Goal: Task Accomplishment & Management: Complete application form

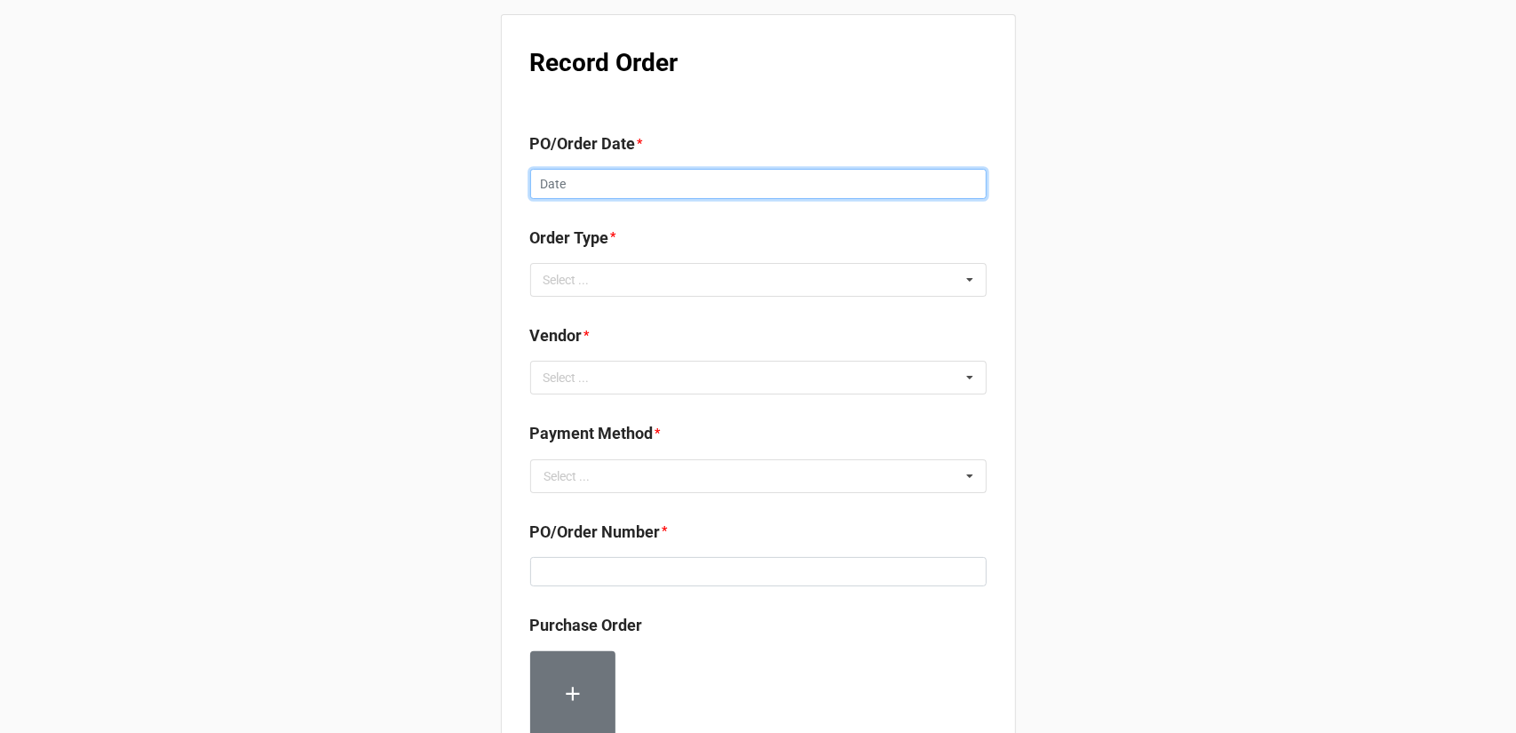
click at [631, 186] on input "text" at bounding box center [758, 184] width 456 height 30
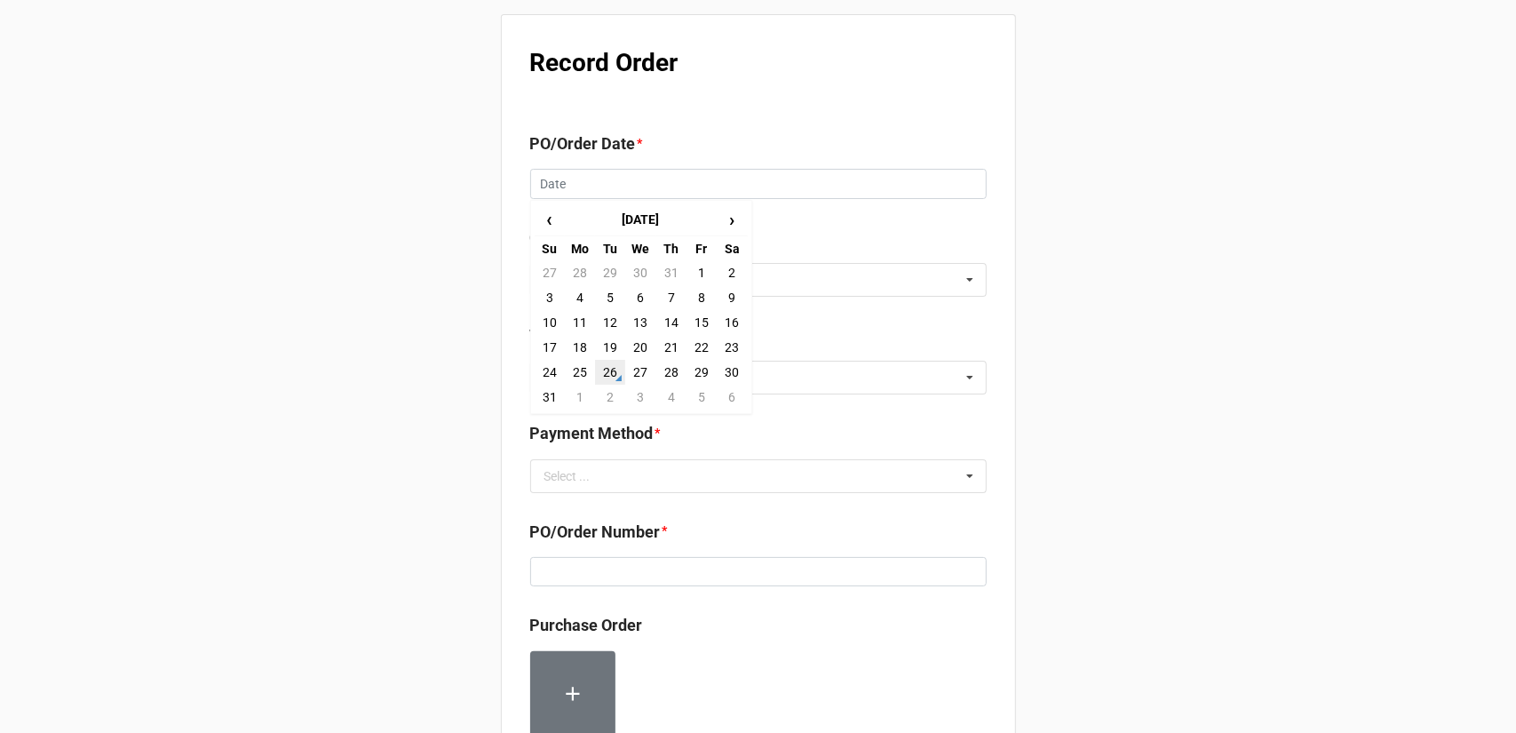
click at [607, 377] on td "26" at bounding box center [610, 372] width 30 height 25
type input "[DATE]"
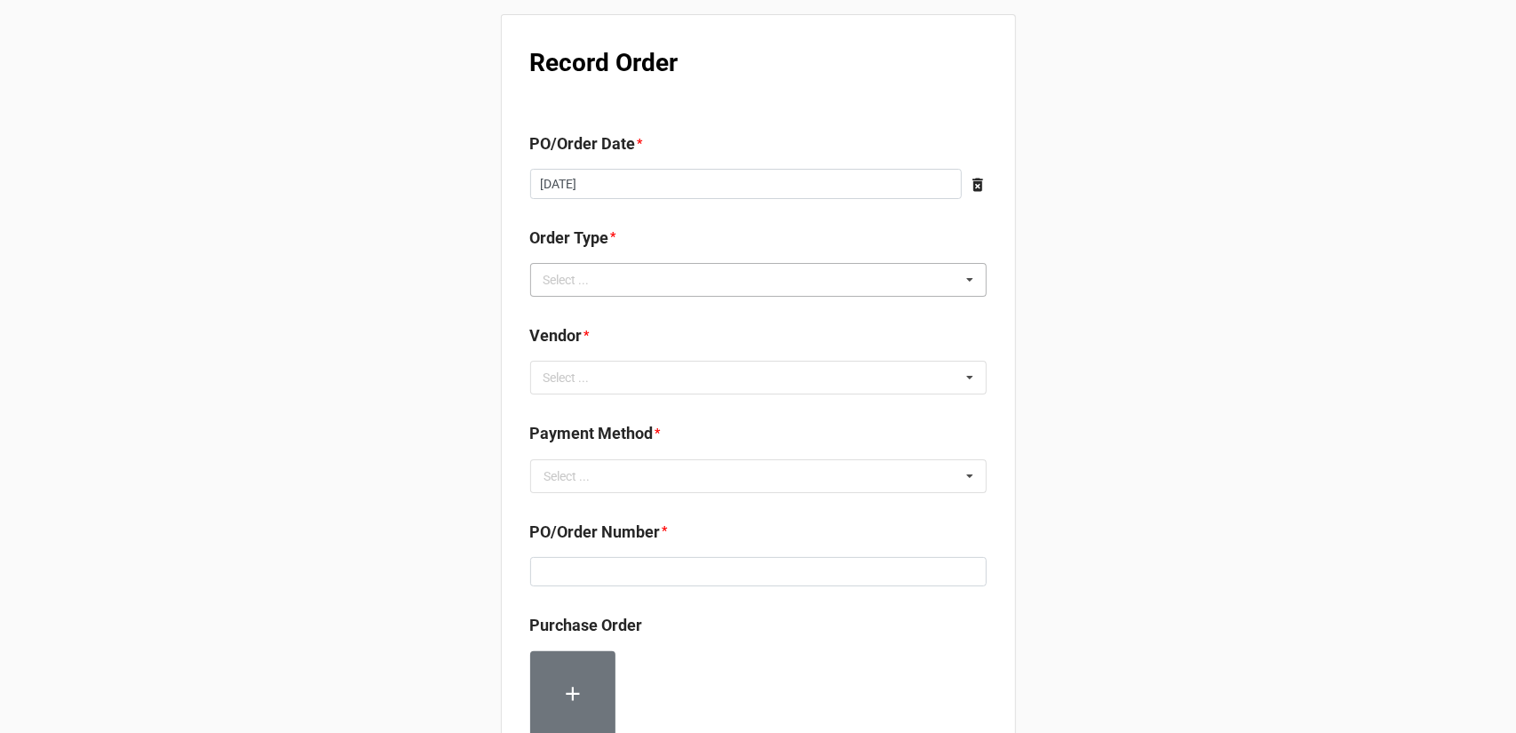
click at [592, 281] on div "Select ..." at bounding box center [577, 279] width 76 height 20
click at [589, 318] on span "Inventory Replenishment" at bounding box center [613, 312] width 137 height 14
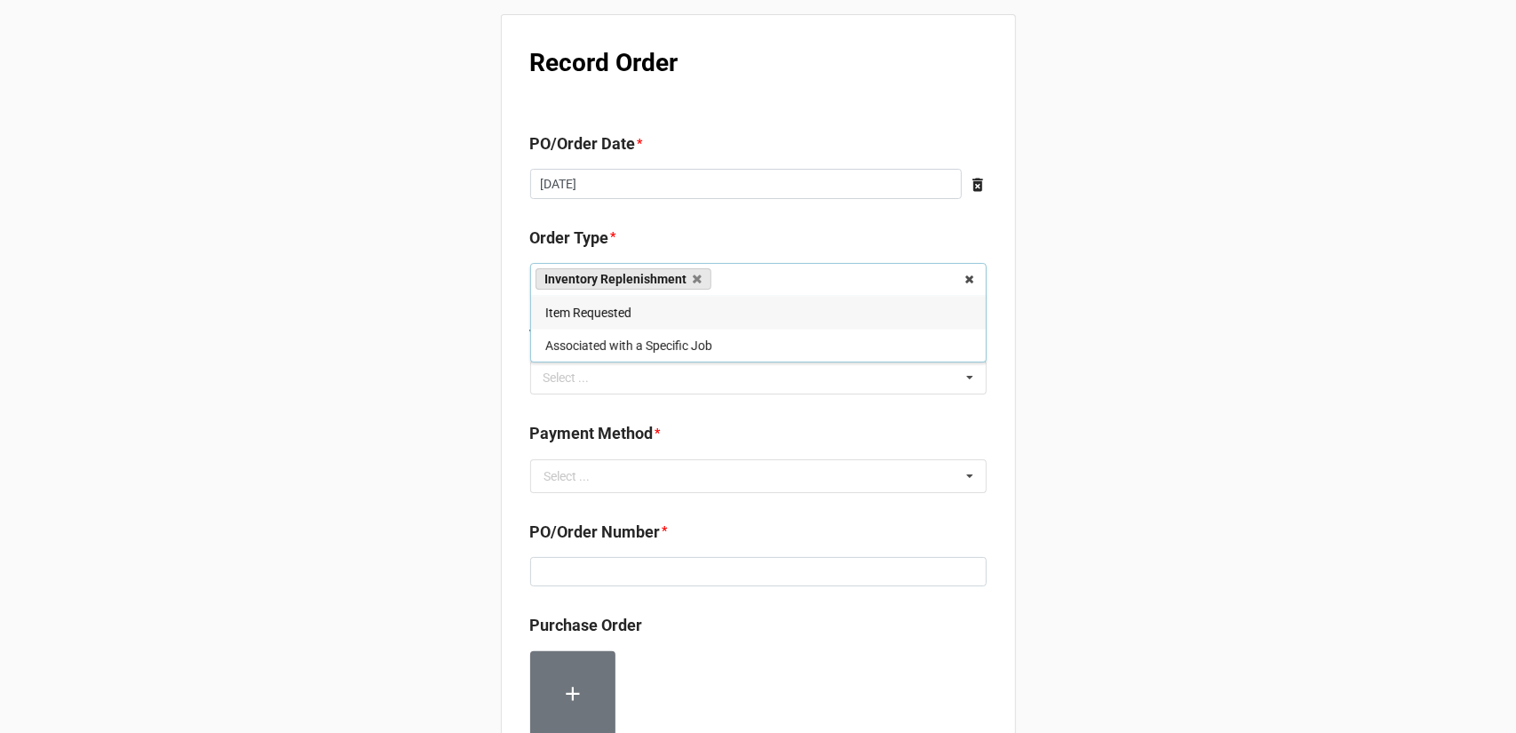
click at [954, 422] on b "Payment Method *" at bounding box center [758, 436] width 456 height 31
click at [802, 390] on div "Select ... No results found." at bounding box center [758, 377] width 456 height 34
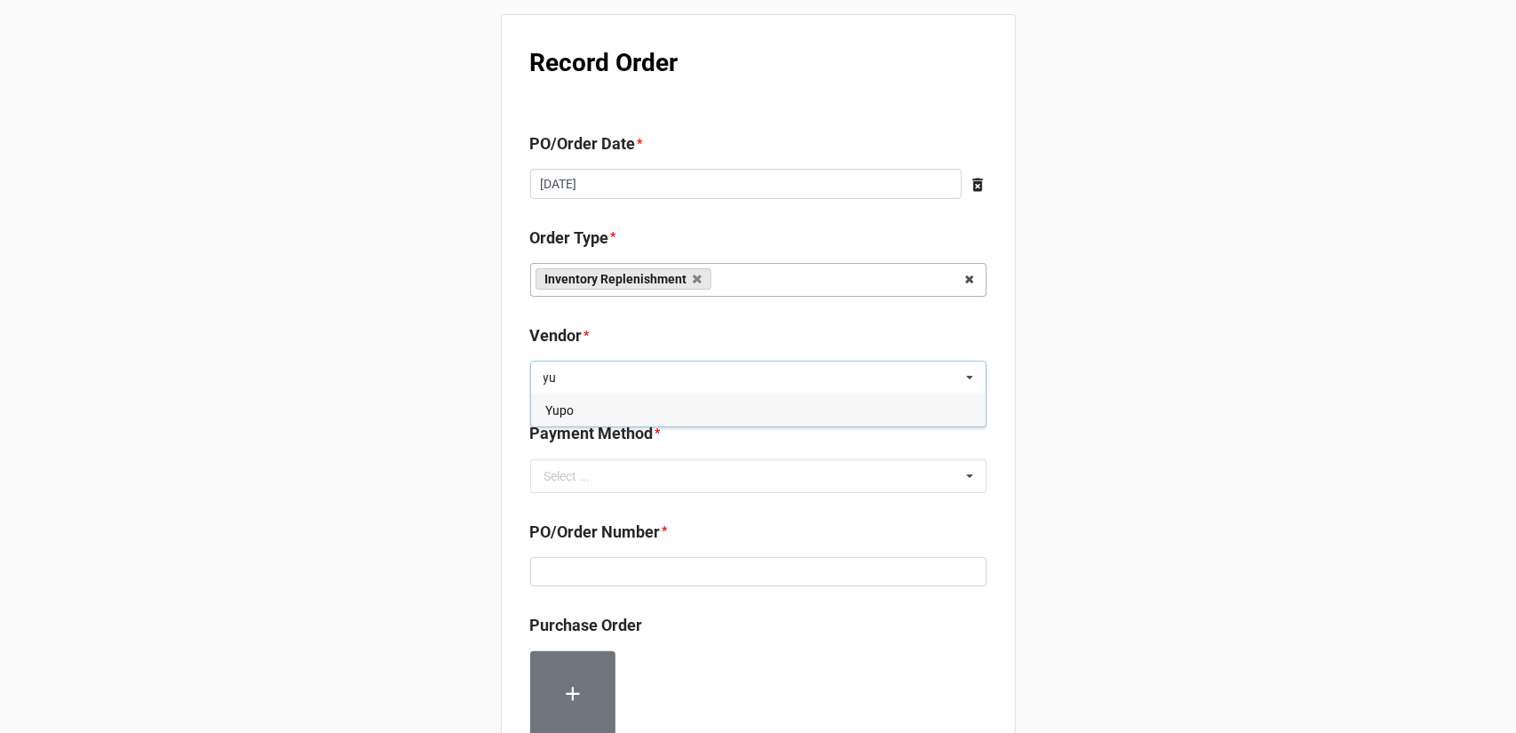
type input "yu"
click at [639, 416] on div "Yupo" at bounding box center [758, 409] width 455 height 33
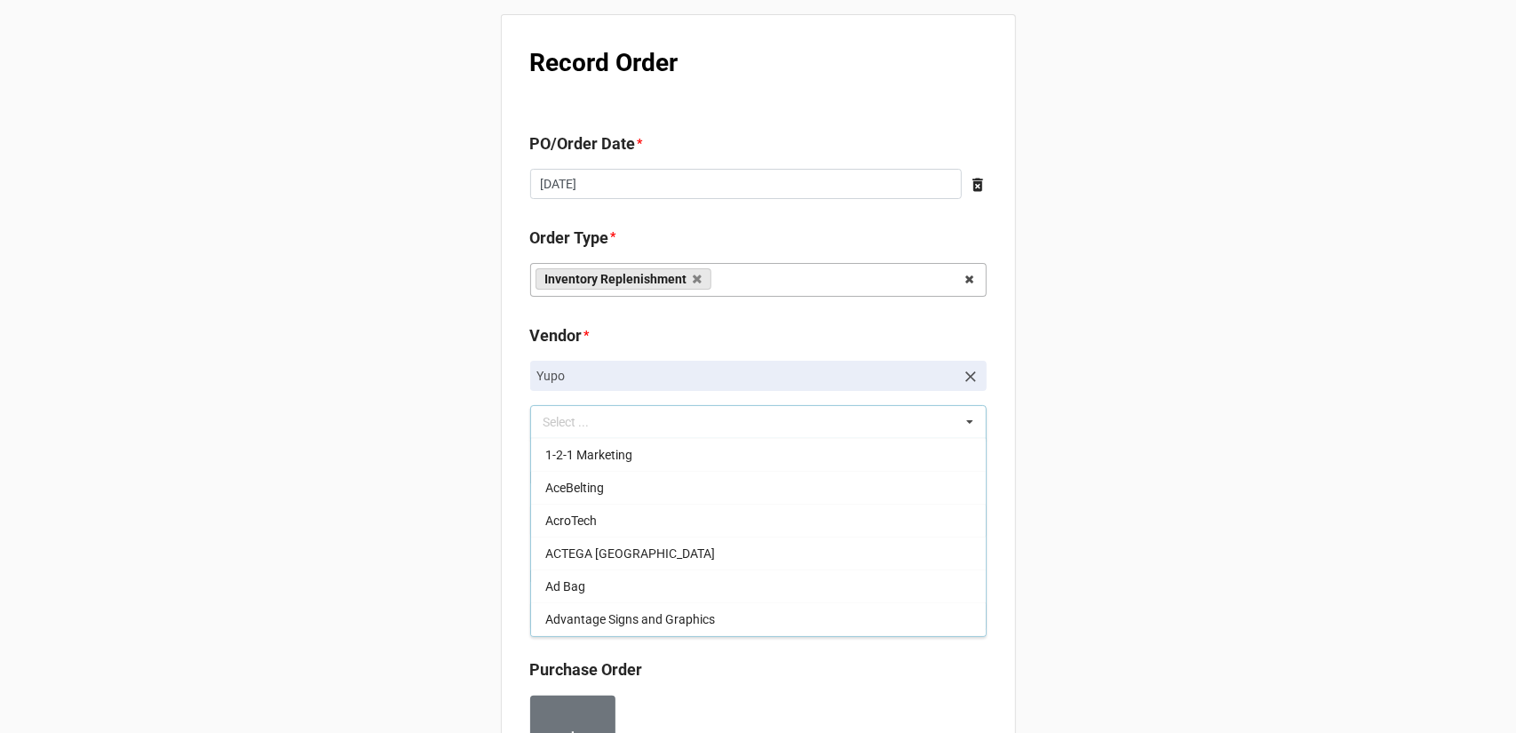
click at [1139, 500] on div "Record Order PO/Order Date * 8/26/2025 ‹ August 2025 › Su Mo Tu We Th Fr Sa 27 …" at bounding box center [758, 703] width 1516 height 1407
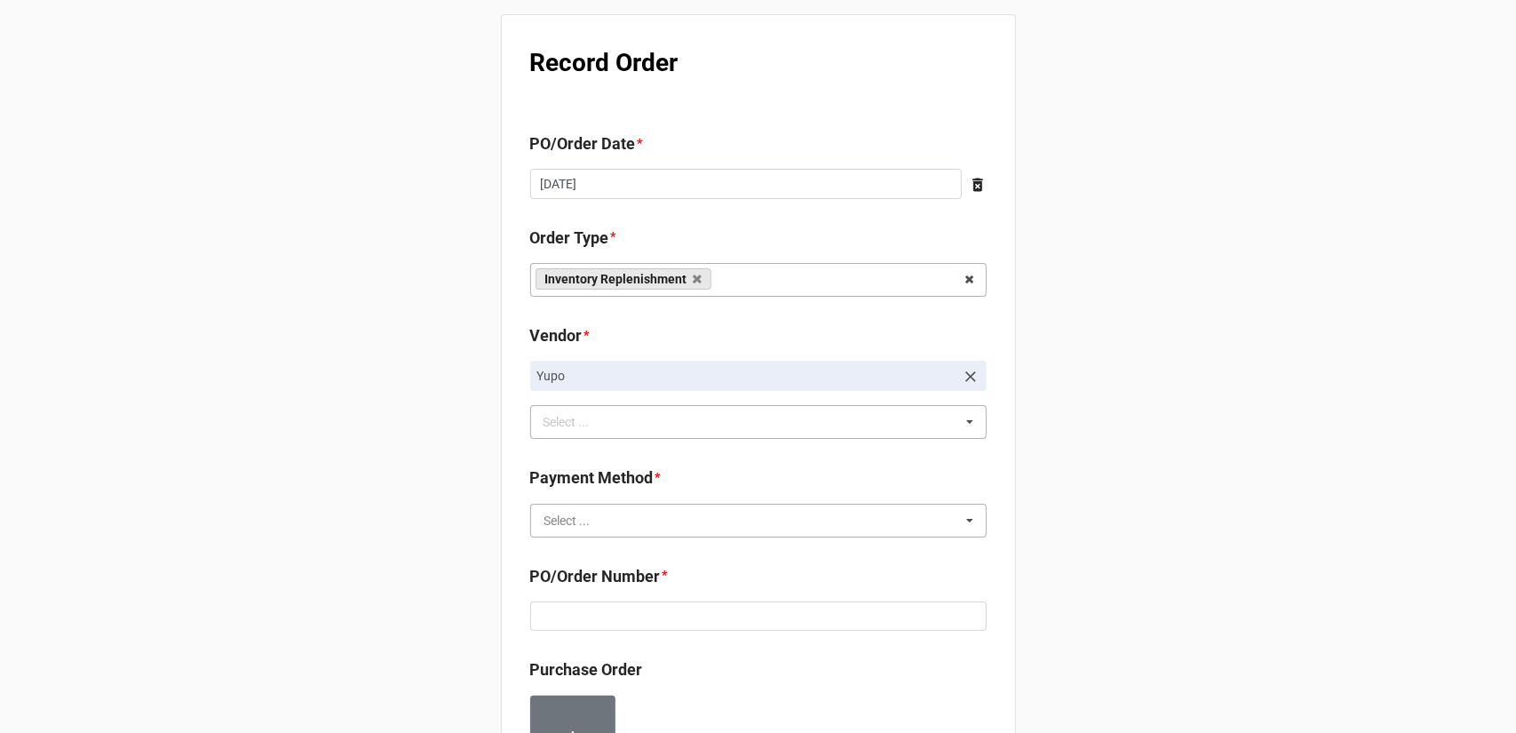
click at [684, 512] on input "text" at bounding box center [759, 520] width 455 height 32
click at [654, 548] on div "Terms/Invoiced" at bounding box center [758, 552] width 455 height 33
click at [1013, 503] on div "Record Order PO/Order Date * 8/26/2025 ‹ August 2025 › Su Mo Tu We Th Fr Sa 27 …" at bounding box center [758, 703] width 1516 height 1407
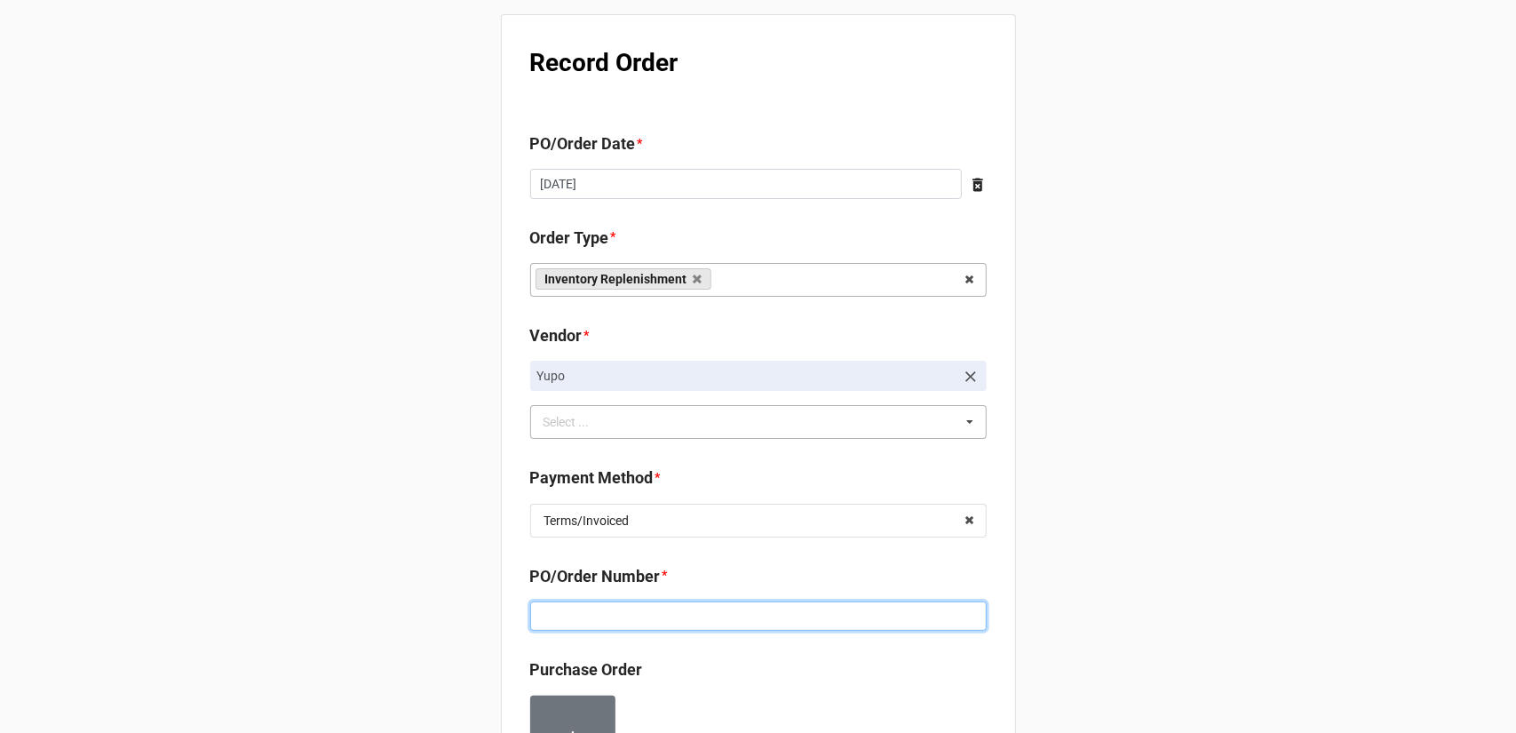
click at [703, 615] on input at bounding box center [758, 616] width 456 height 30
paste input "160184"
type input "160184"
click at [1083, 516] on div "Record Order PO/Order Date * 8/26/2025 ‹ August 2025 › Su Mo Tu We Th Fr Sa 27 …" at bounding box center [758, 703] width 1516 height 1407
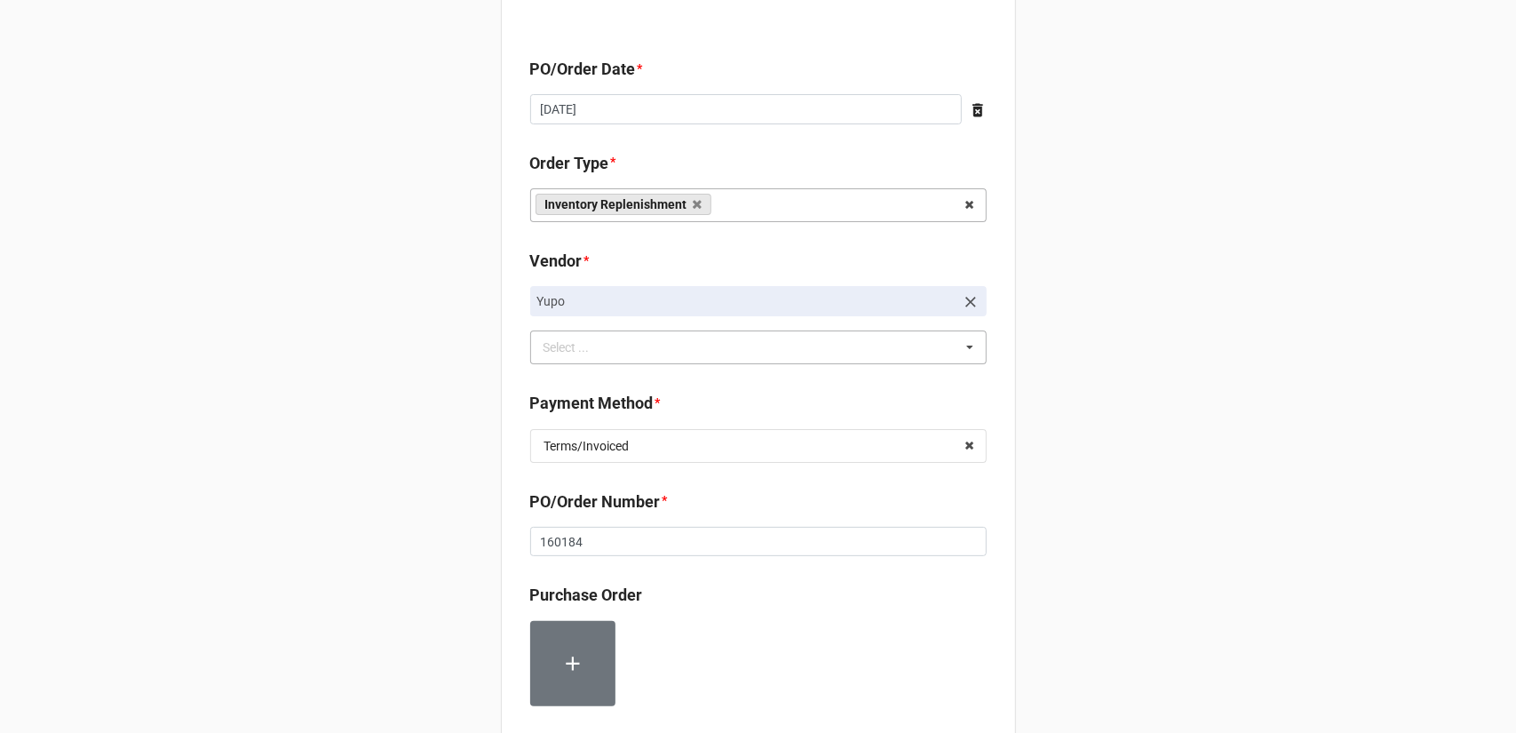
scroll to position [266, 0]
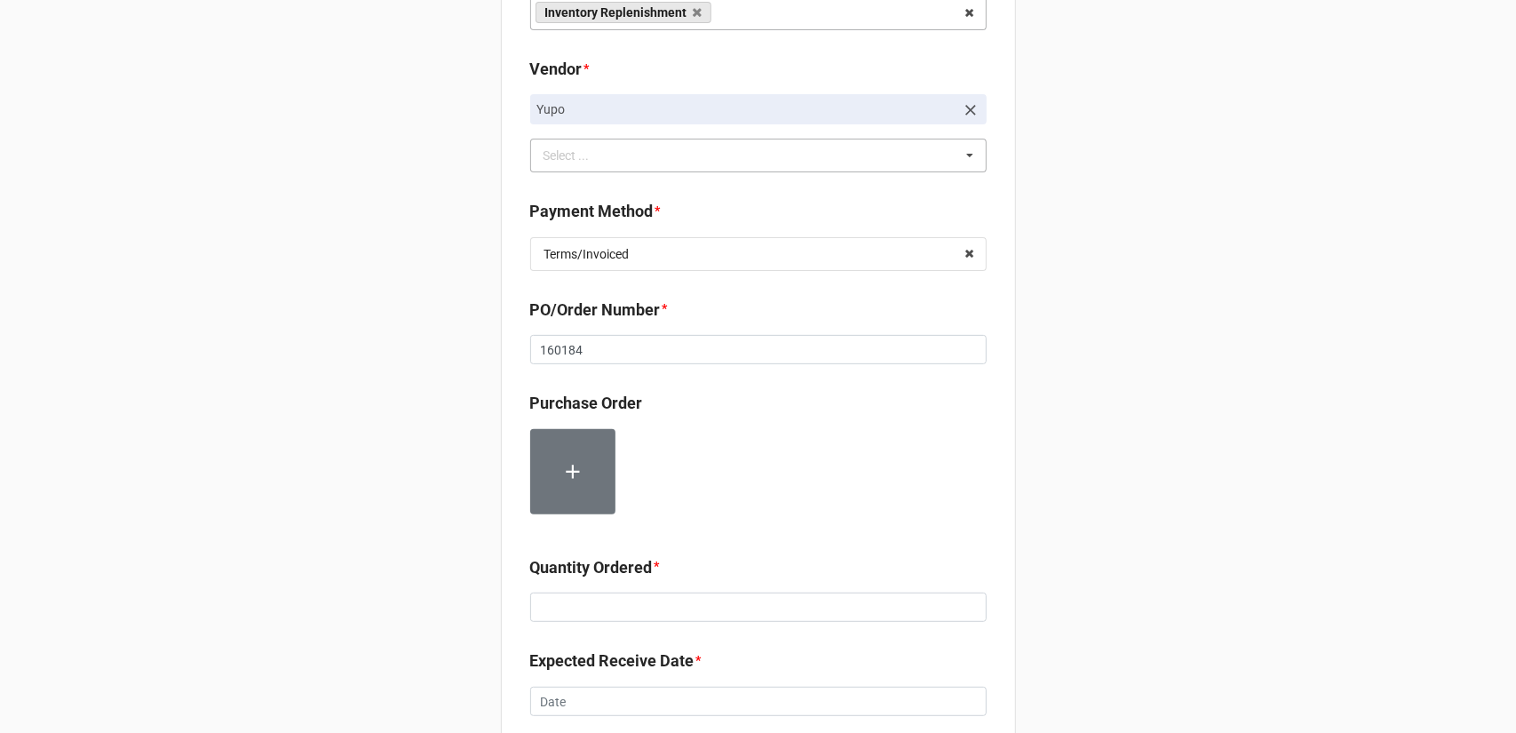
click at [558, 590] on div "Quantity Ordered *" at bounding box center [758, 573] width 456 height 37
click at [568, 609] on input at bounding box center [758, 607] width 456 height 30
type input "20000"
click at [1160, 529] on div "Record Order PO/Order Date * 8/26/2025 ‹ August 2025 › Su Mo Tu We Th Fr Sa 27 …" at bounding box center [758, 437] width 1516 height 1407
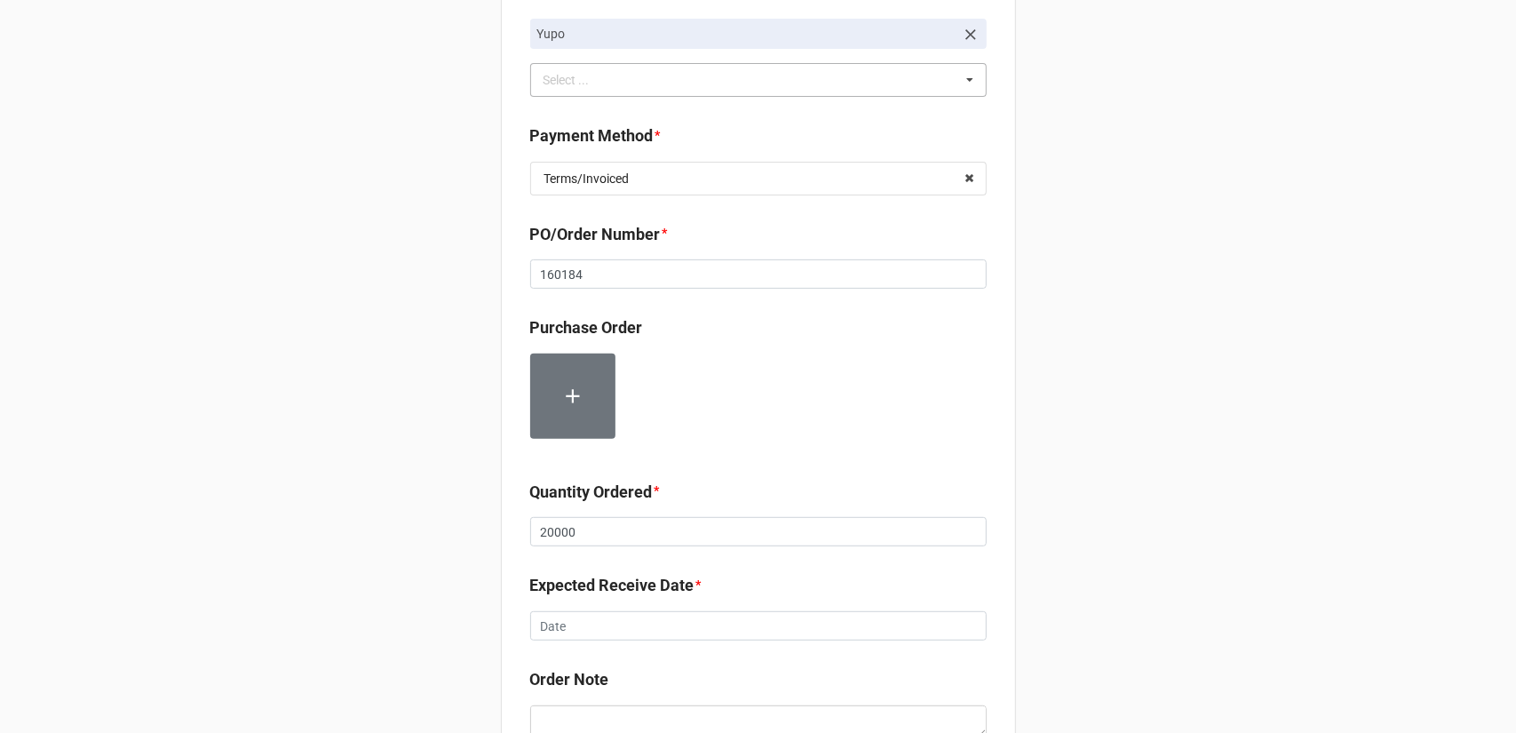
scroll to position [533, 0]
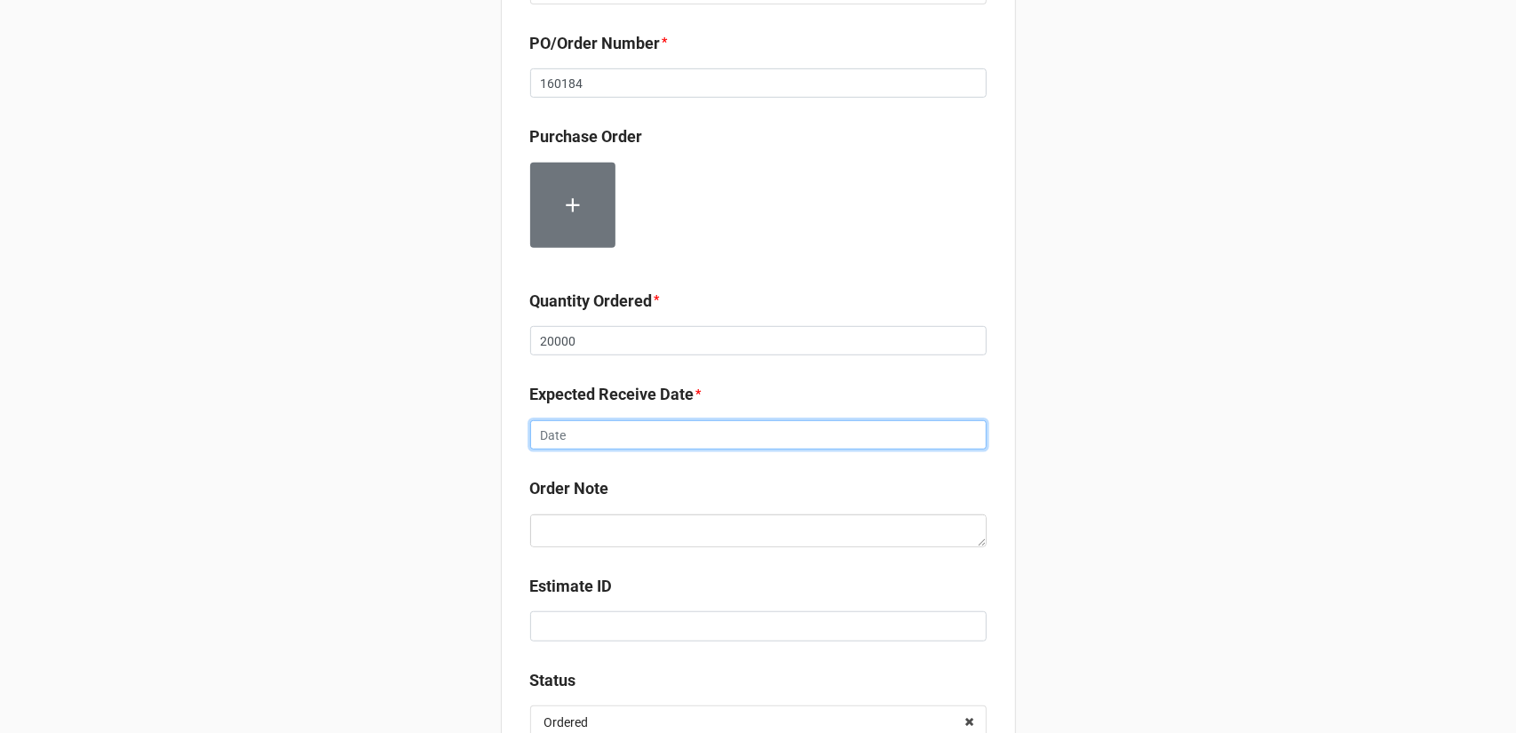
click at [680, 432] on input "text" at bounding box center [758, 435] width 456 height 30
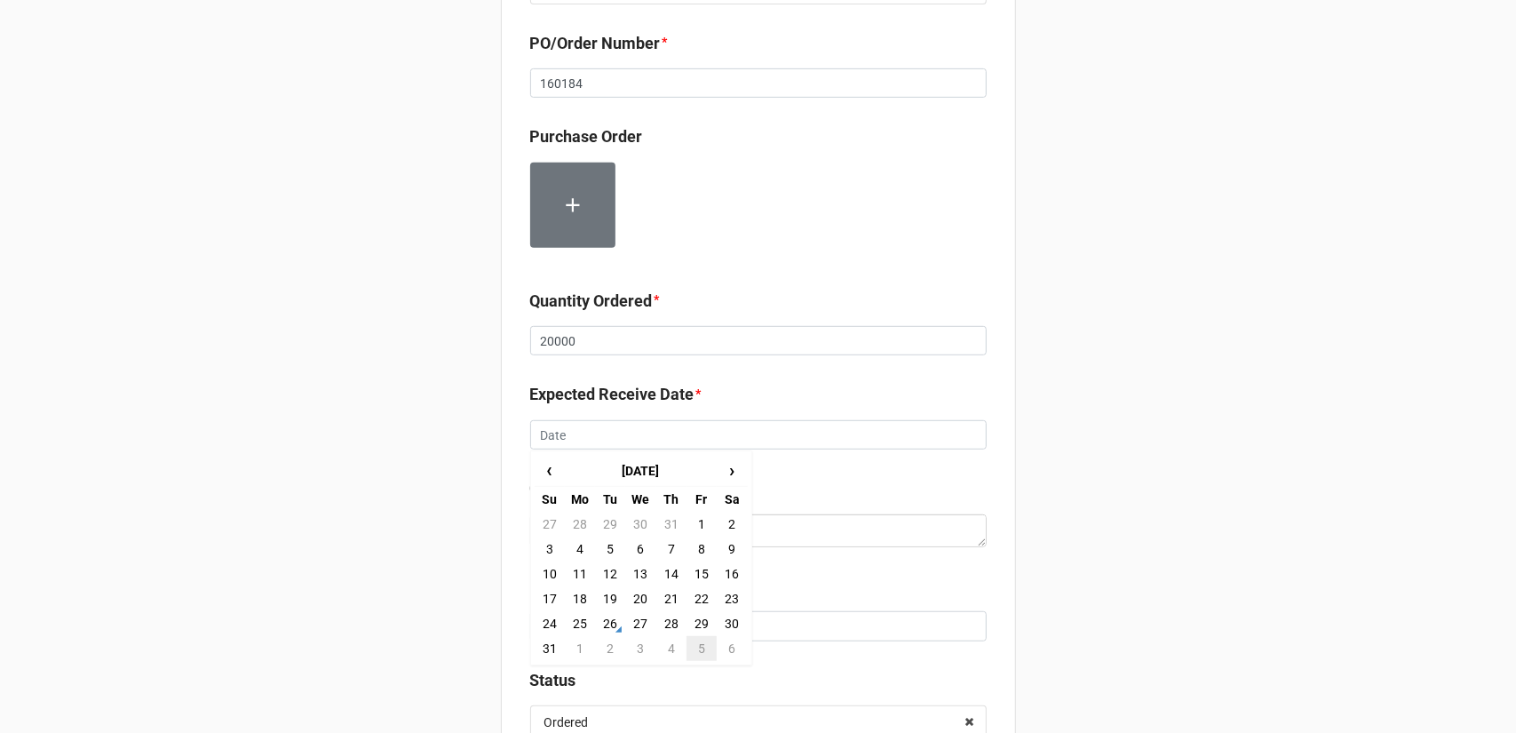
click at [693, 644] on td "5" at bounding box center [701, 648] width 30 height 25
type input "[DATE]"
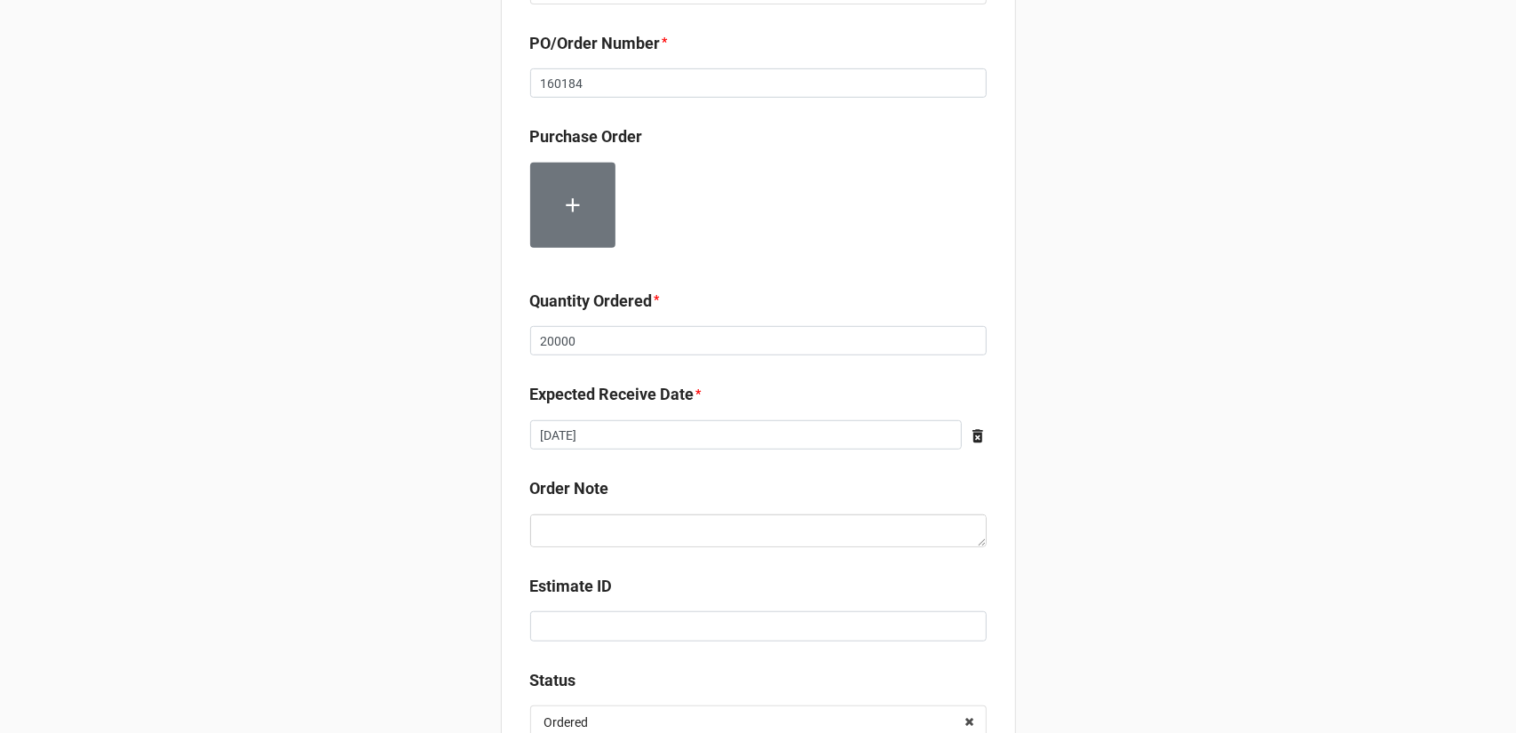
click at [1213, 493] on div "Record Order PO/Order Date * 8/26/2025 ‹ August 2025 › Su Mo Tu We Th Fr Sa 27 …" at bounding box center [758, 170] width 1516 height 1407
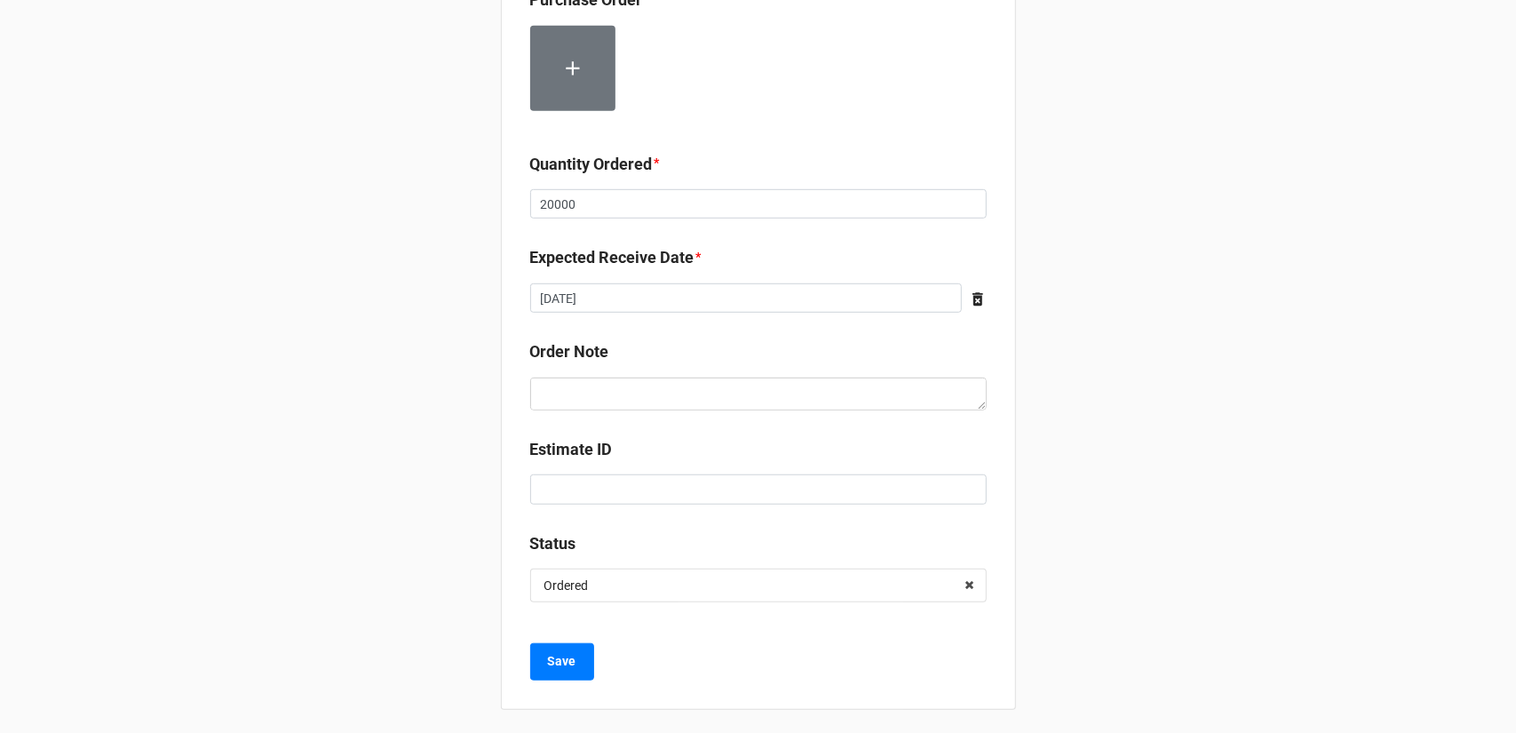
scroll to position [673, 0]
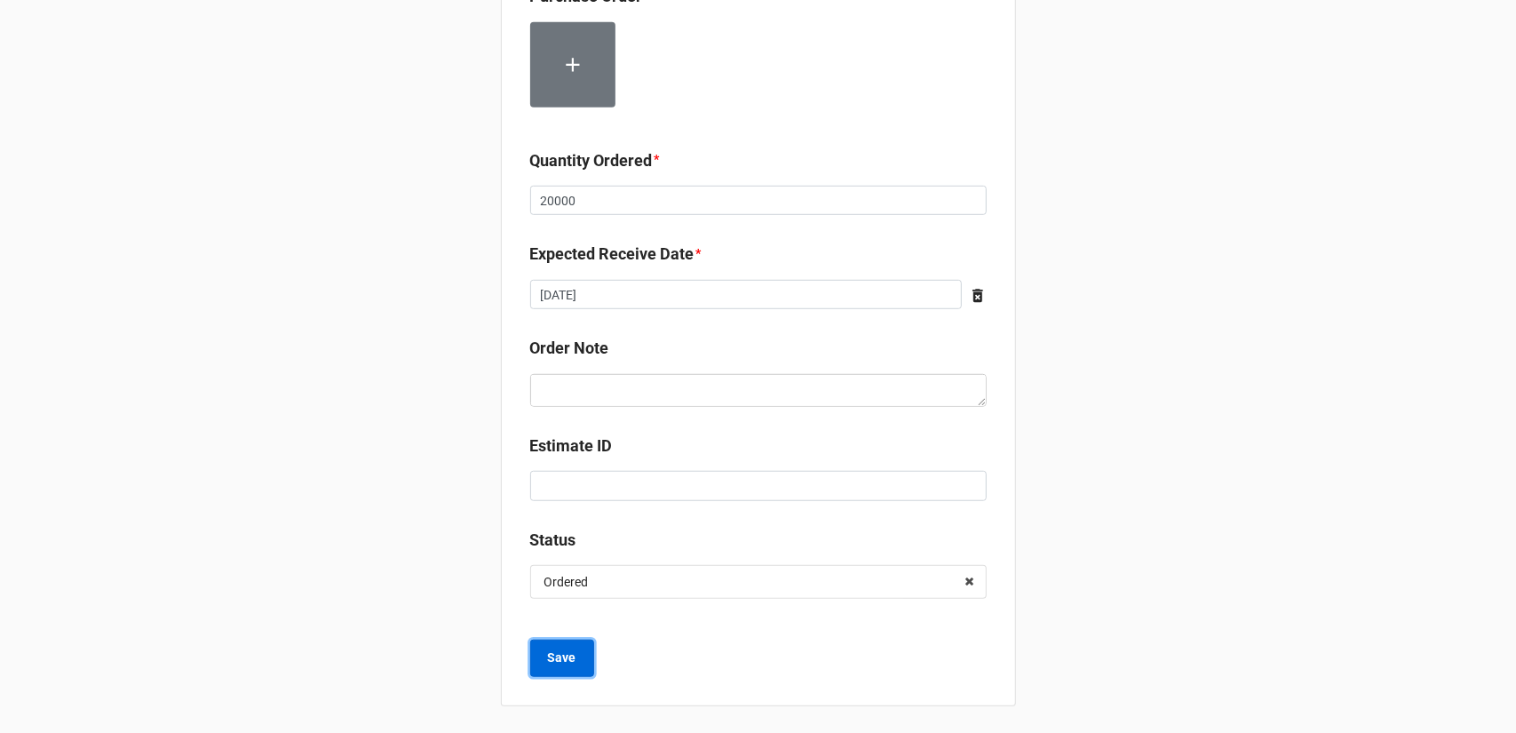
click at [548, 656] on b "Save" at bounding box center [562, 657] width 28 height 19
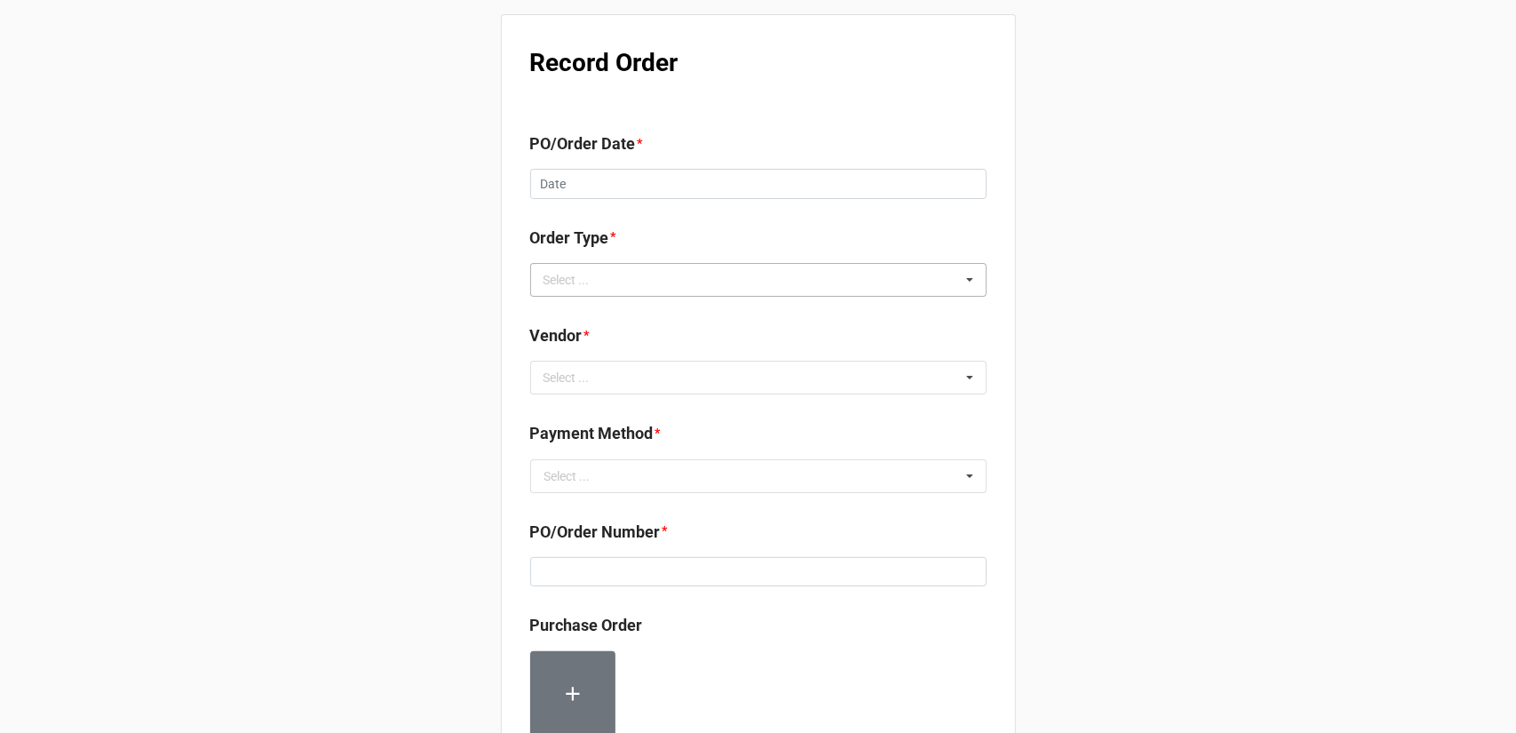
click at [611, 267] on div "Select ... Inventory Replenishment Item Requested Associated with a Specific Job" at bounding box center [758, 280] width 456 height 34
click at [655, 315] on span "Inventory Replenishment" at bounding box center [613, 312] width 137 height 14
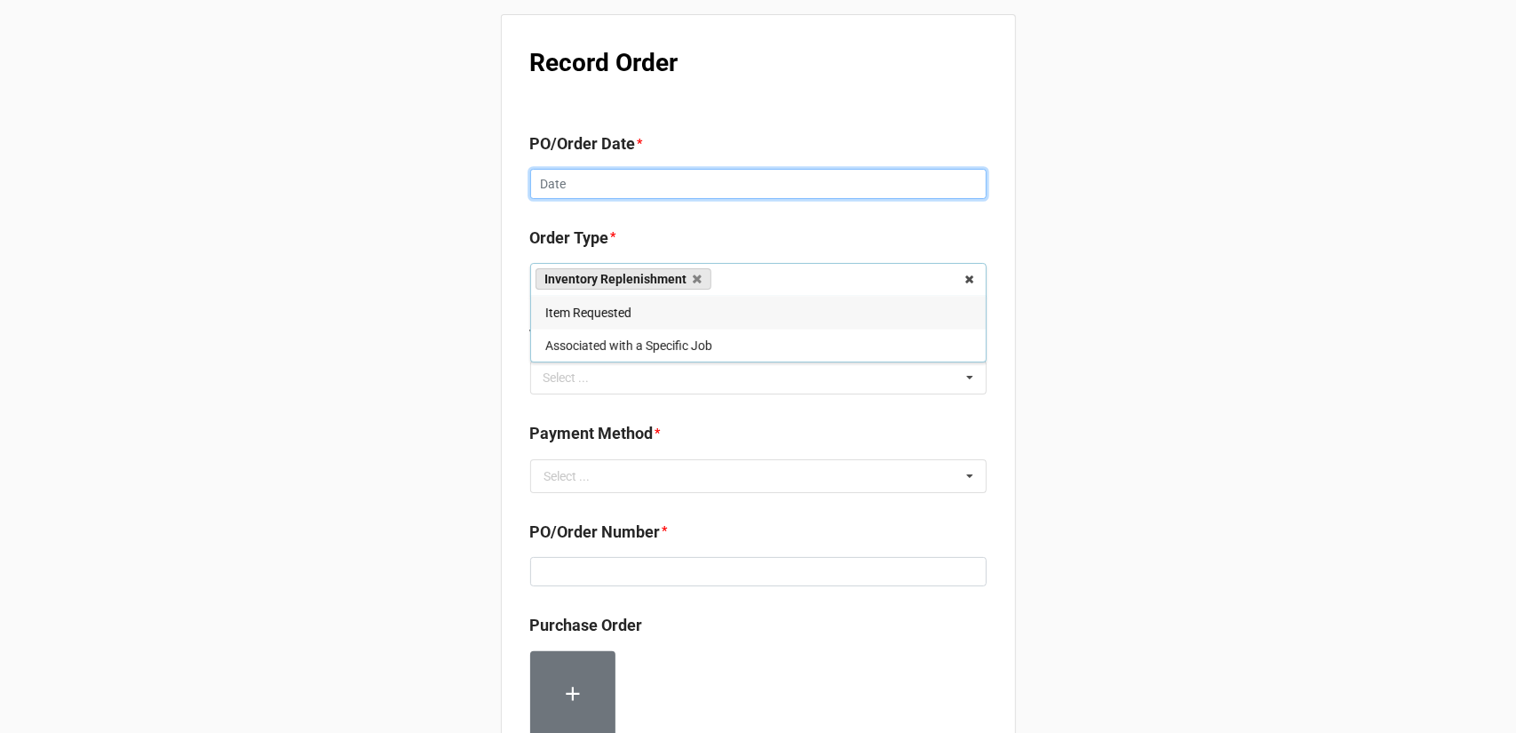
click at [666, 179] on input "text" at bounding box center [758, 184] width 456 height 30
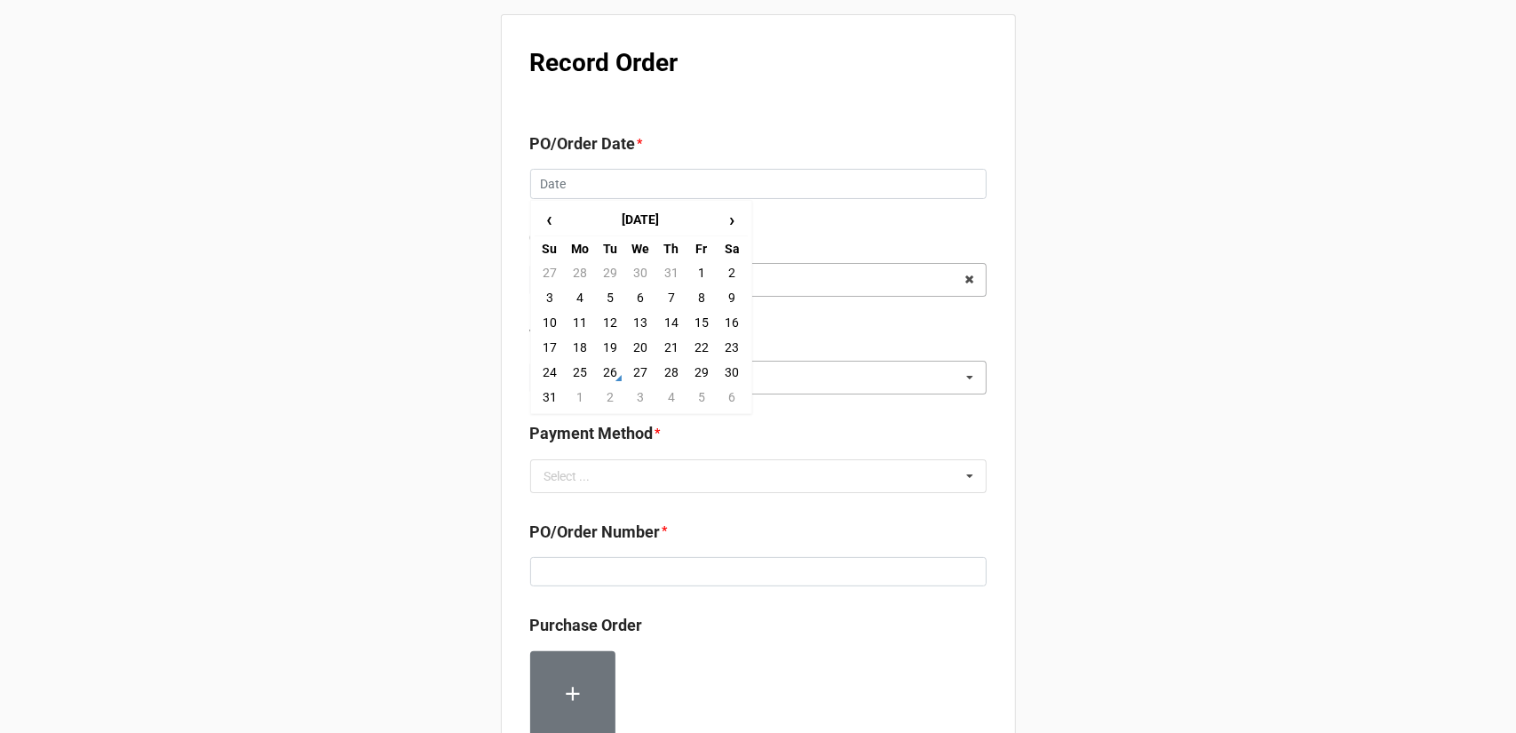
click at [611, 370] on td "26" at bounding box center [610, 372] width 30 height 25
type input "[DATE]"
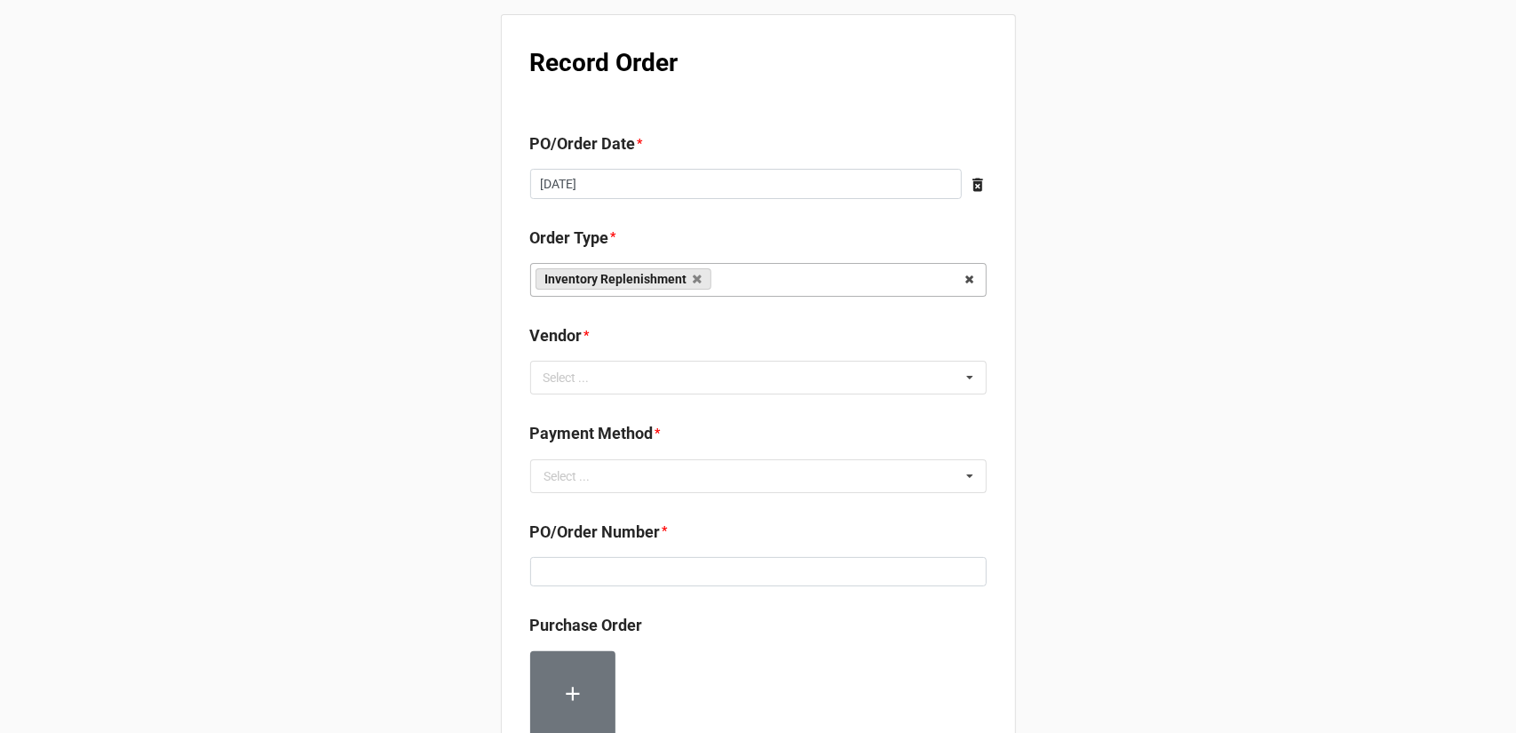
click at [1089, 329] on div "Record Order PO/Order Date * 8/26/2025 ‹ August 2025 › Su Mo Tu We Th Fr Sa 27 …" at bounding box center [758, 681] width 1516 height 1363
click at [843, 363] on div "Select ... No results found." at bounding box center [758, 377] width 456 height 34
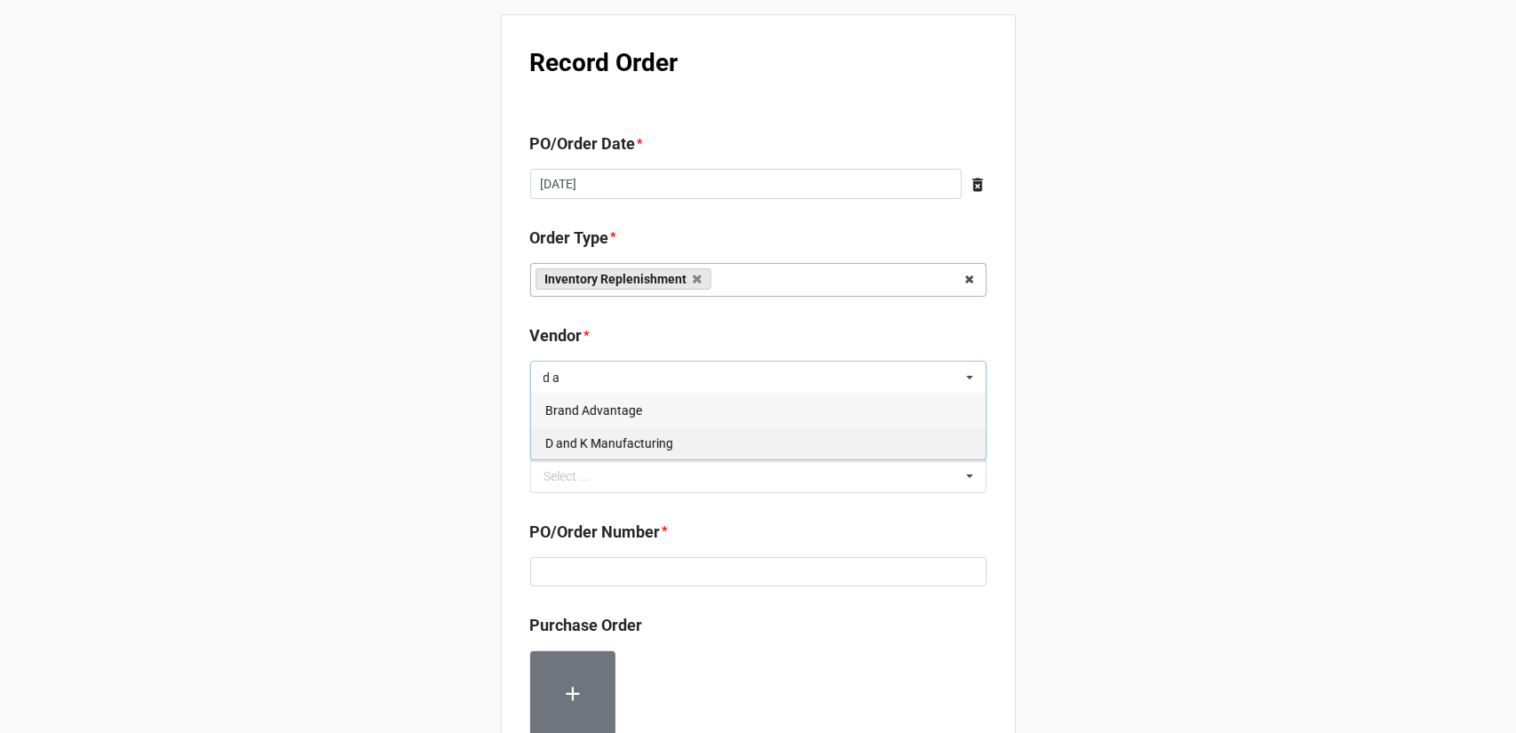
type input "d a"
click at [659, 444] on span "D and K Manufacturing" at bounding box center [609, 443] width 128 height 14
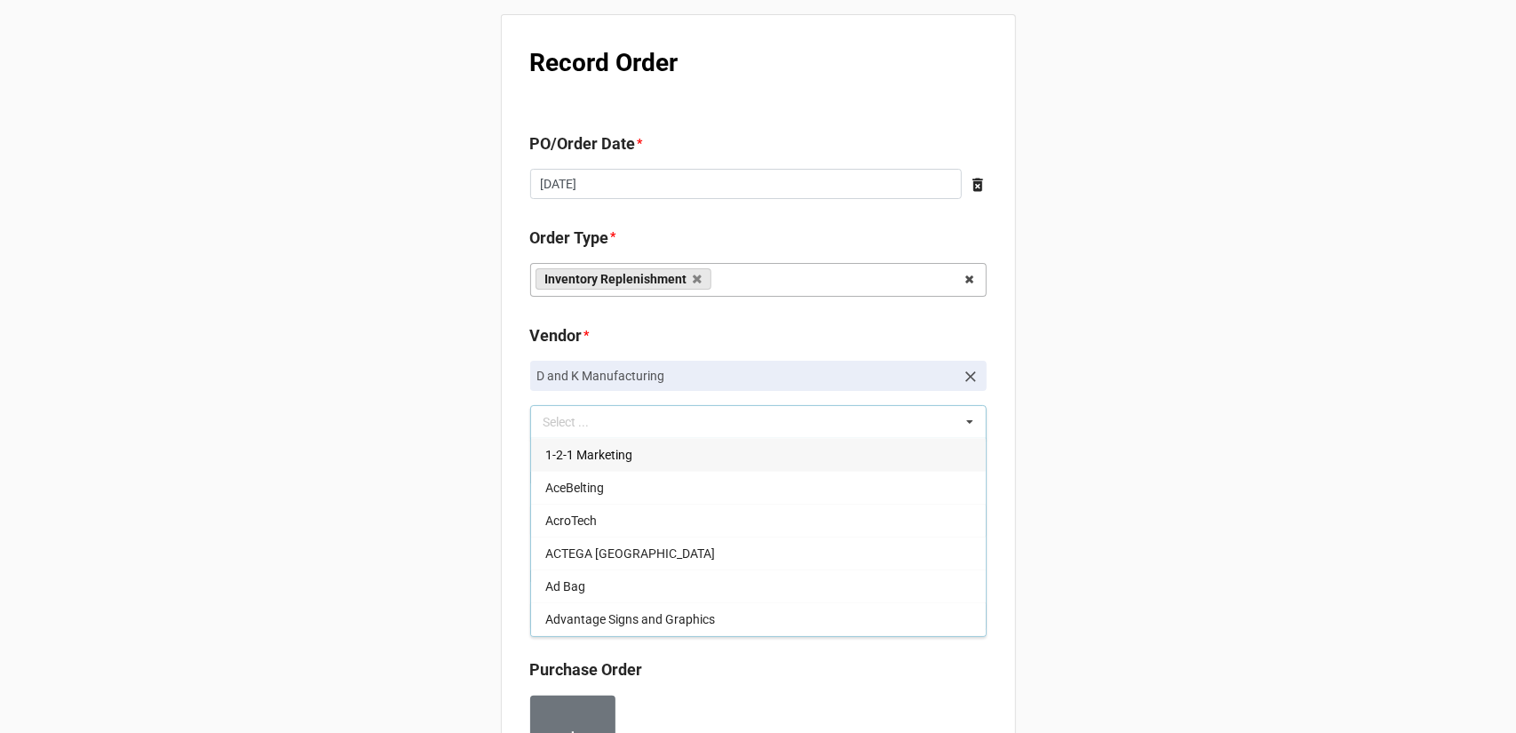
click at [1252, 400] on div "Record Order PO/Order Date * 8/26/2025 ‹ August 2025 › Su Mo Tu We Th Fr Sa 27 …" at bounding box center [758, 703] width 1516 height 1407
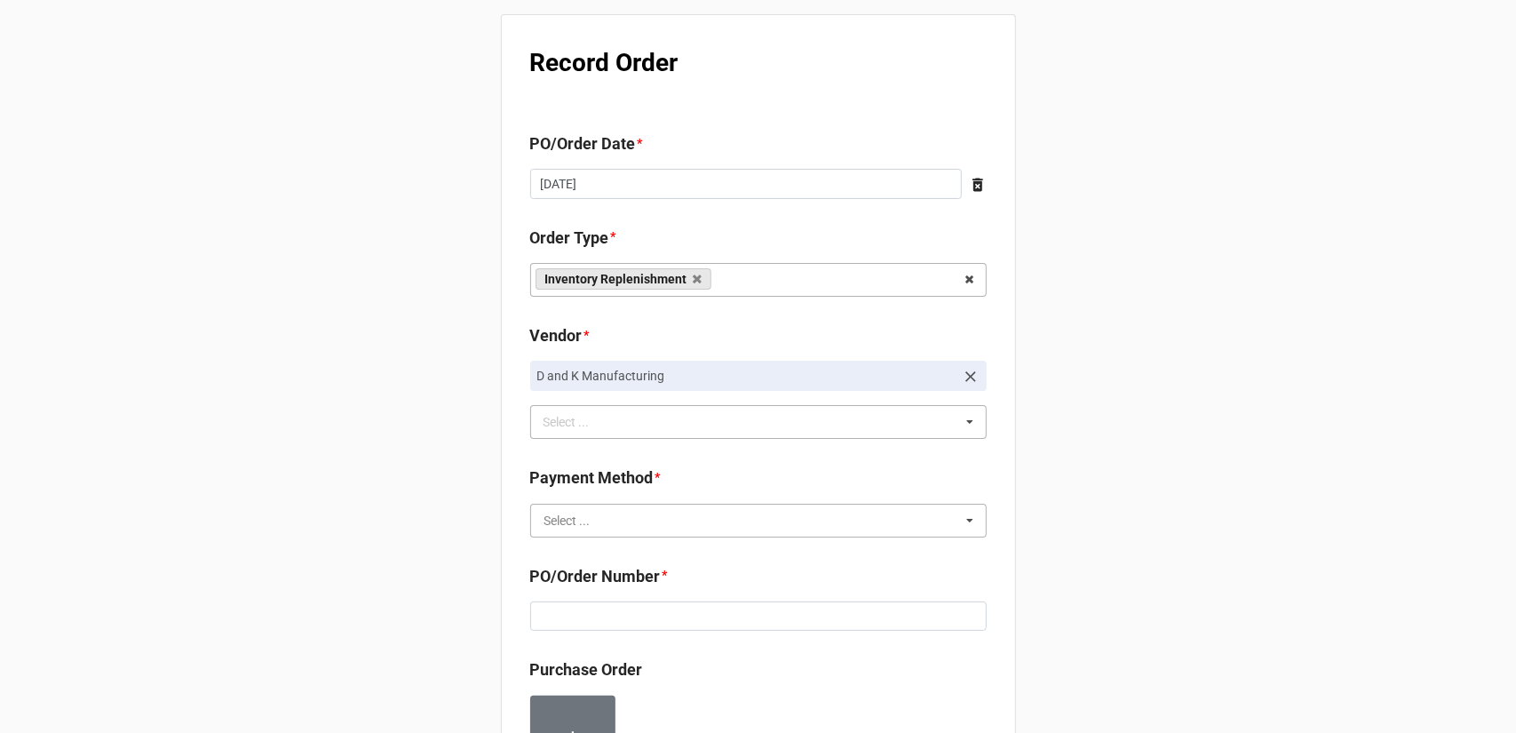
click at [725, 509] on input "text" at bounding box center [759, 520] width 455 height 32
click at [701, 547] on div "Terms/Invoiced" at bounding box center [758, 552] width 455 height 33
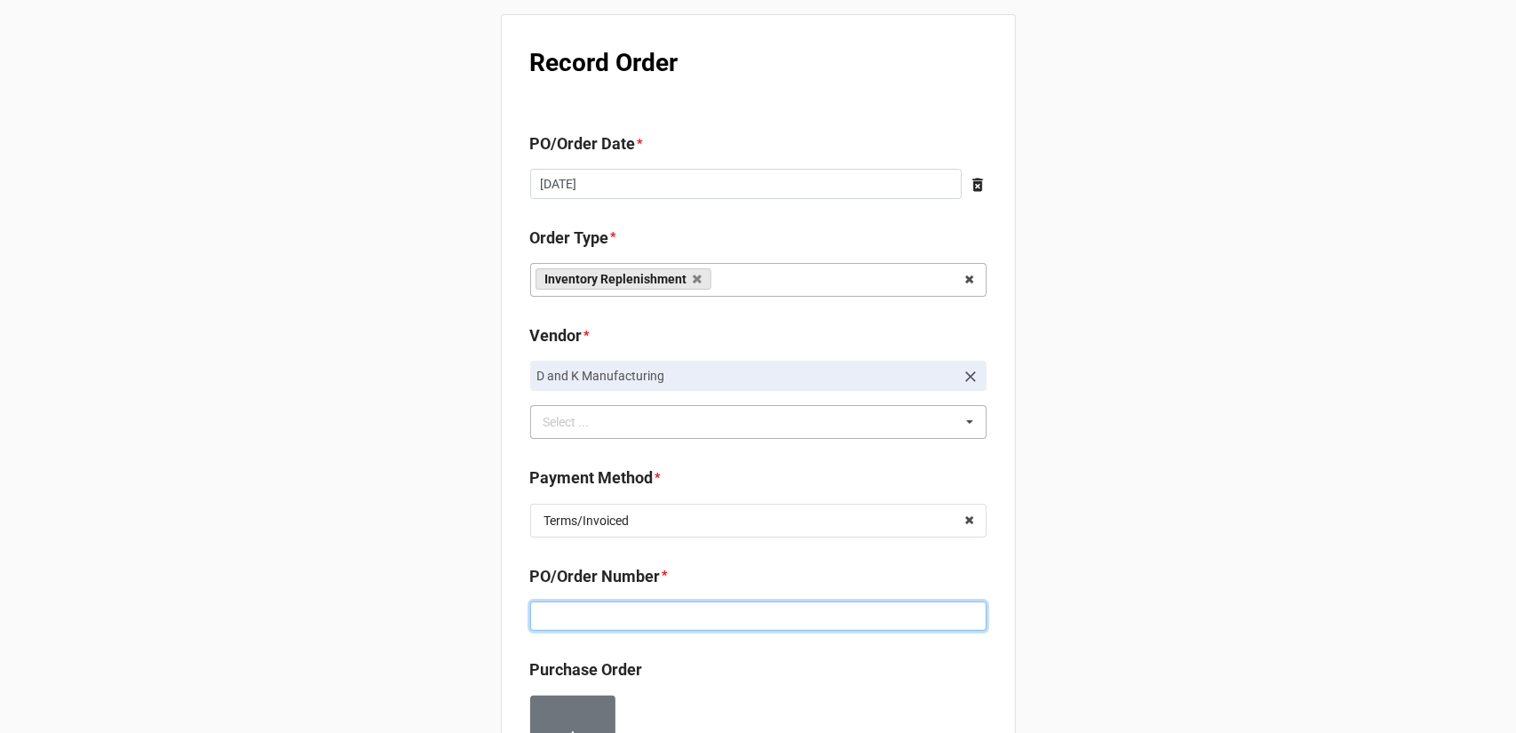
click at [813, 622] on input at bounding box center [758, 616] width 456 height 30
paste input "16018"
click at [1132, 574] on div "Record Order PO/Order Date * 8/26/2025 ‹ August 2025 › Su Mo Tu We Th Fr Sa 27 …" at bounding box center [758, 703] width 1516 height 1407
click at [754, 612] on input "16018" at bounding box center [758, 616] width 456 height 30
type input "160185"
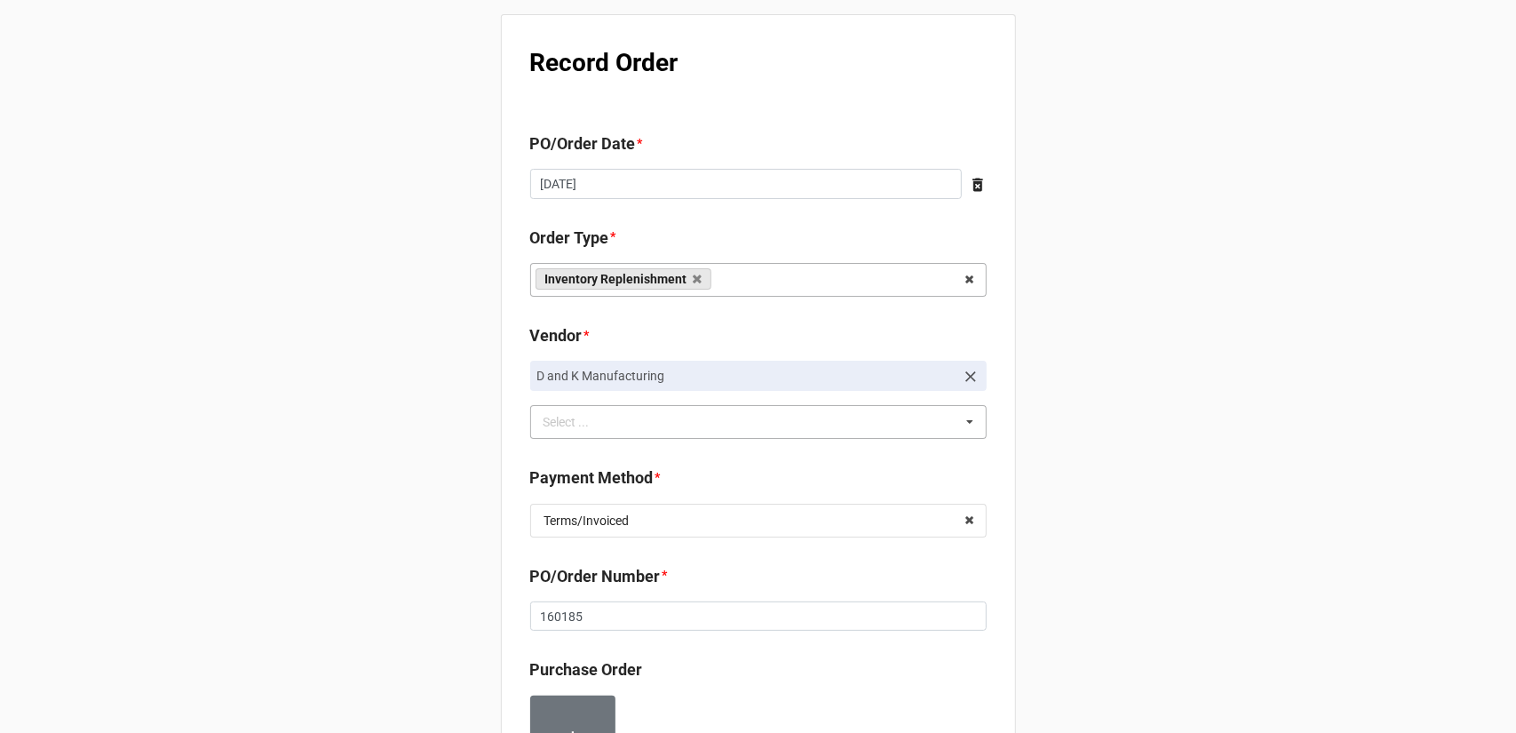
click at [1195, 583] on div "Record Order PO/Order Date * 8/26/2025 ‹ August 2025 › Su Mo Tu We Th Fr Sa 27 …" at bounding box center [758, 703] width 1516 height 1407
click at [570, 615] on input "160185" at bounding box center [758, 616] width 456 height 30
click at [1188, 502] on div "Record Order PO/Order Date * 8/26/2025 ‹ August 2025 › Su Mo Tu We Th Fr Sa 27 …" at bounding box center [758, 703] width 1516 height 1407
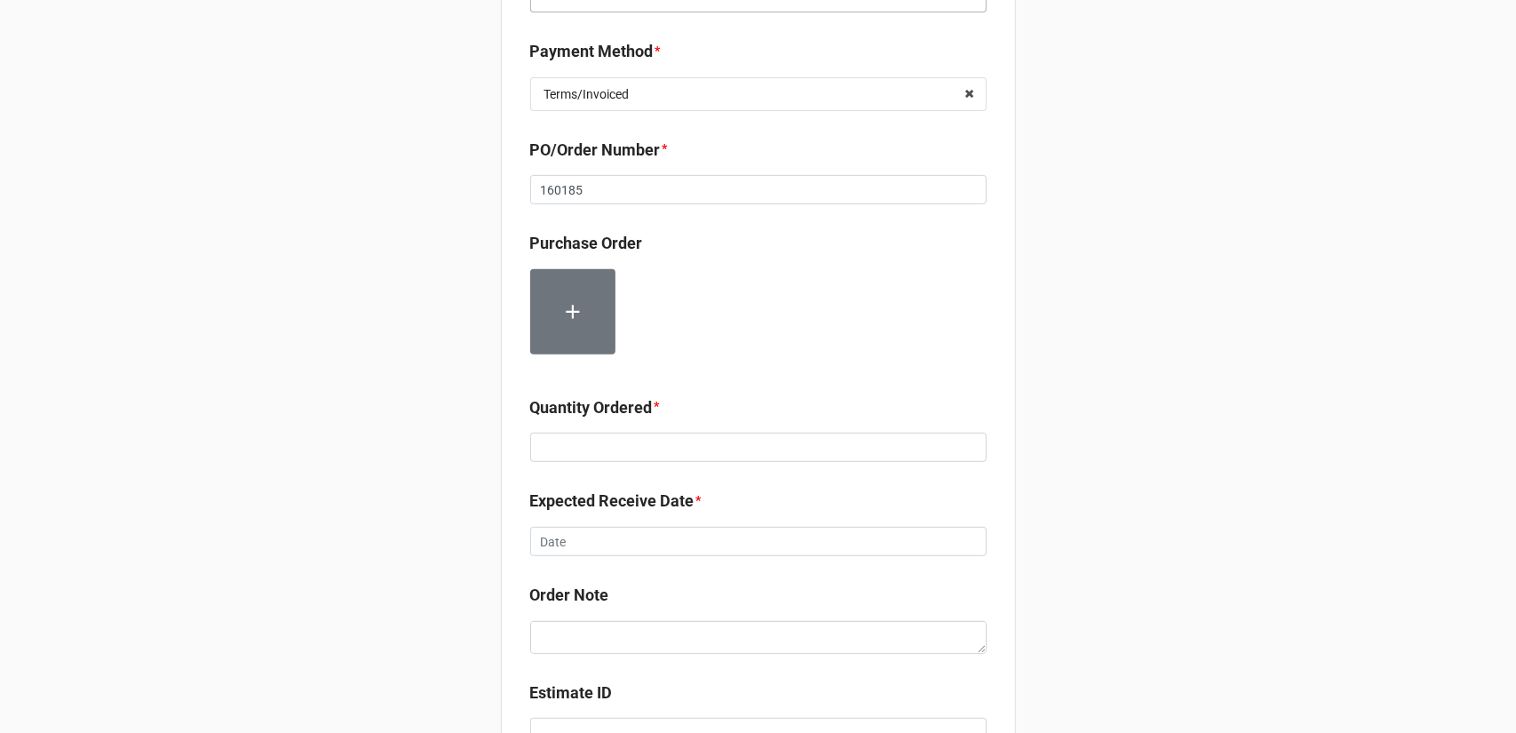
scroll to position [444, 0]
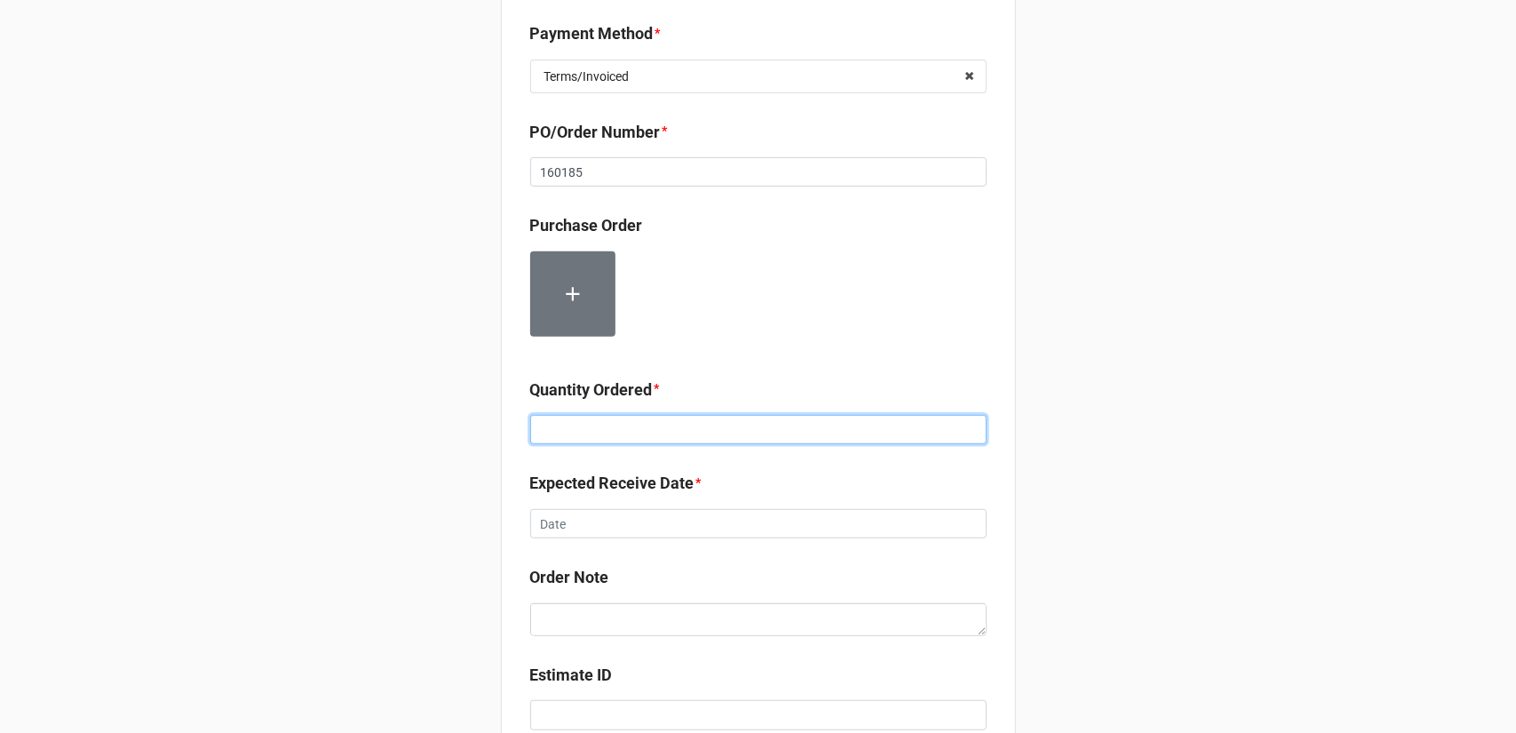
click at [600, 437] on input at bounding box center [758, 430] width 456 height 30
type input "18"
click at [1078, 468] on div "Record Order PO/Order Date * 8/26/2025 ‹ August 2025 › Su Mo Tu We Th Fr Sa 27 …" at bounding box center [758, 259] width 1516 height 1407
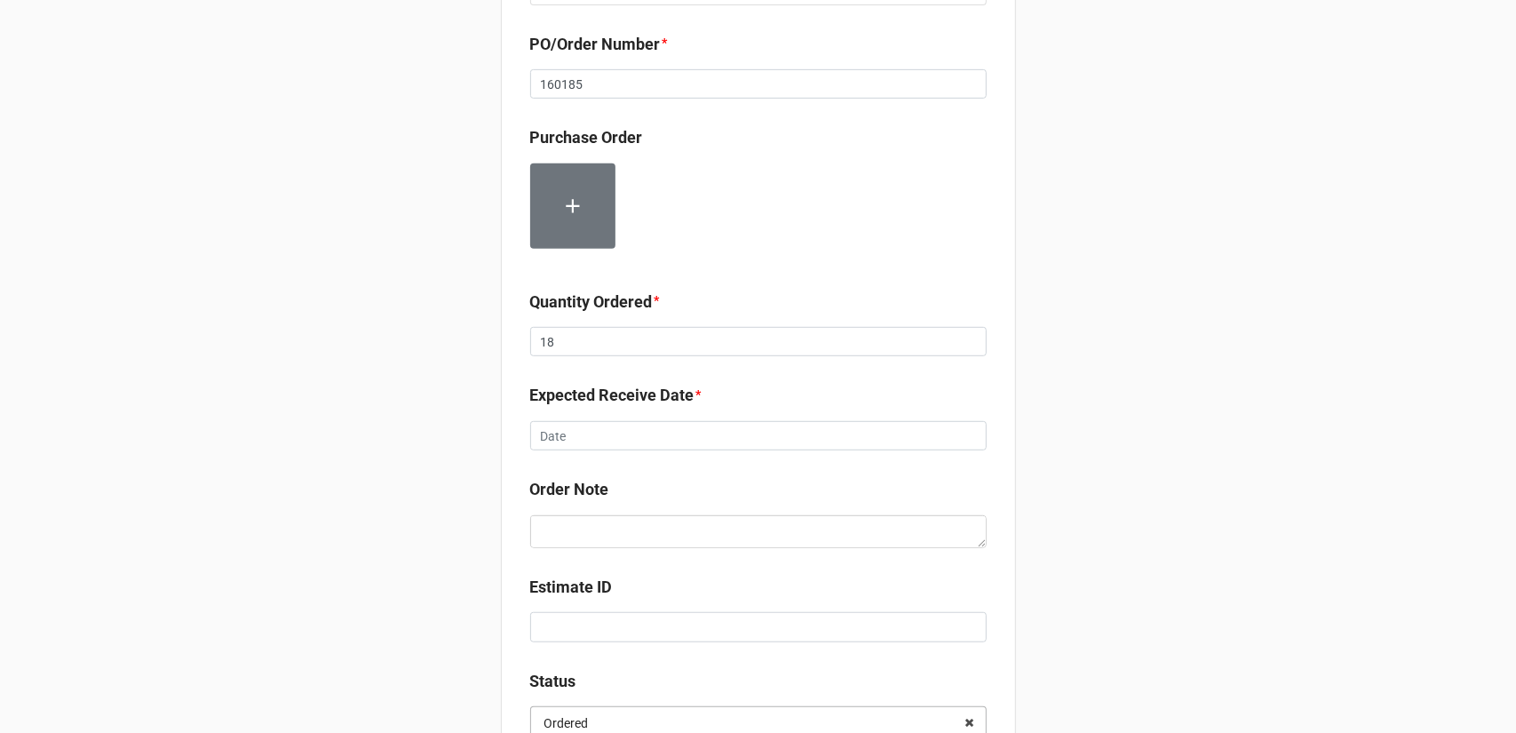
scroll to position [673, 0]
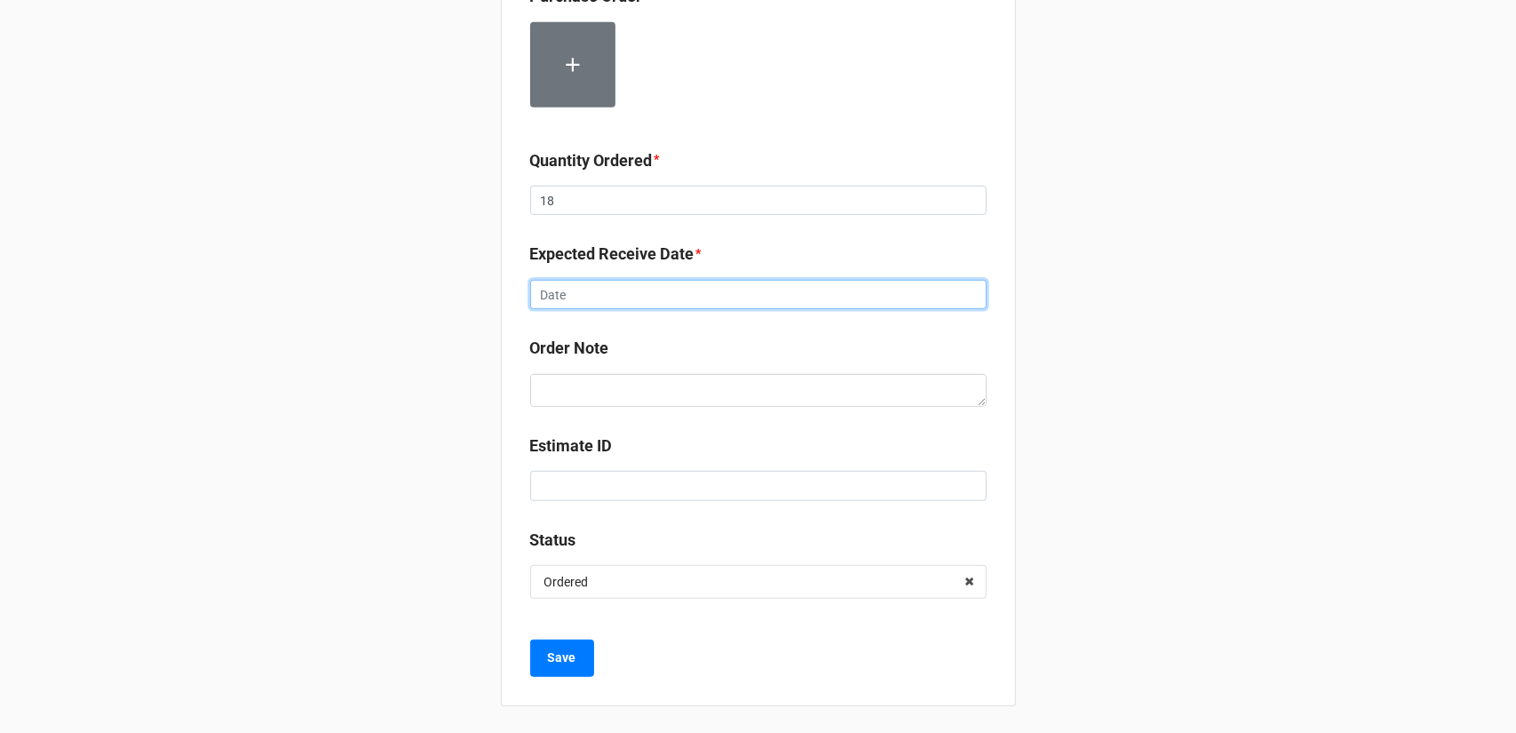
click at [676, 301] on input "text" at bounding box center [758, 295] width 456 height 30
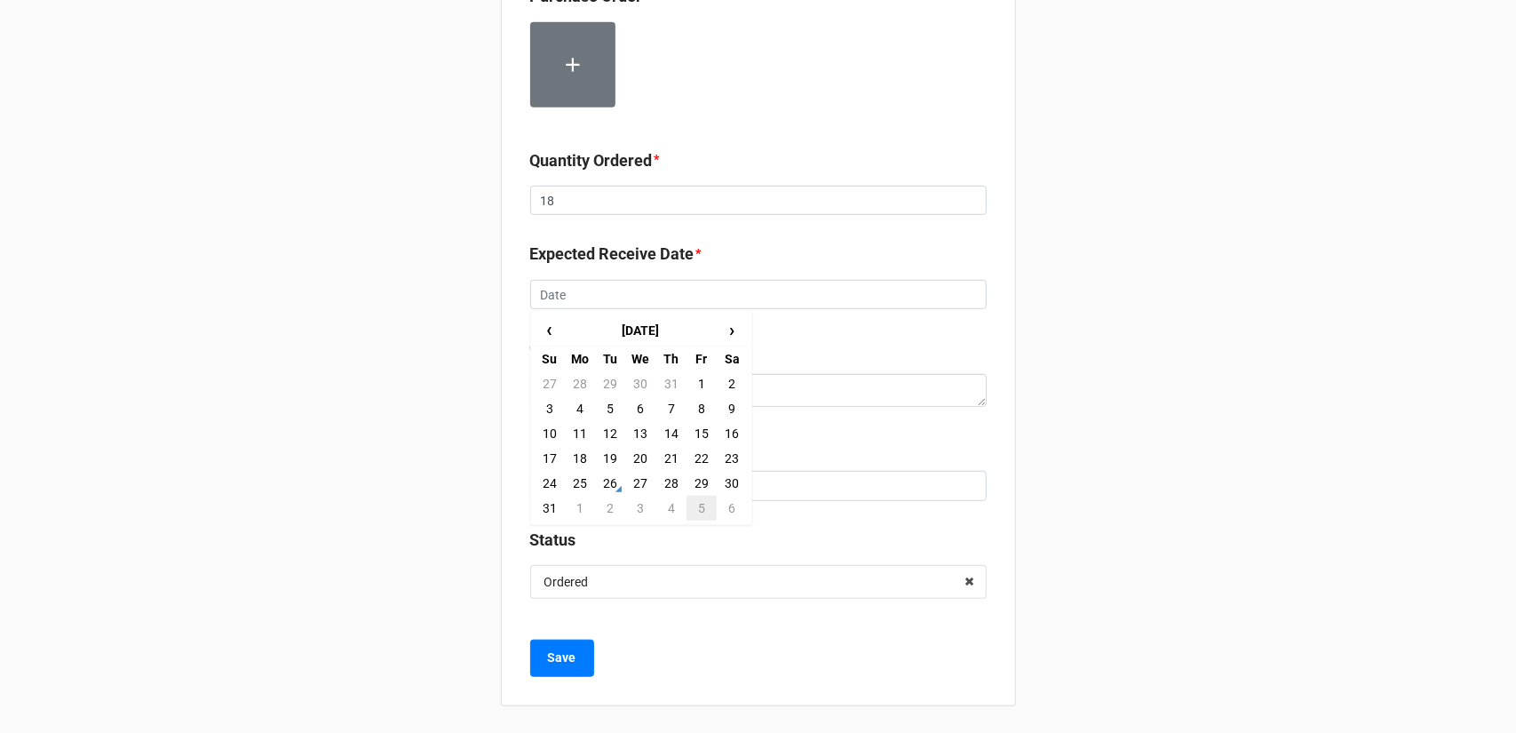
click at [686, 506] on td "5" at bounding box center [701, 507] width 30 height 25
type input "[DATE]"
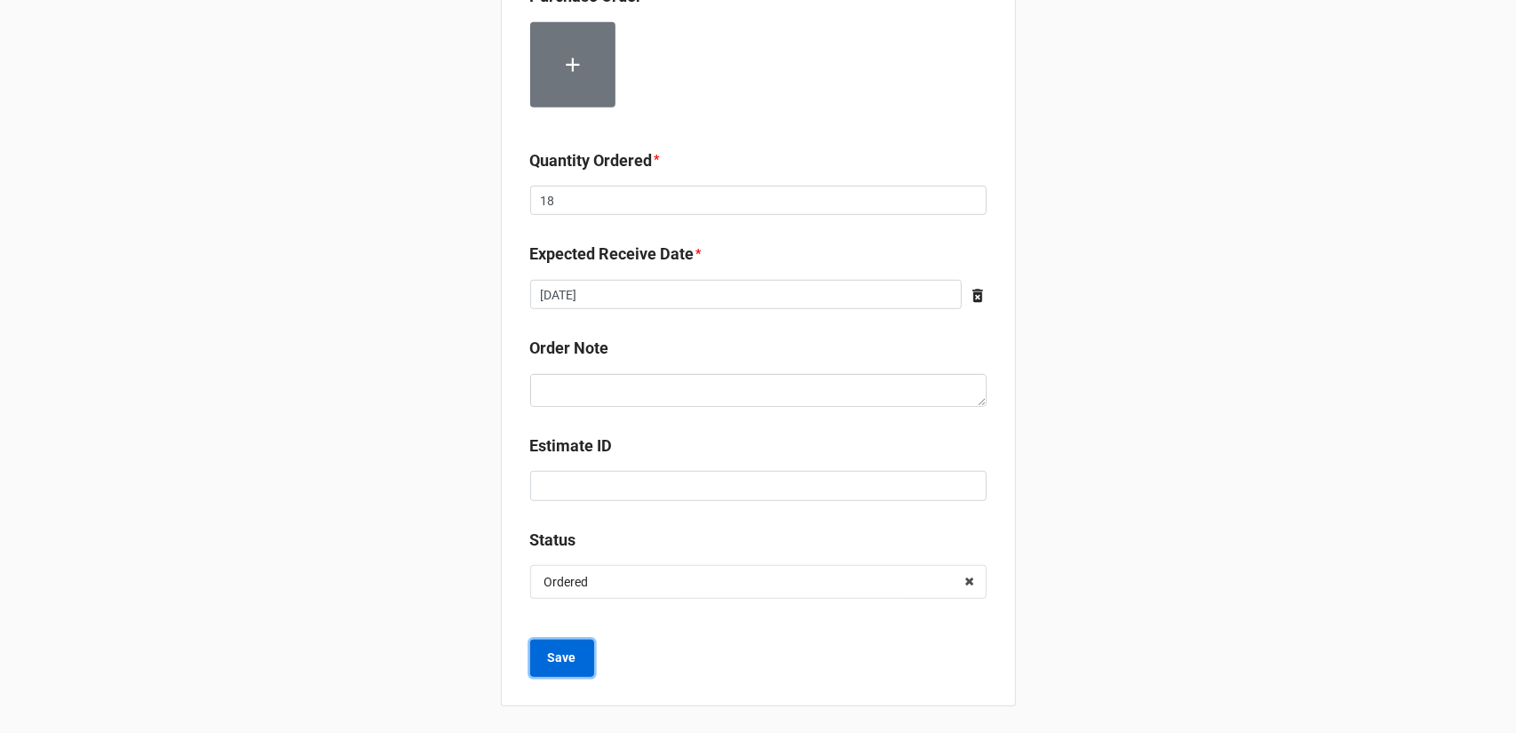
click at [568, 640] on button "Save" at bounding box center [562, 657] width 64 height 37
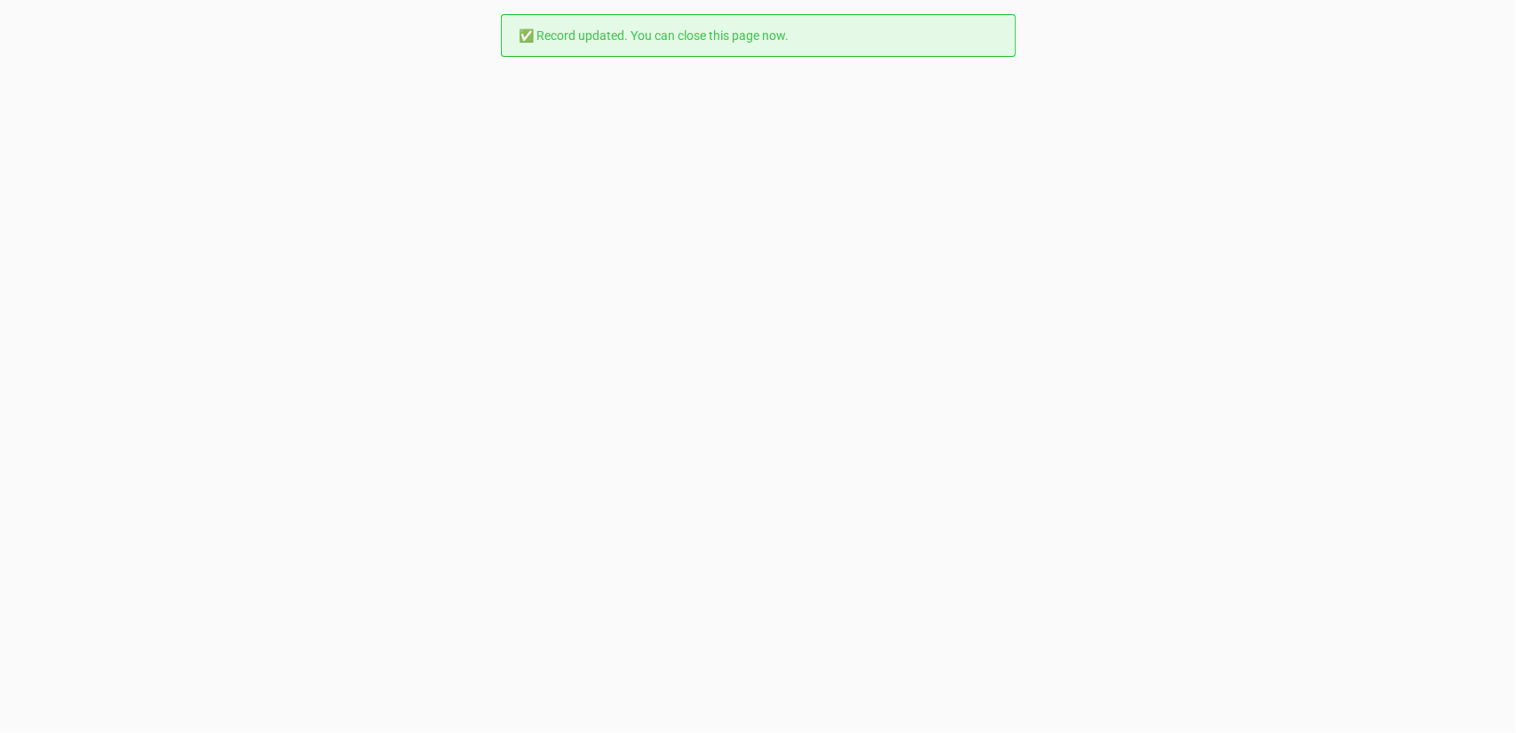
scroll to position [0, 0]
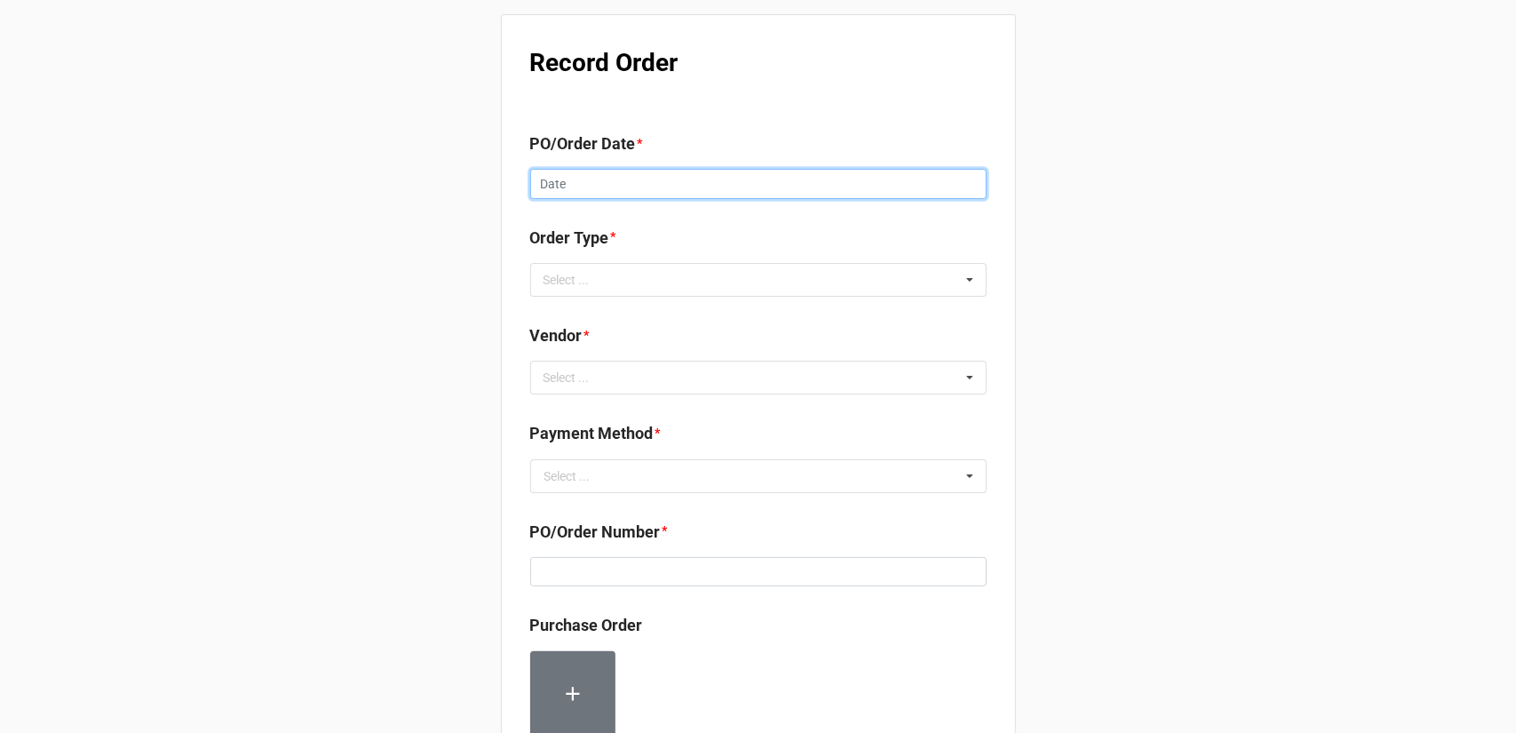
click at [646, 187] on input "text" at bounding box center [758, 184] width 456 height 30
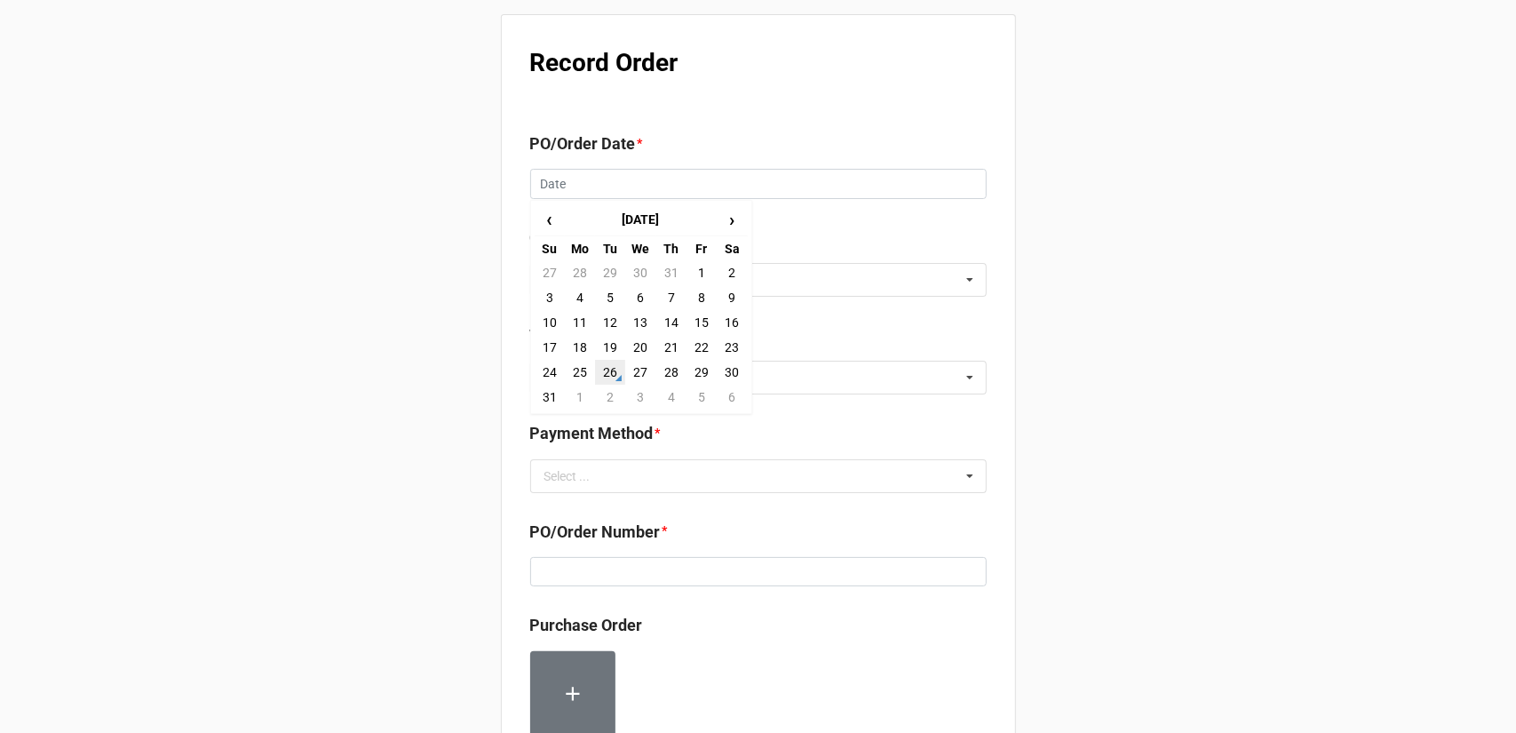
click at [611, 376] on td "26" at bounding box center [610, 372] width 30 height 25
type input "[DATE]"
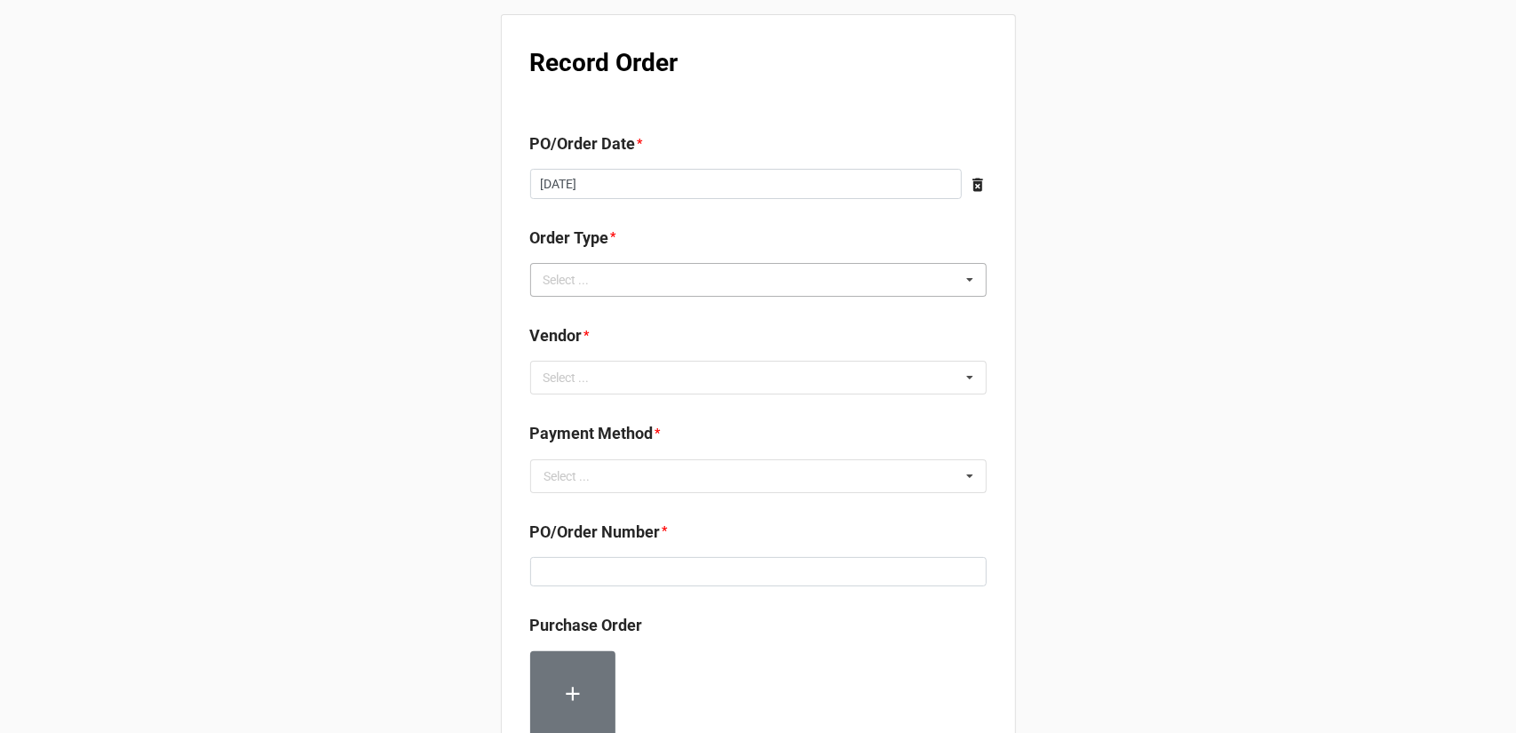
click at [669, 271] on div "Select ... Inventory Replenishment Item Requested Associated with a Specific Job" at bounding box center [758, 280] width 456 height 34
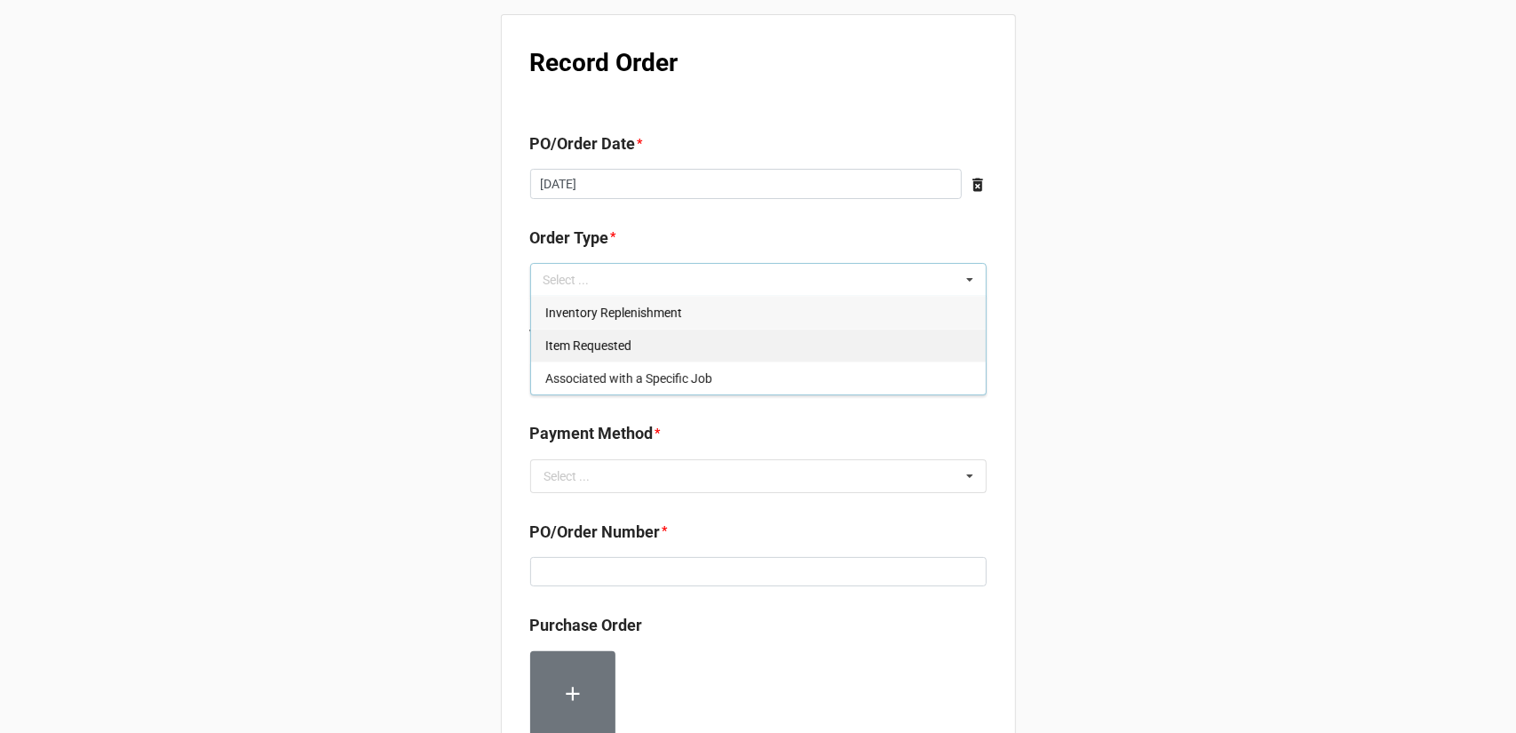
click at [667, 312] on span "Inventory Replenishment" at bounding box center [613, 312] width 137 height 14
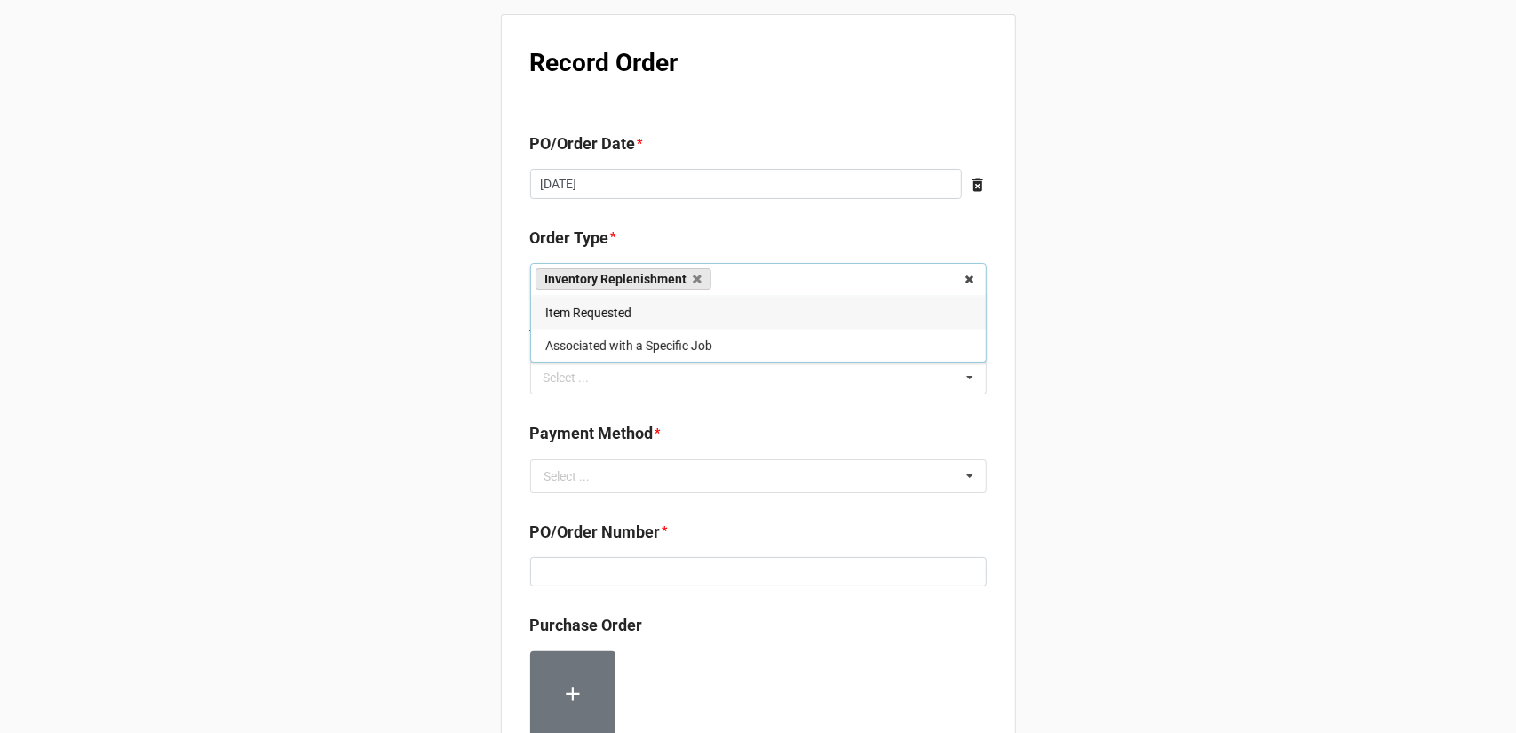
click at [1035, 352] on div "Record Order PO/Order Date * [DATE] ‹ [DATE] › Su Mo Tu We Th Fr Sa 27 28 29 30…" at bounding box center [758, 681] width 1516 height 1363
click at [665, 374] on div "Select ... No results found." at bounding box center [758, 377] width 456 height 34
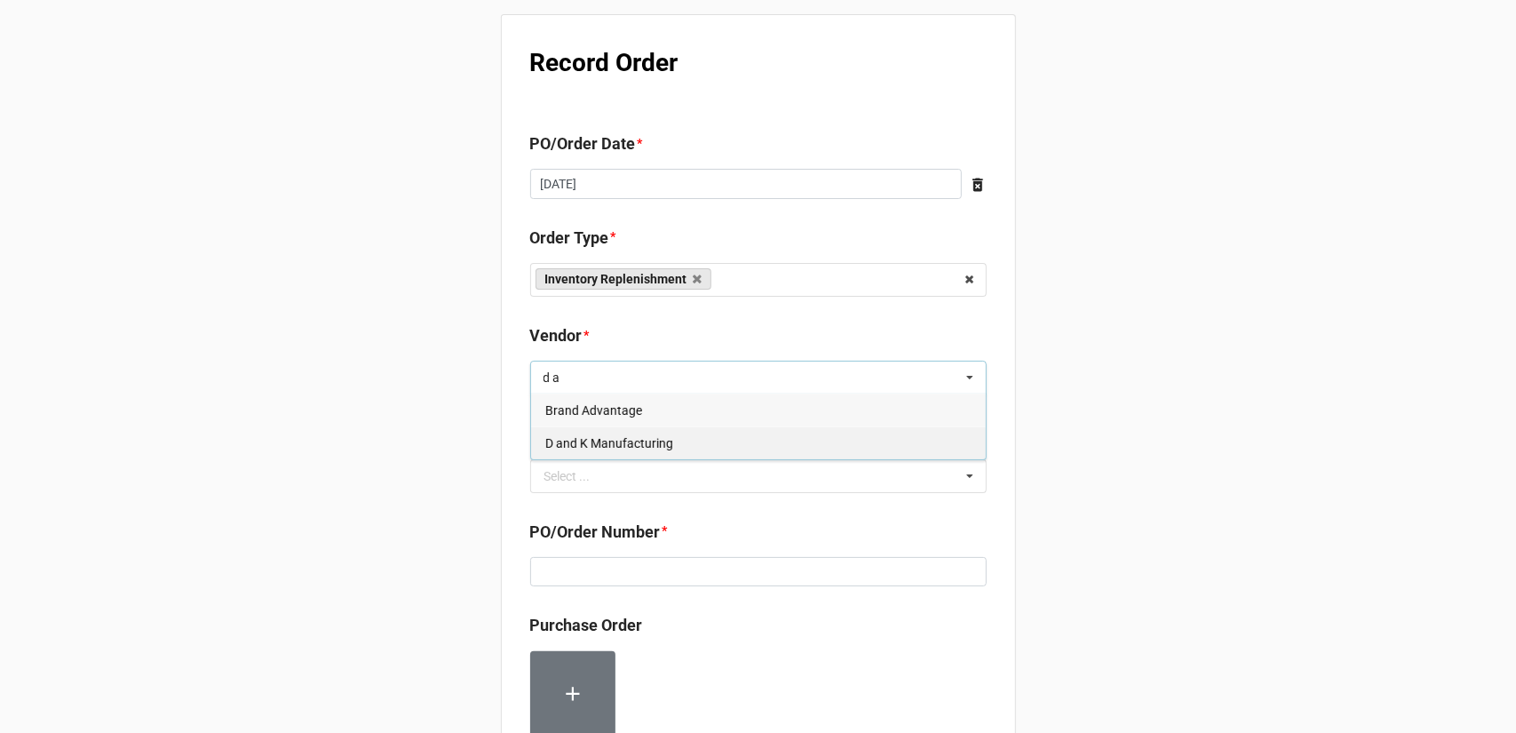
type input "d a"
click at [676, 445] on div "D and K Manufacturing" at bounding box center [758, 442] width 455 height 33
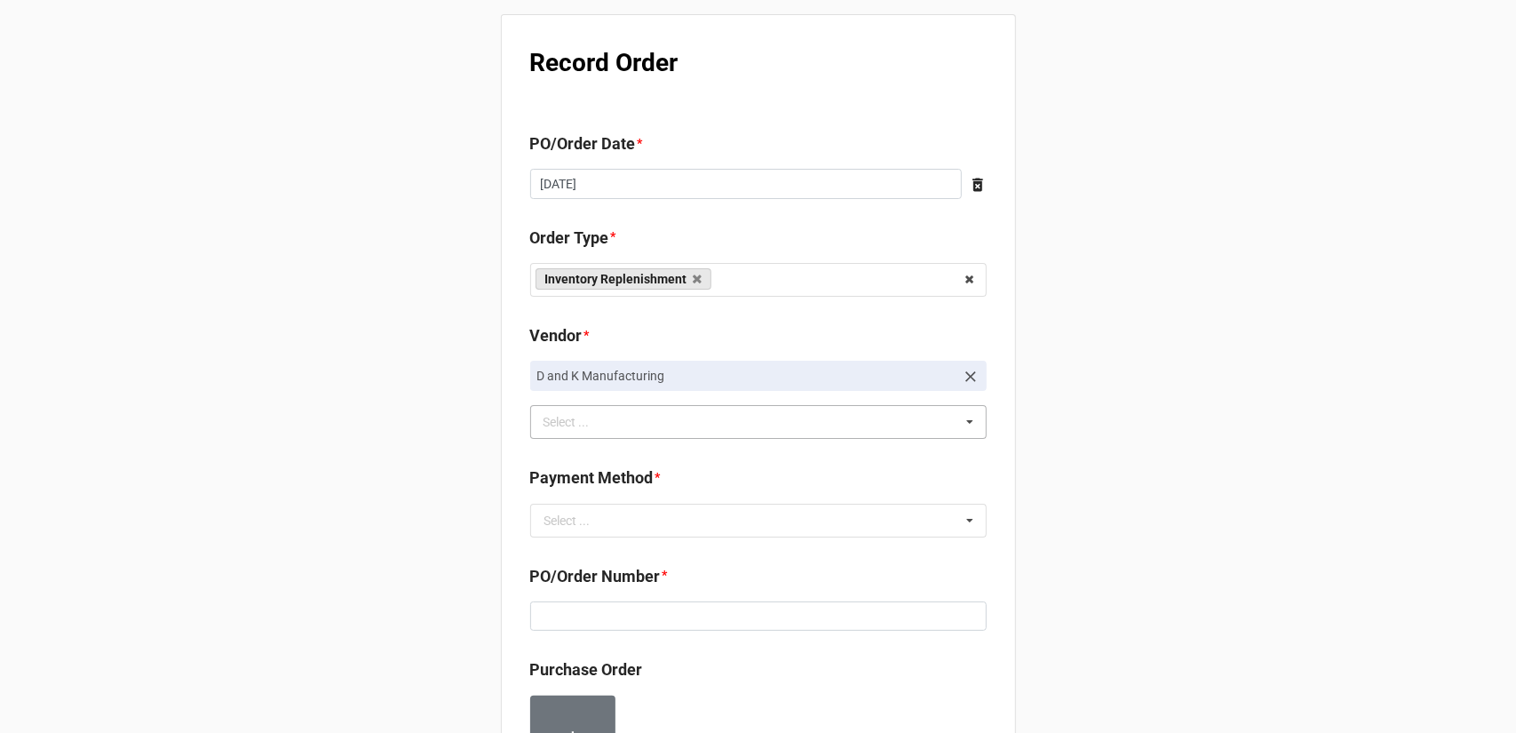
click at [1124, 440] on div "Record Order PO/Order Date * 8/26/2025 ‹ August 2025 › Su Mo Tu We Th Fr Sa 27 …" at bounding box center [758, 703] width 1516 height 1407
click at [709, 504] on input "text" at bounding box center [759, 520] width 455 height 32
click at [682, 549] on div "Terms/Invoiced" at bounding box center [758, 552] width 455 height 33
click at [1125, 552] on div "Record Order PO/Order Date * 8/26/2025 ‹ August 2025 › Su Mo Tu We Th Fr Sa 27 …" at bounding box center [758, 703] width 1516 height 1407
click at [732, 630] on div "PO/Order Number *" at bounding box center [758, 604] width 456 height 80
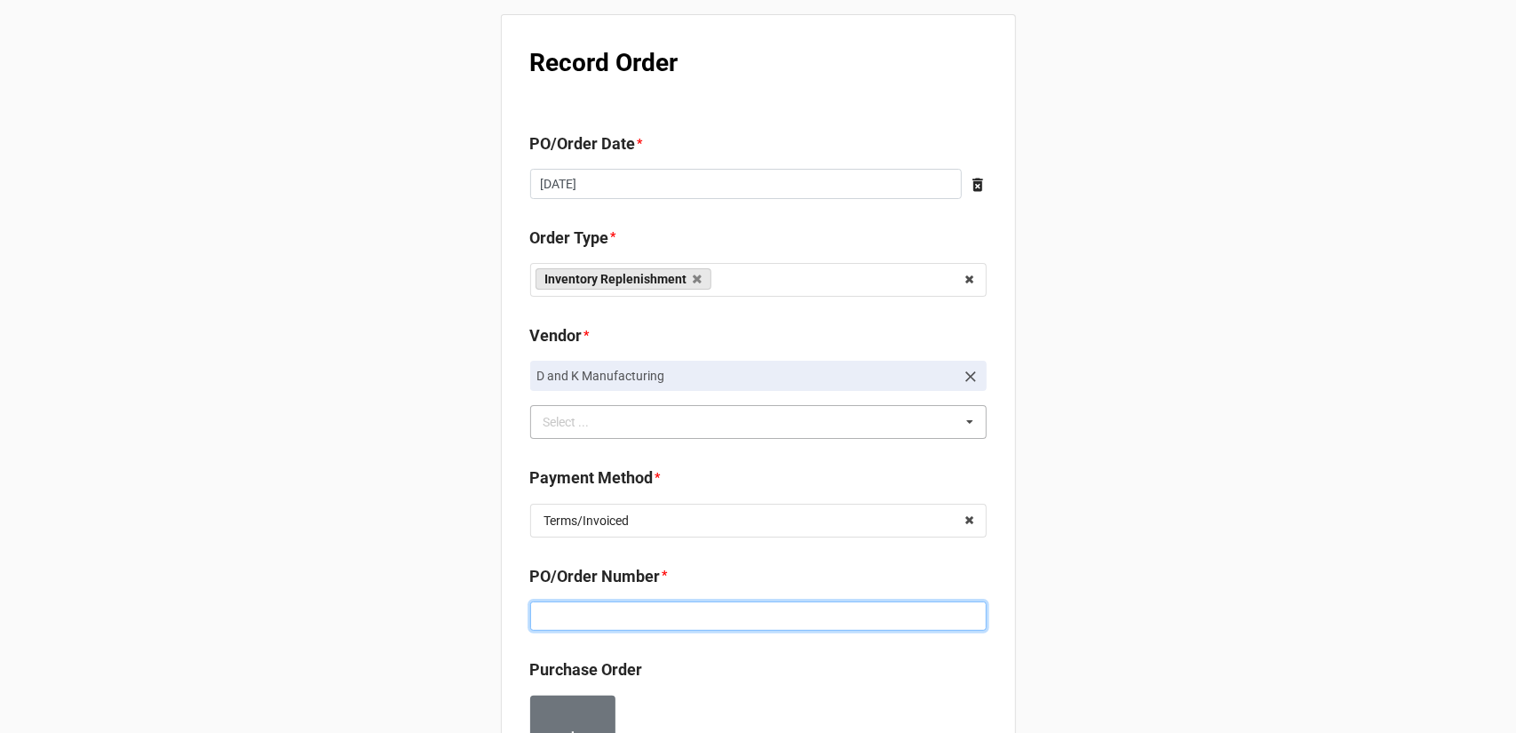
click at [732, 627] on input at bounding box center [758, 616] width 456 height 30
paste input "160185"
type input "160185"
click at [1113, 585] on div "Record Order PO/Order Date * 8/26/2025 ‹ August 2025 › Su Mo Tu We Th Fr Sa 27 …" at bounding box center [758, 703] width 1516 height 1407
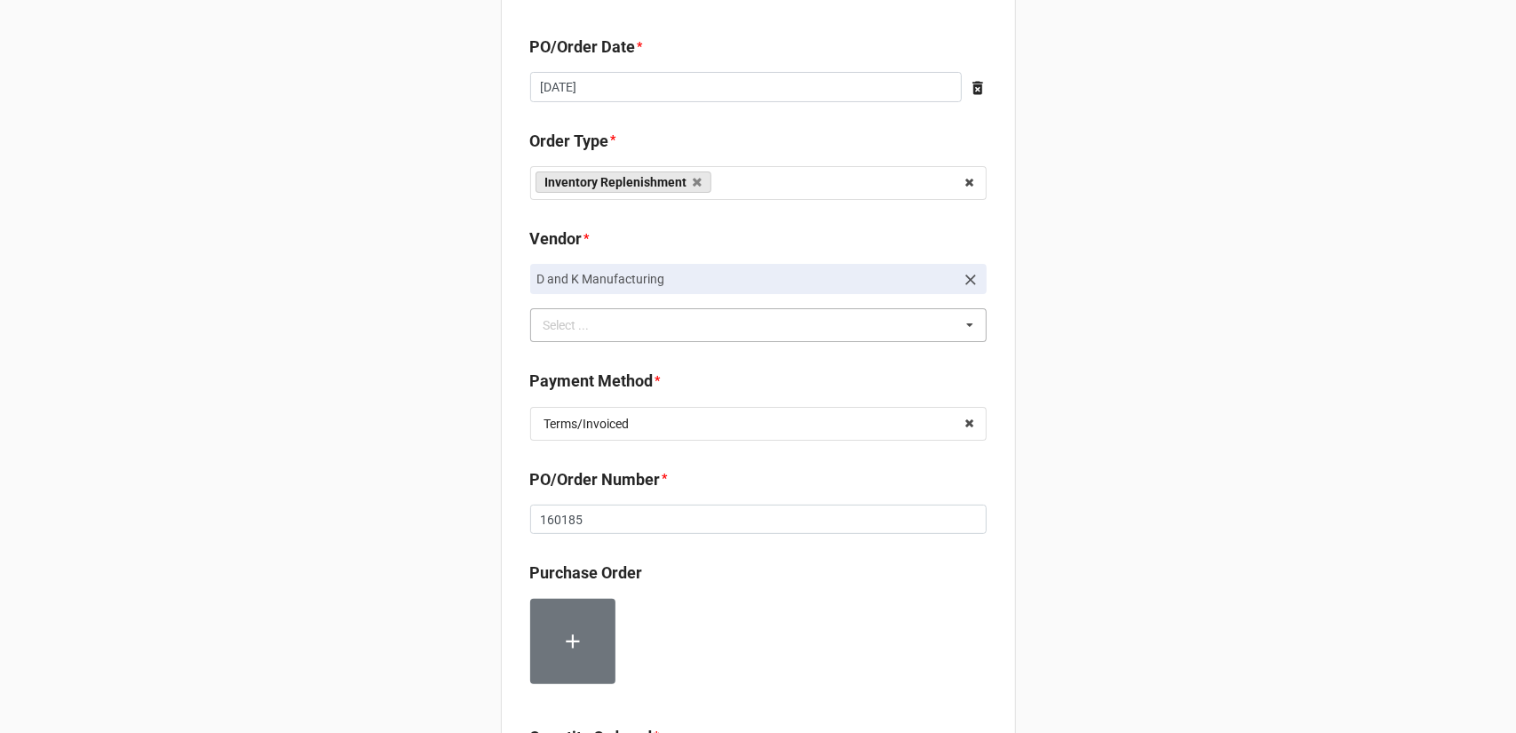
scroll to position [266, 0]
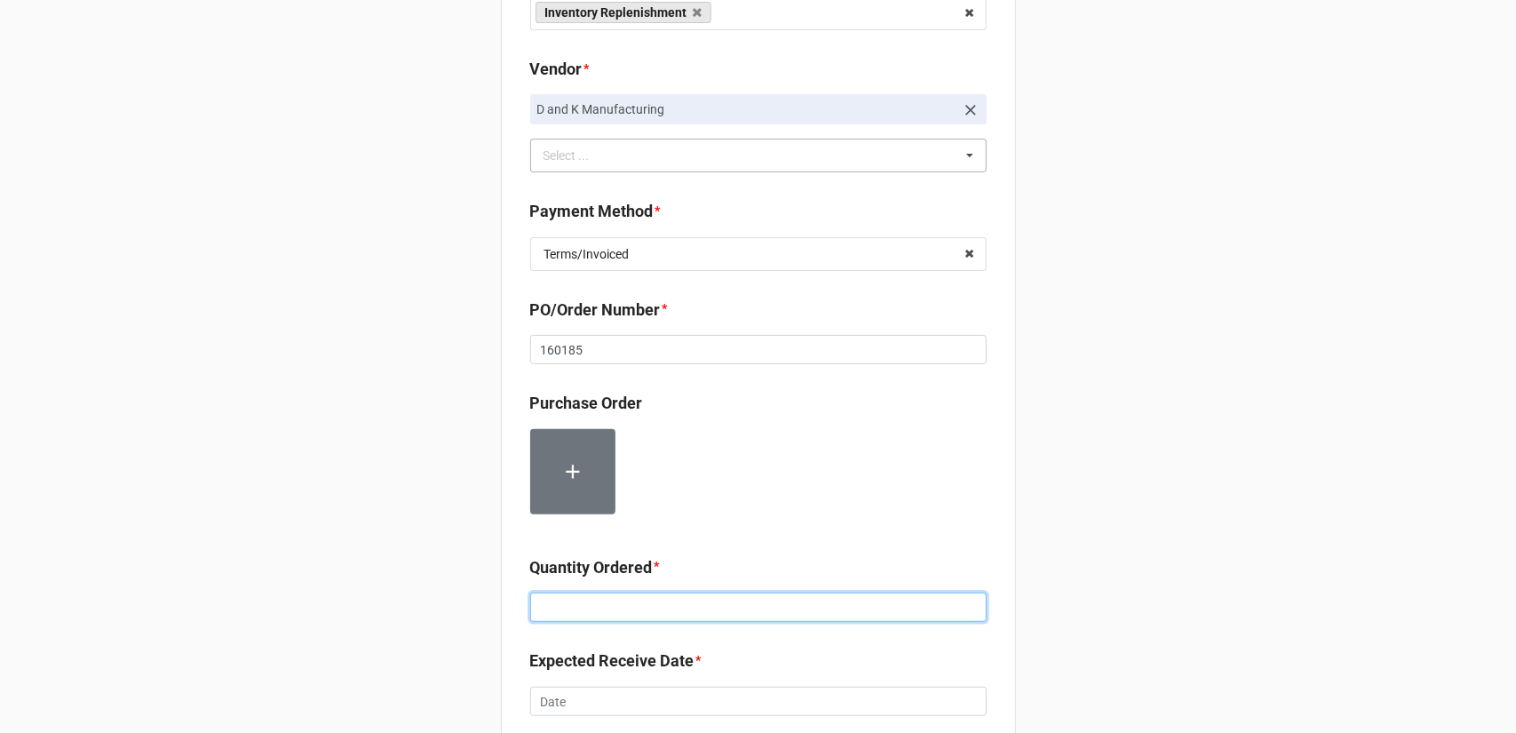
click at [709, 603] on input at bounding box center [758, 607] width 456 height 30
type input "18"
click at [1142, 554] on div "Record Order PO/Order Date * 8/26/2025 ‹ August 2025 › Su Mo Tu We Th Fr Sa 27 …" at bounding box center [758, 437] width 1516 height 1407
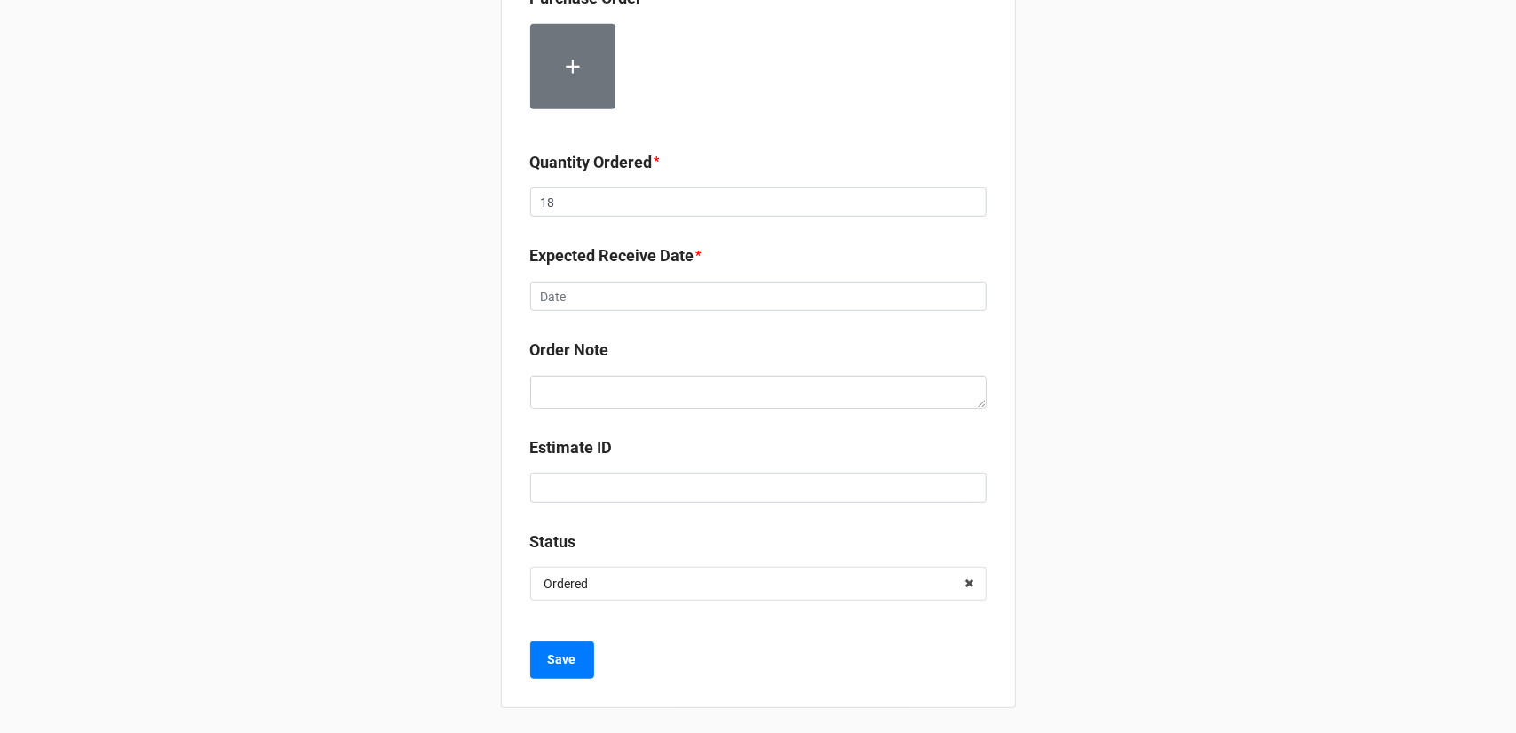
scroll to position [673, 0]
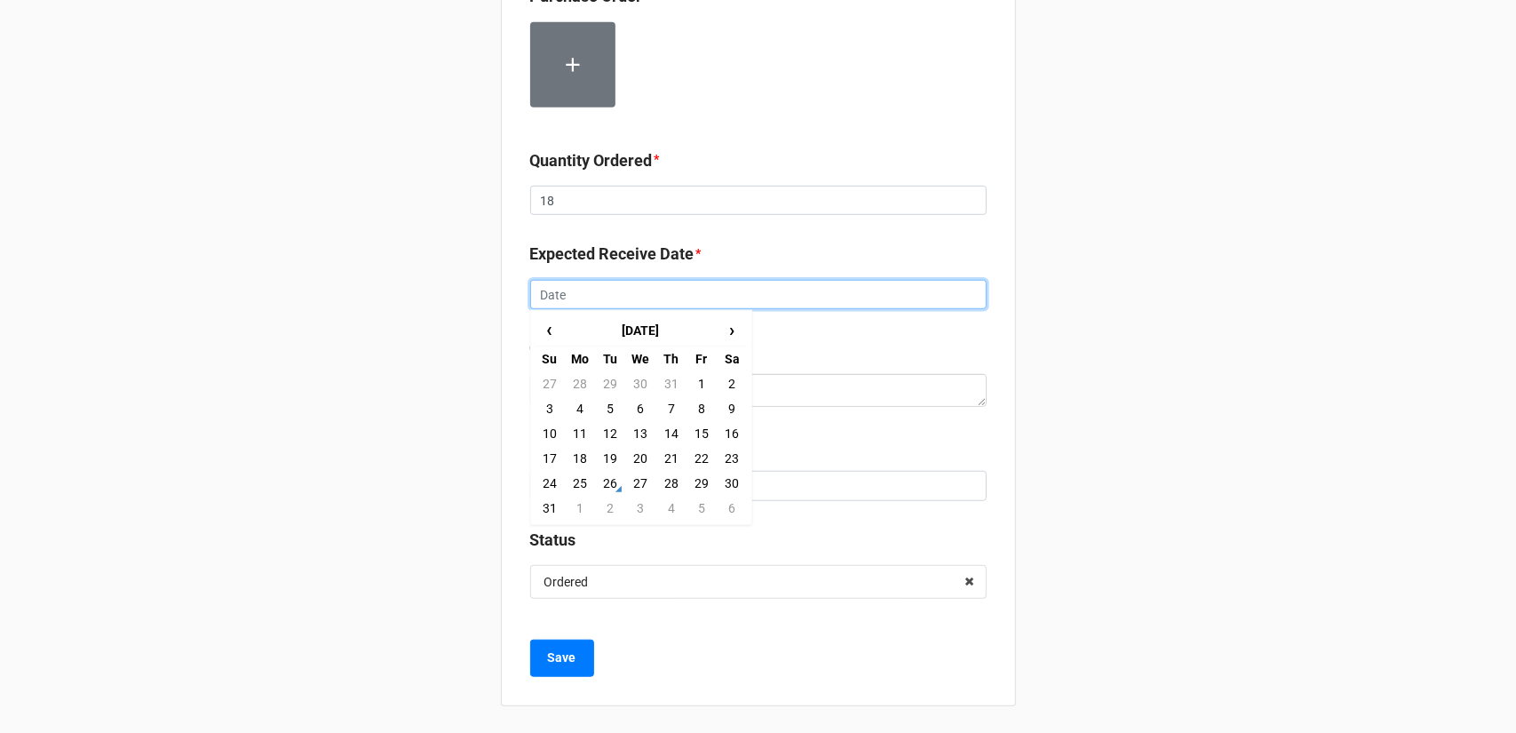
click at [612, 297] on input "text" at bounding box center [758, 295] width 456 height 30
click at [698, 502] on td "5" at bounding box center [701, 507] width 30 height 25
type input "[DATE]"
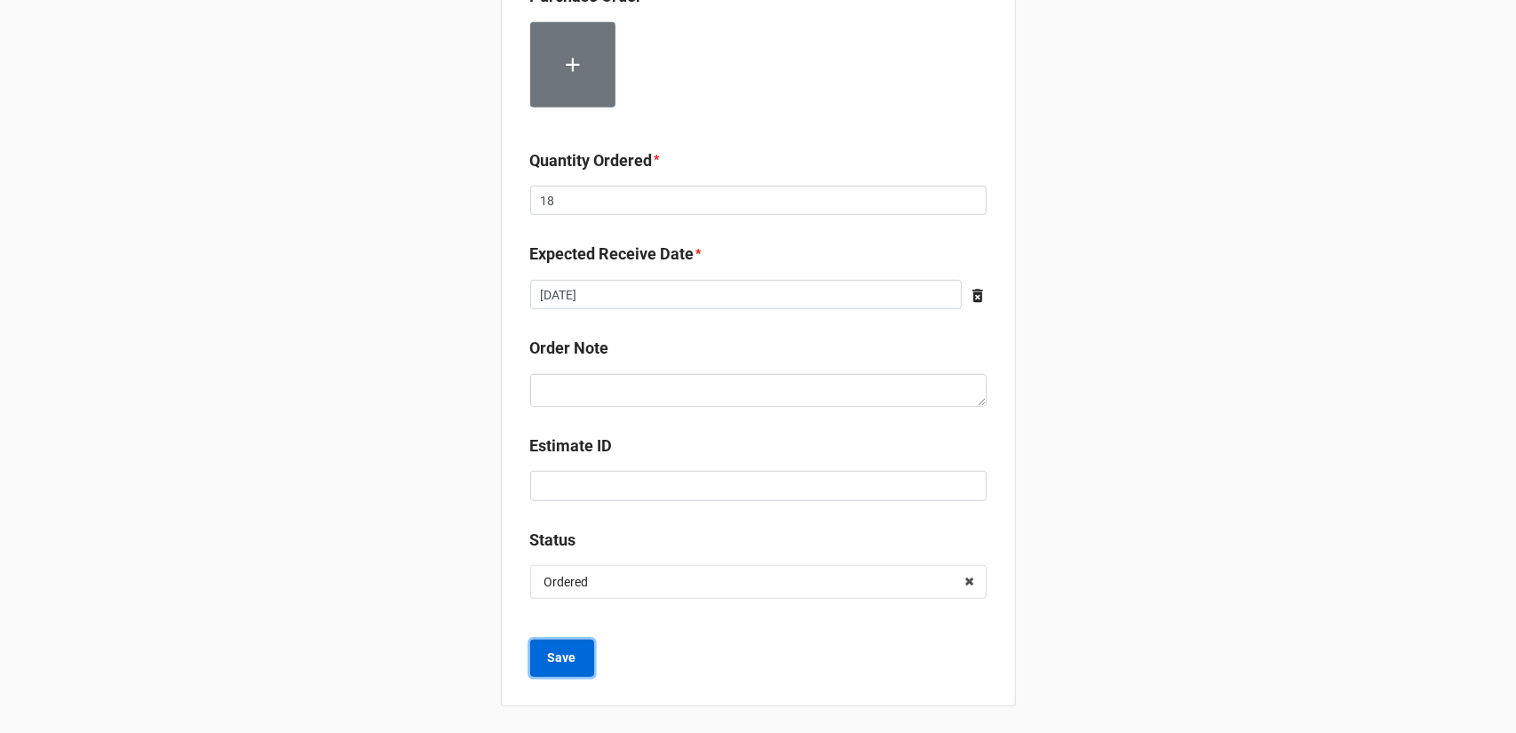
click at [542, 662] on button "Save" at bounding box center [562, 657] width 64 height 37
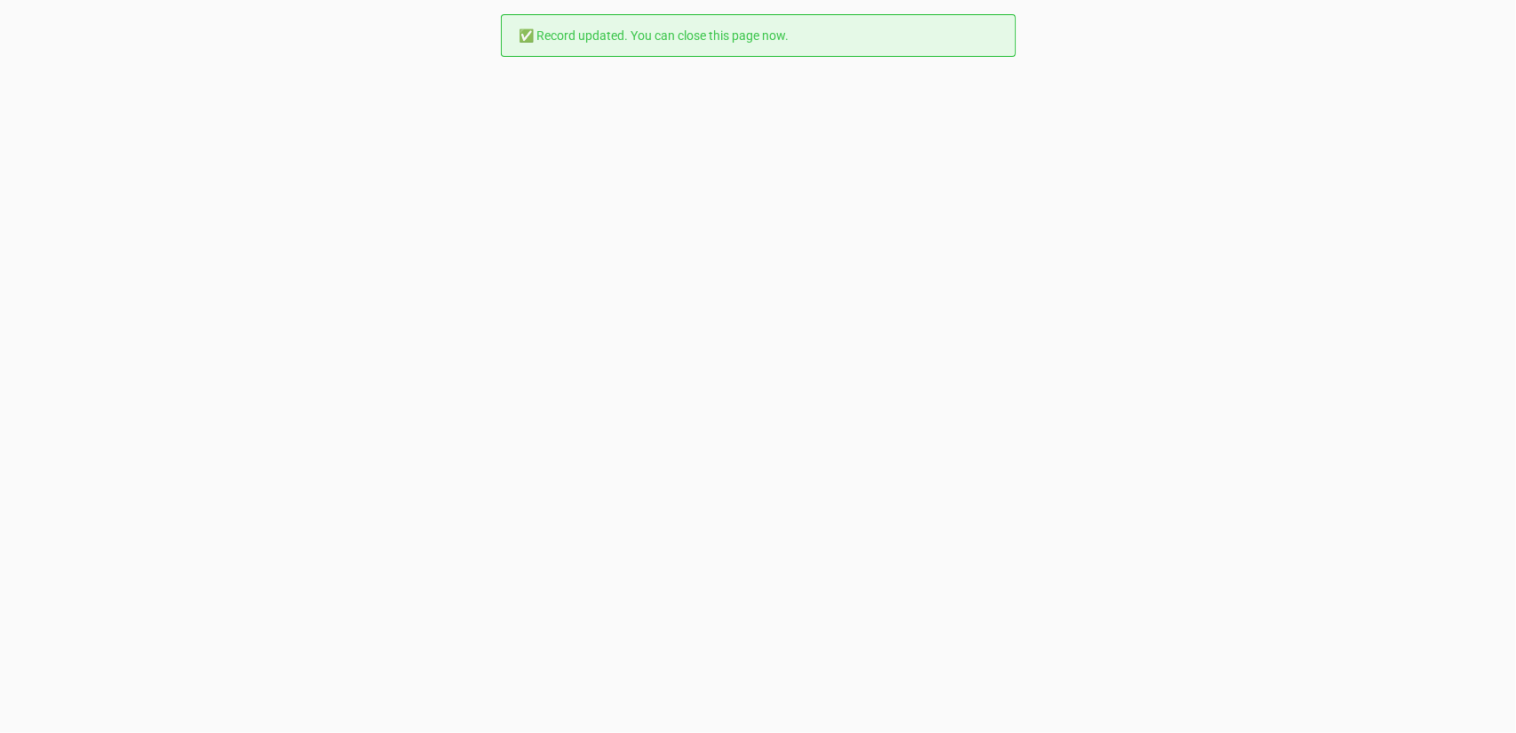
scroll to position [0, 0]
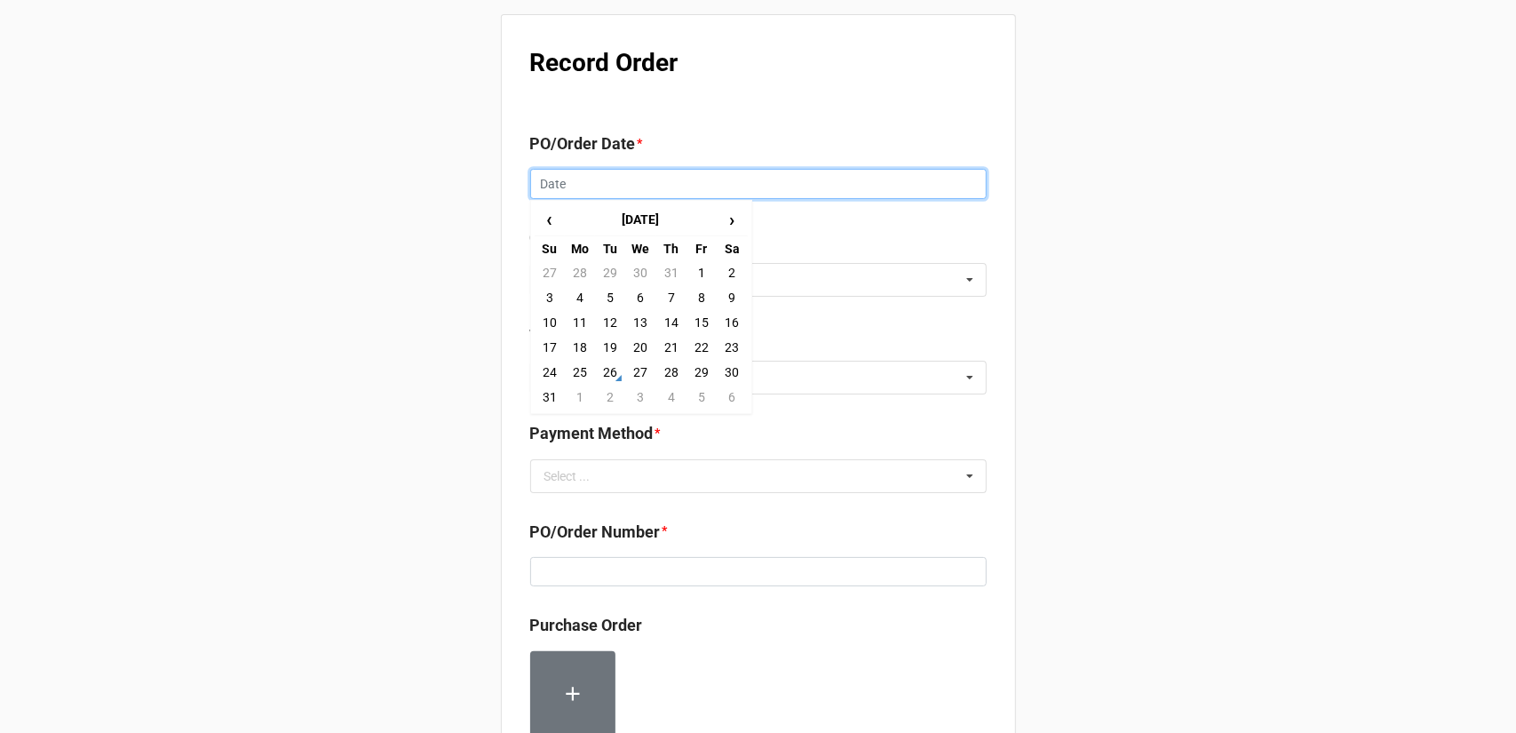
click at [693, 191] on input "text" at bounding box center [758, 184] width 456 height 30
click at [610, 377] on td "26" at bounding box center [610, 372] width 30 height 25
type input "[DATE]"
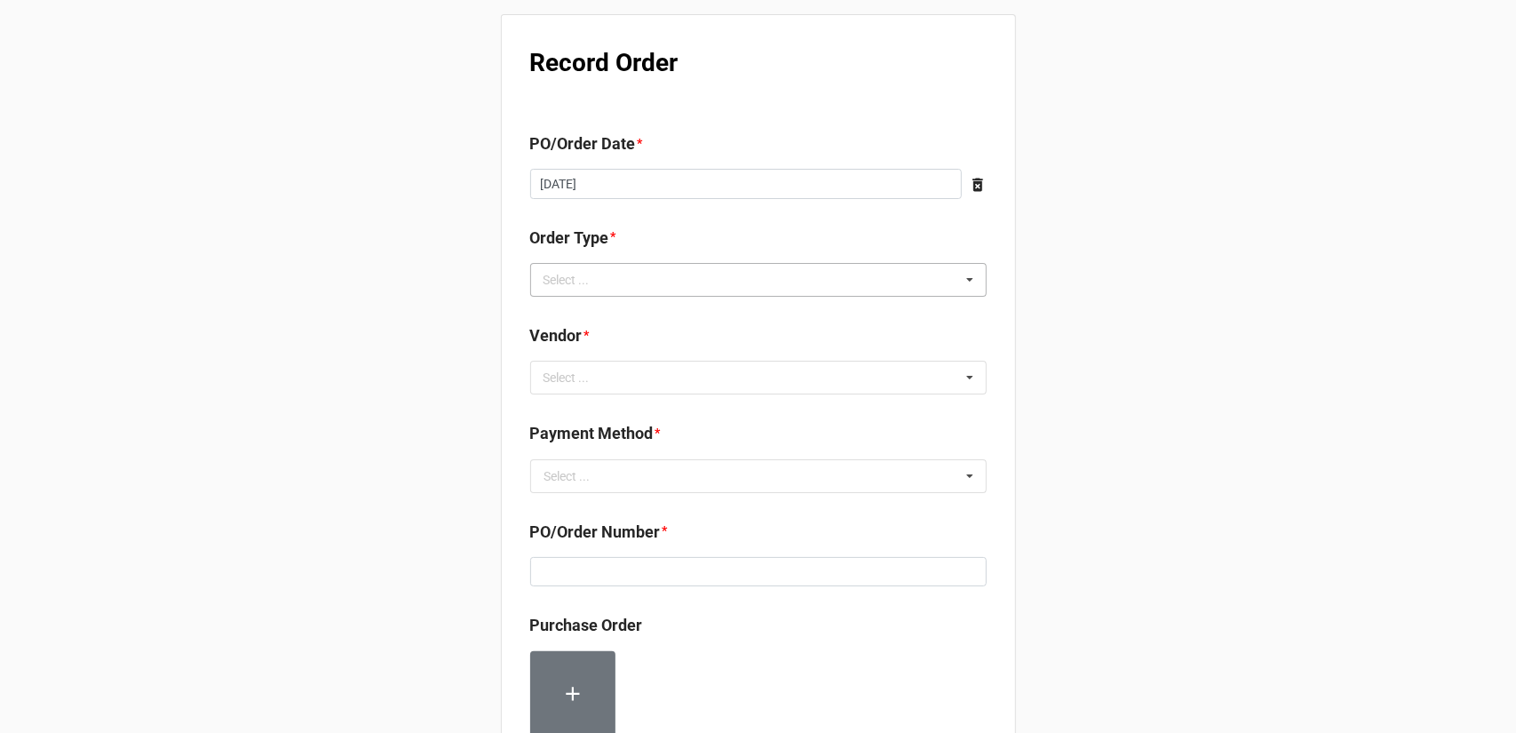
click at [669, 283] on div "Select ... Inventory Replenishment Item Requested Associated with a Specific Job" at bounding box center [758, 280] width 456 height 34
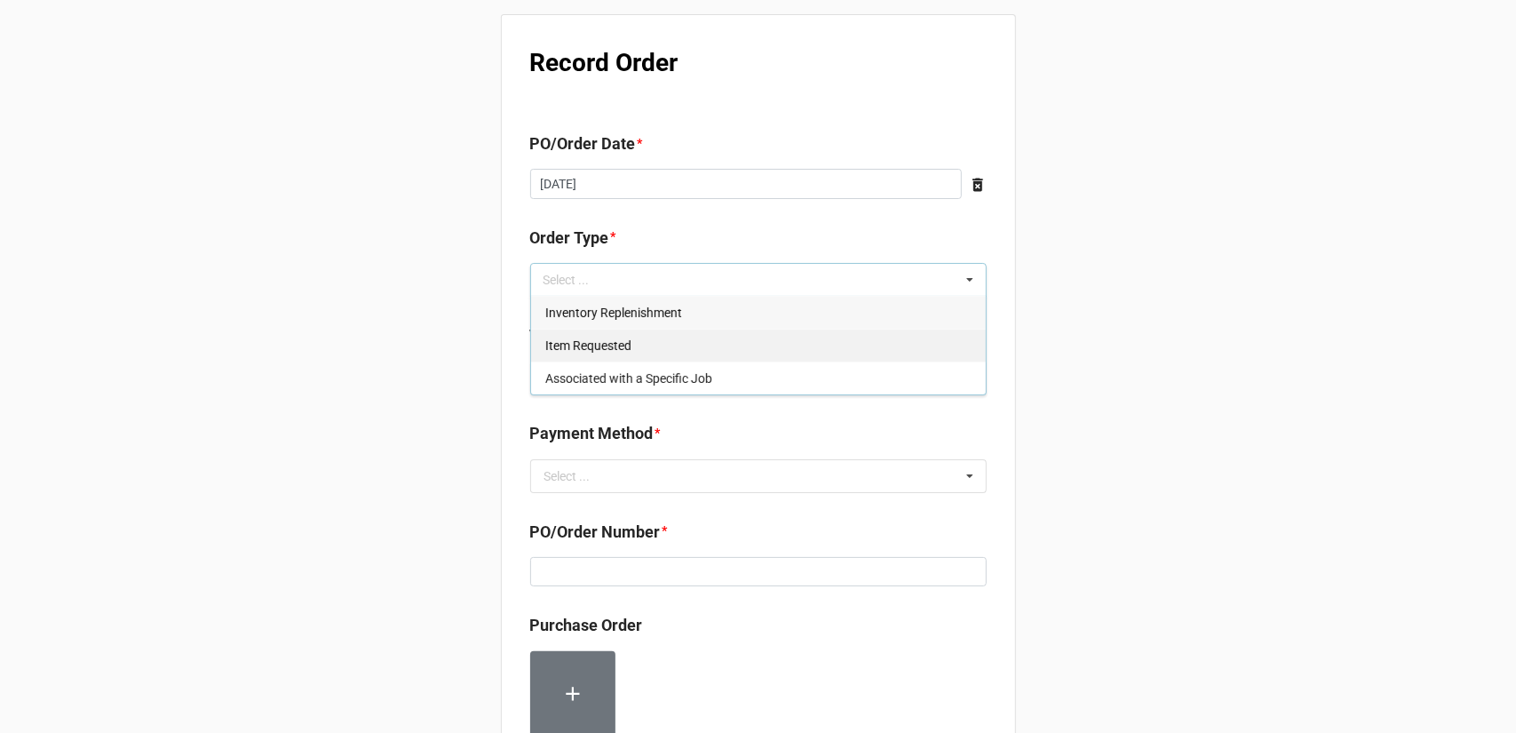
click at [669, 321] on div "Inventory Replenishment" at bounding box center [758, 312] width 455 height 33
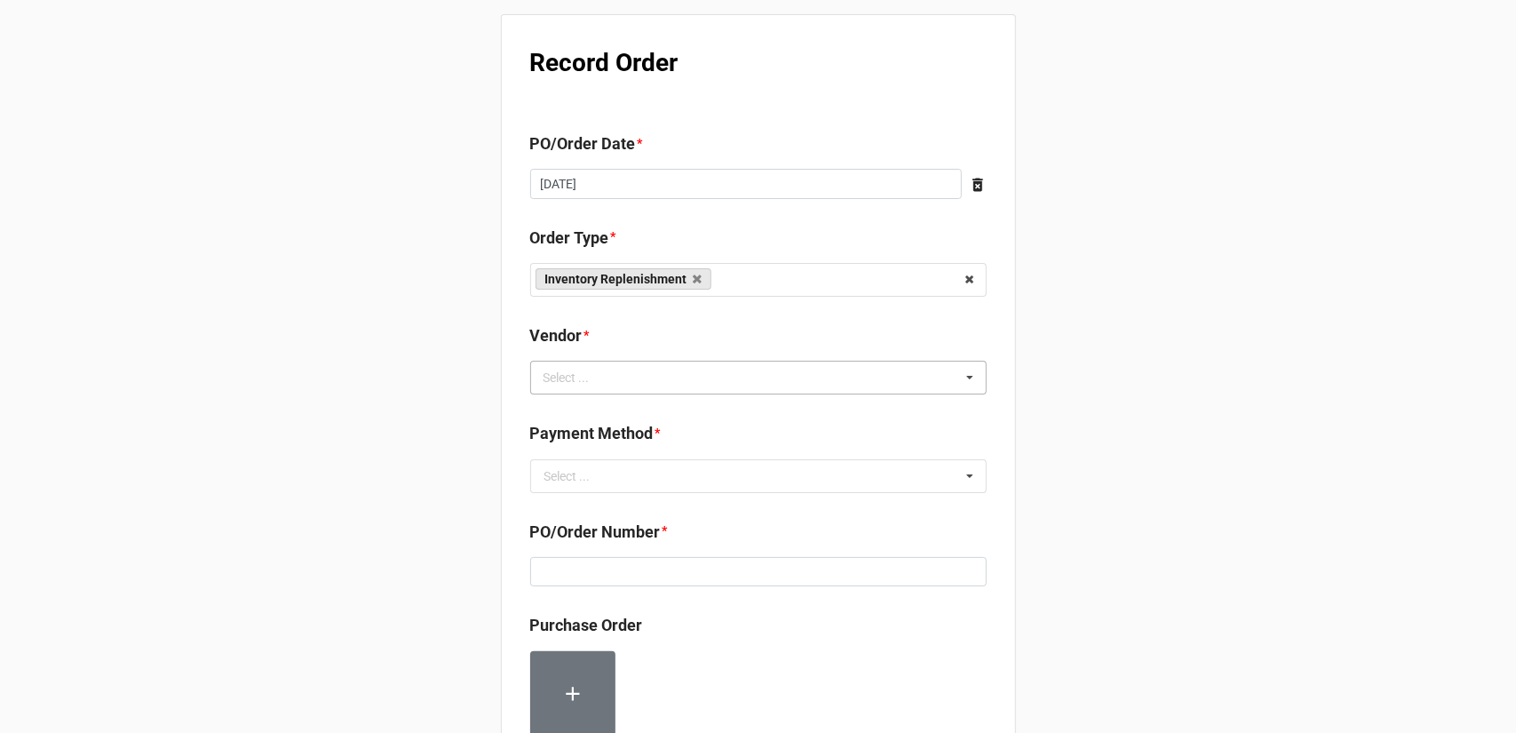
click at [791, 392] on div "Select ... No results found." at bounding box center [758, 377] width 456 height 34
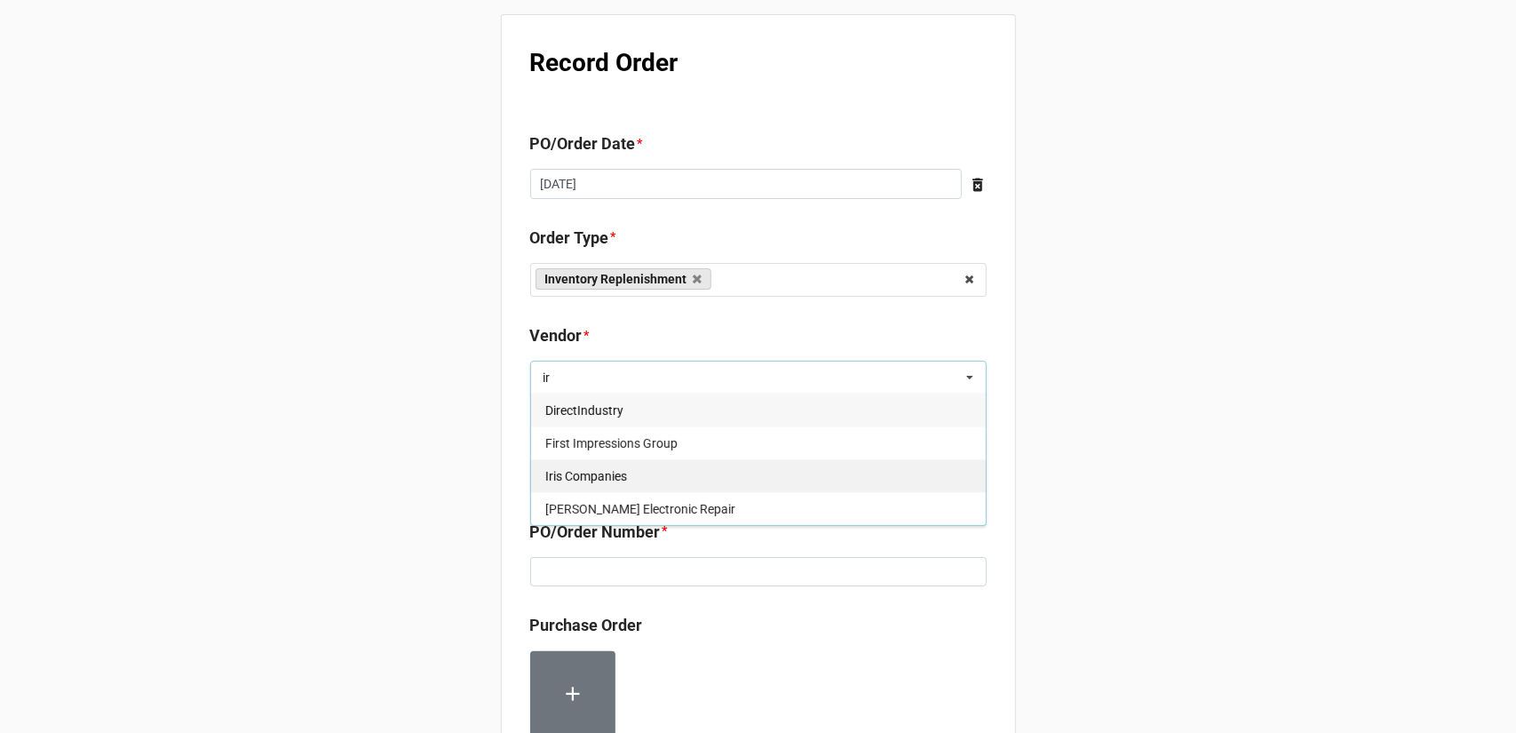
type input "ir"
click at [709, 478] on div "Iris Companies" at bounding box center [758, 475] width 455 height 33
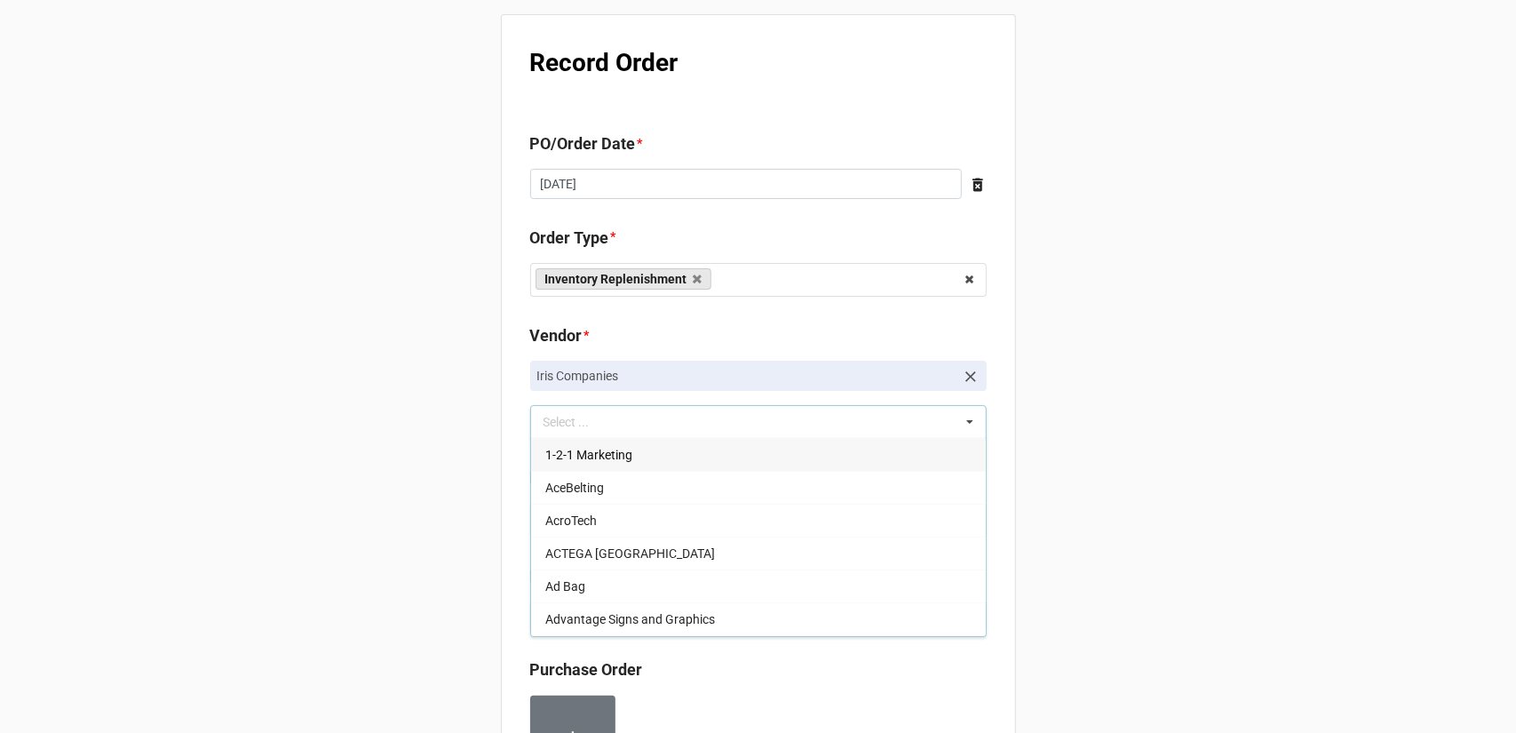
click at [1136, 427] on div "Record Order PO/Order Date * 8/26/2025 ‹ August 2025 › Su Mo Tu We Th Fr Sa 27 …" at bounding box center [758, 703] width 1516 height 1407
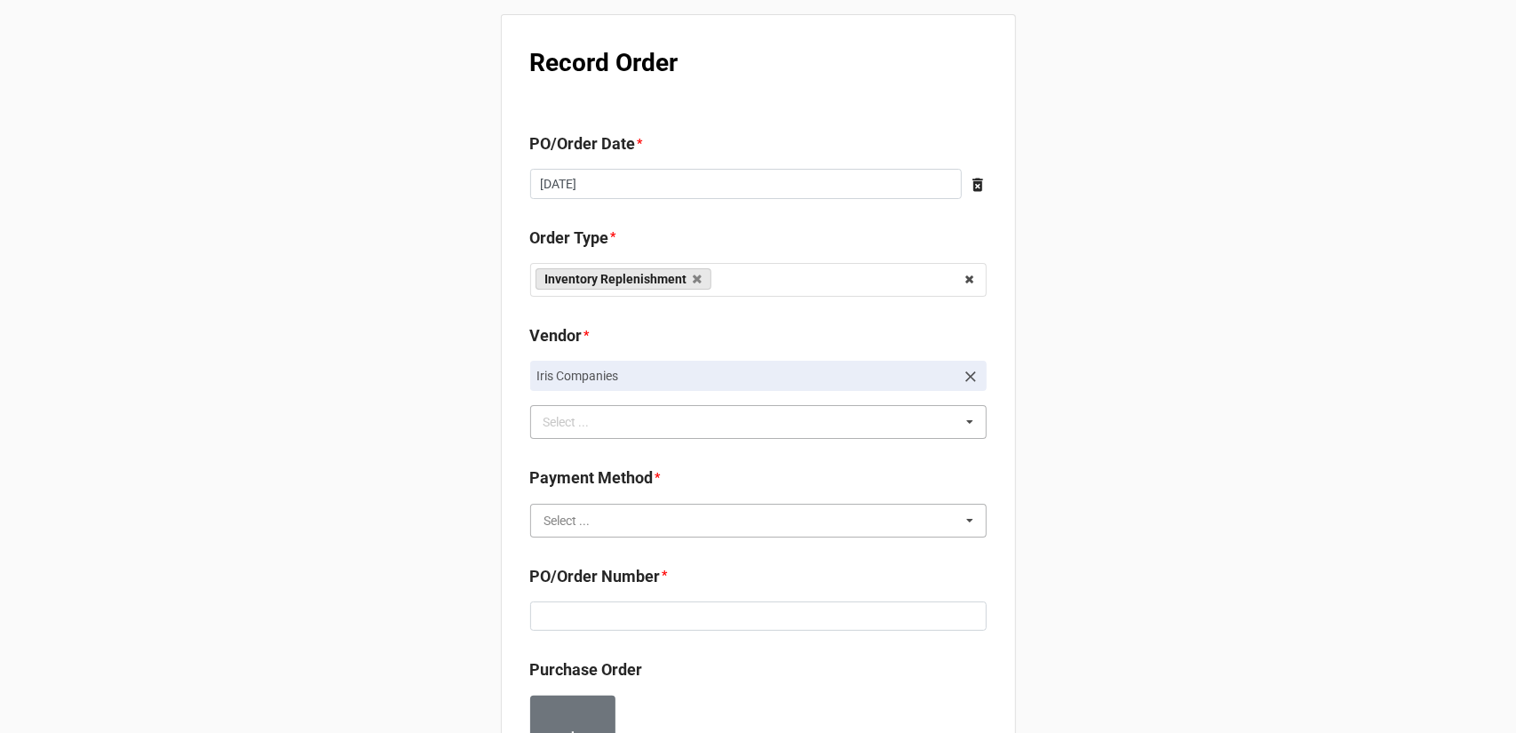
click at [744, 511] on input "text" at bounding box center [759, 520] width 455 height 32
click at [717, 553] on div "Terms/Invoiced" at bounding box center [758, 552] width 455 height 33
click at [996, 535] on div "Record Order PO/Order Date * 8/26/2025 ‹ August 2025 › Su Mo Tu We Th Fr Sa 27 …" at bounding box center [758, 696] width 515 height 1365
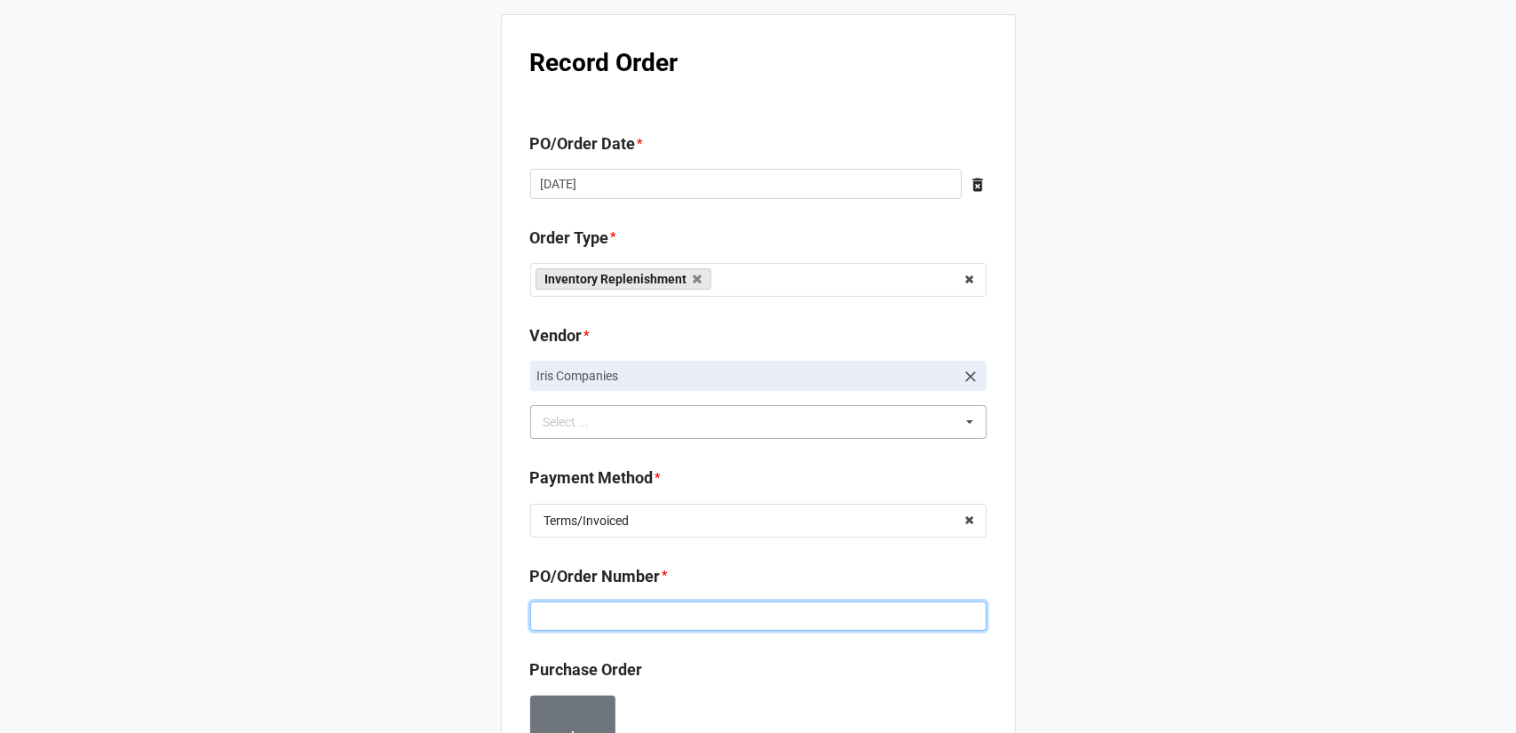
click at [757, 622] on input at bounding box center [758, 616] width 456 height 30
paste input "160186"
type input "160186"
click at [1173, 503] on div "Record Order PO/Order Date * 8/26/2025 ‹ August 2025 › Su Mo Tu We Th Fr Sa 27 …" at bounding box center [758, 703] width 1516 height 1407
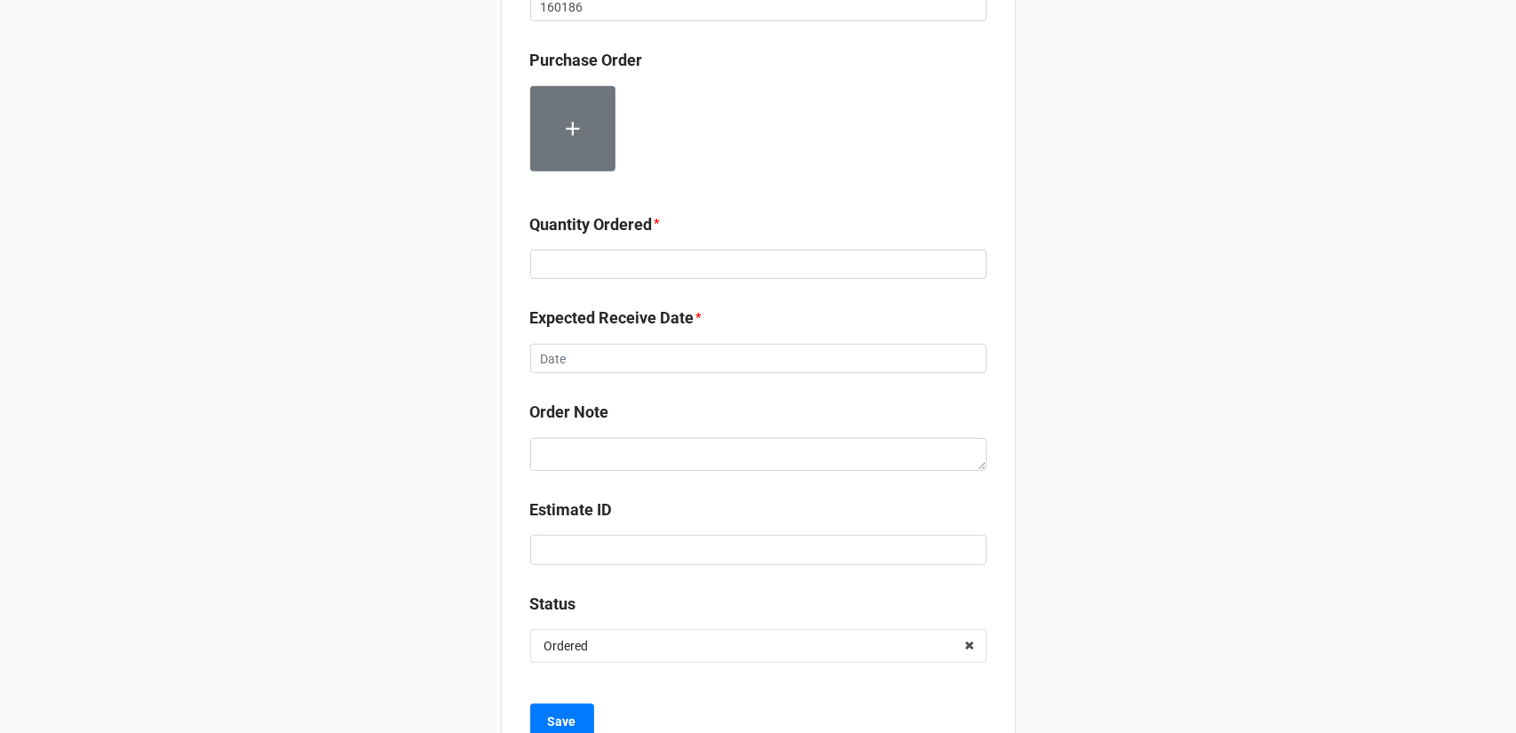
scroll to position [622, 0]
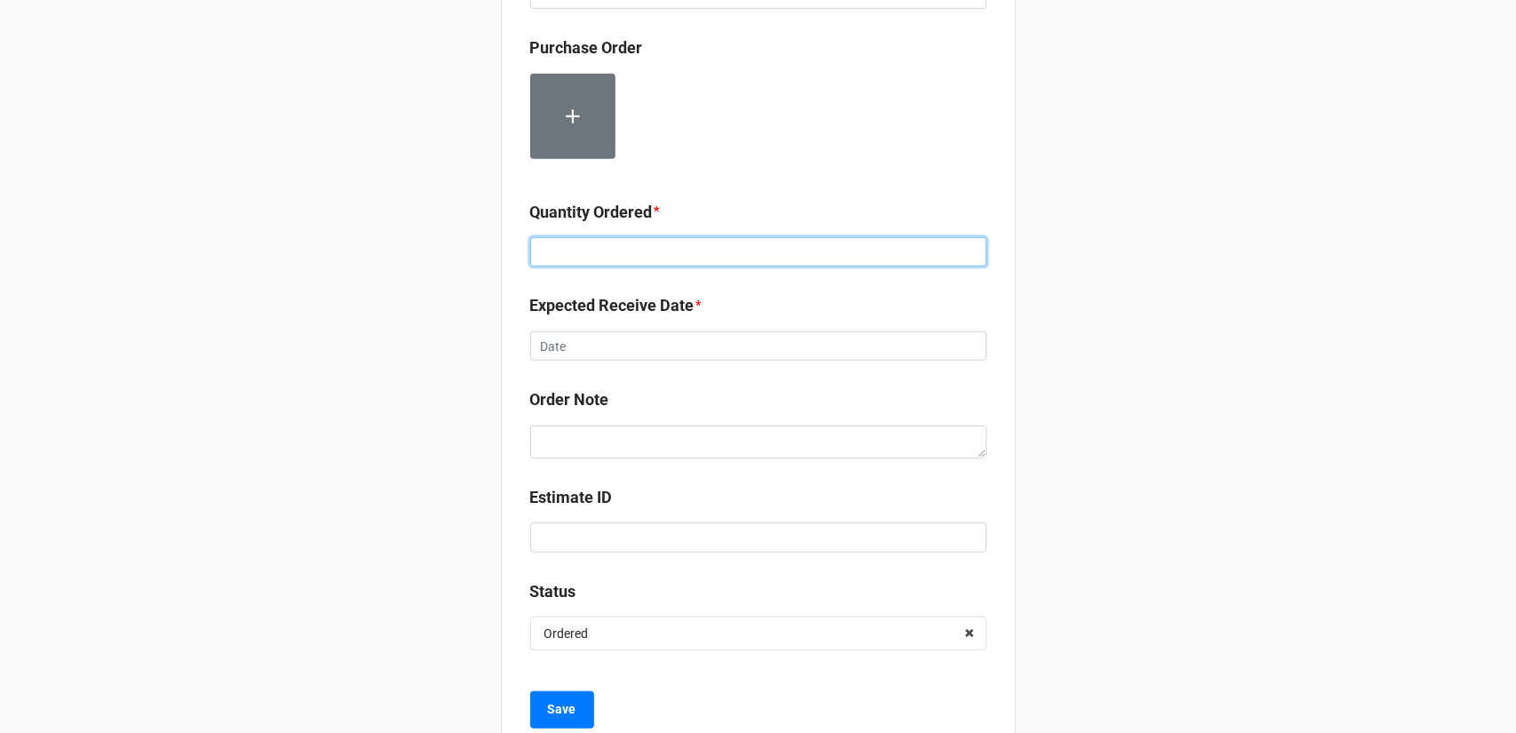
click at [648, 254] on input at bounding box center [758, 252] width 456 height 30
type input "10000"
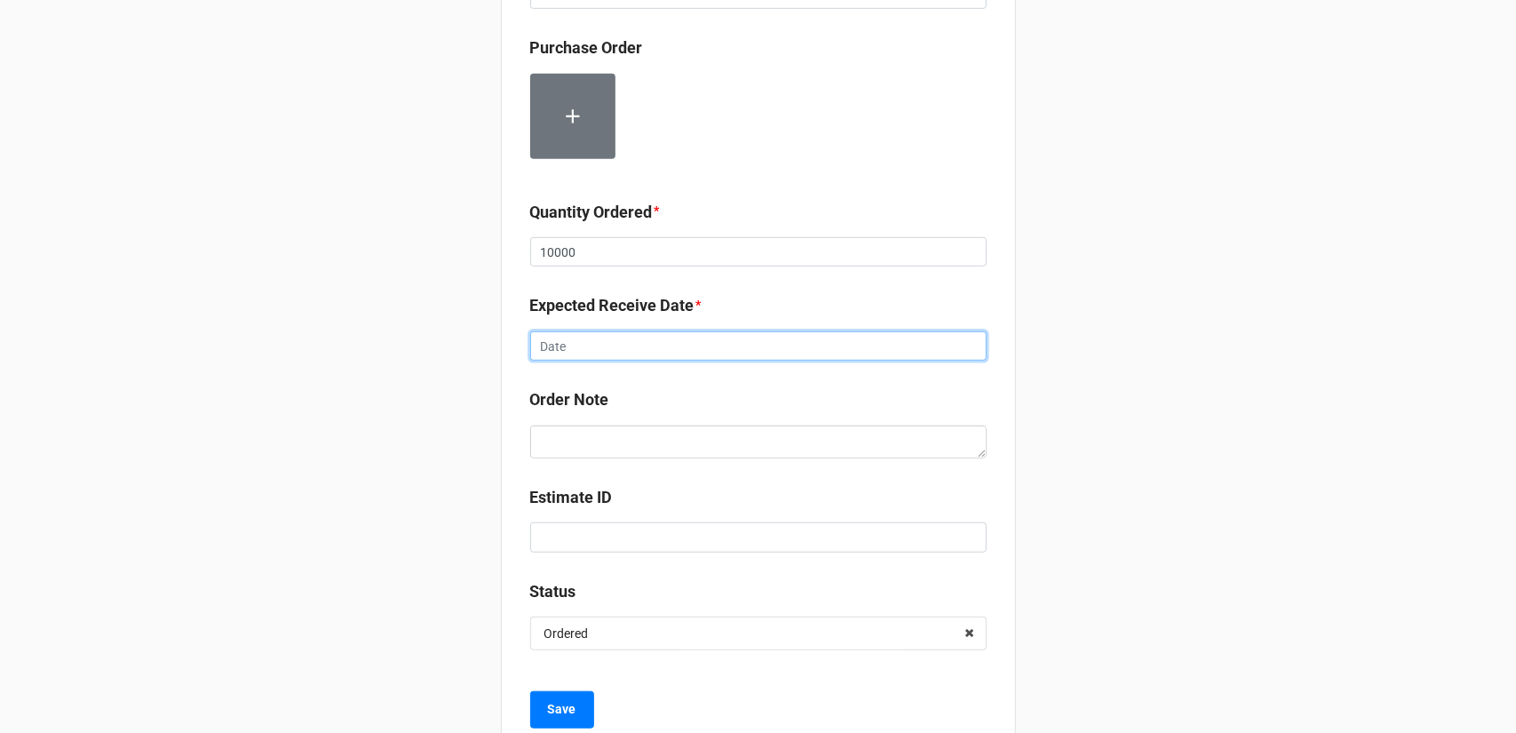
click at [638, 349] on input "text" at bounding box center [758, 346] width 456 height 30
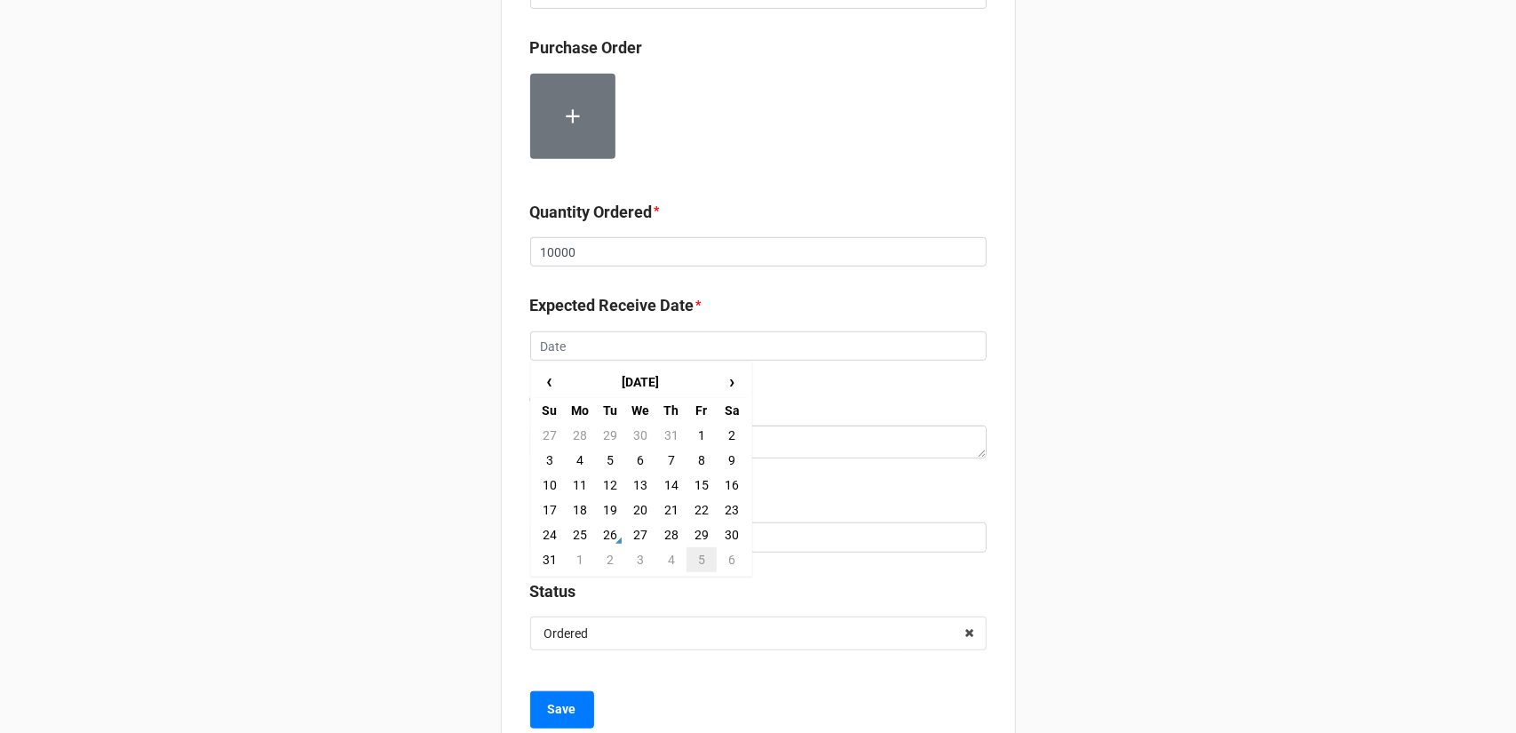
click at [689, 555] on td "5" at bounding box center [701, 559] width 30 height 25
type input "[DATE]"
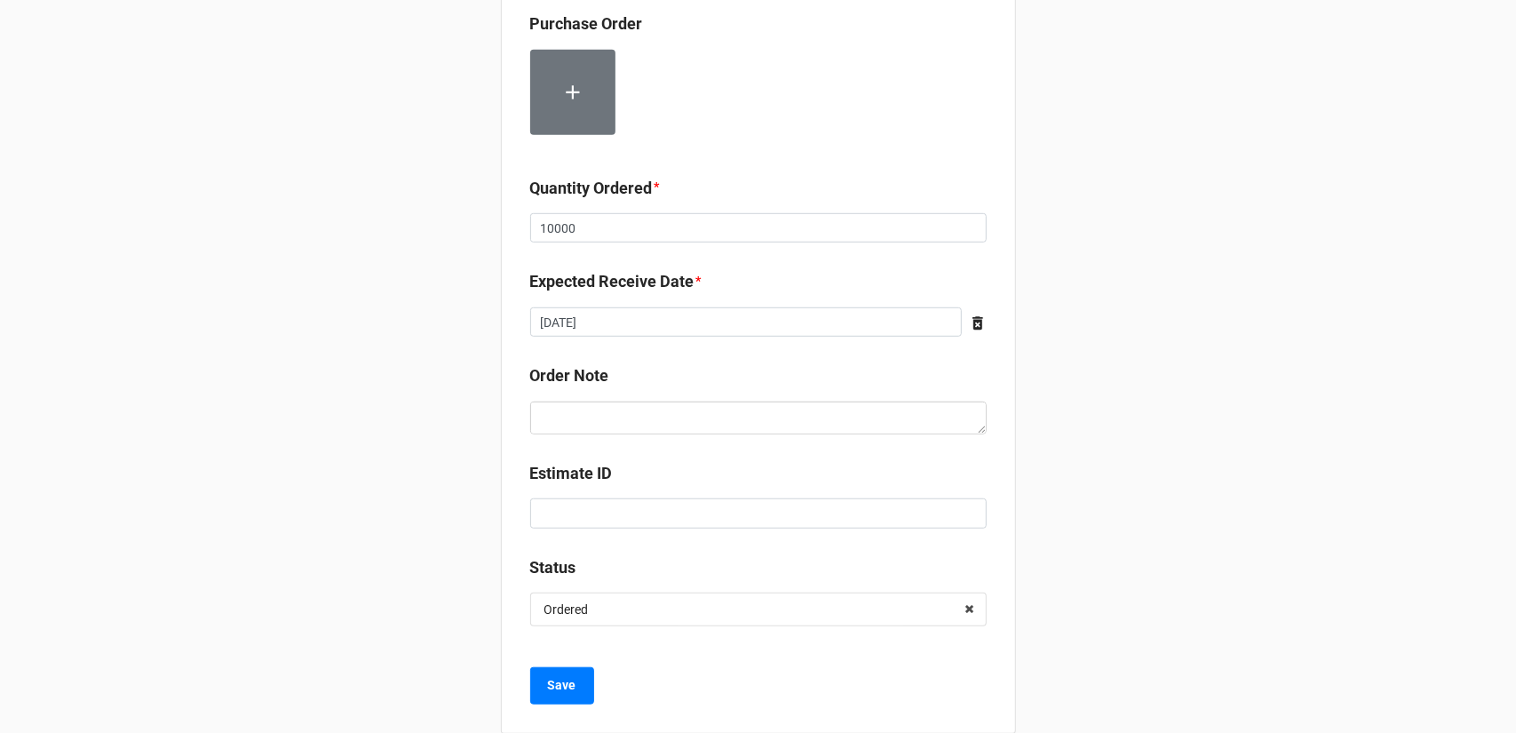
scroll to position [673, 0]
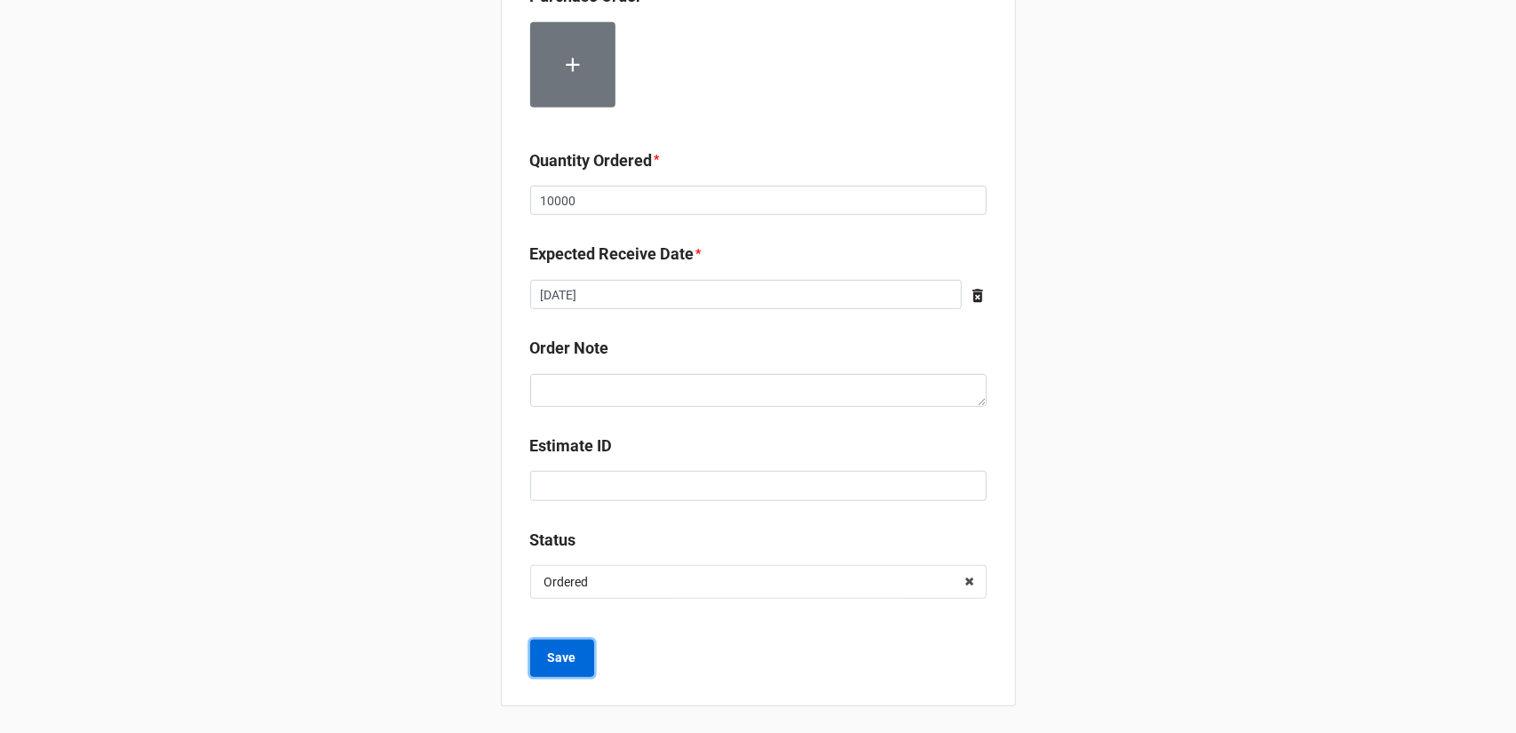
click at [562, 654] on b "Save" at bounding box center [562, 657] width 28 height 19
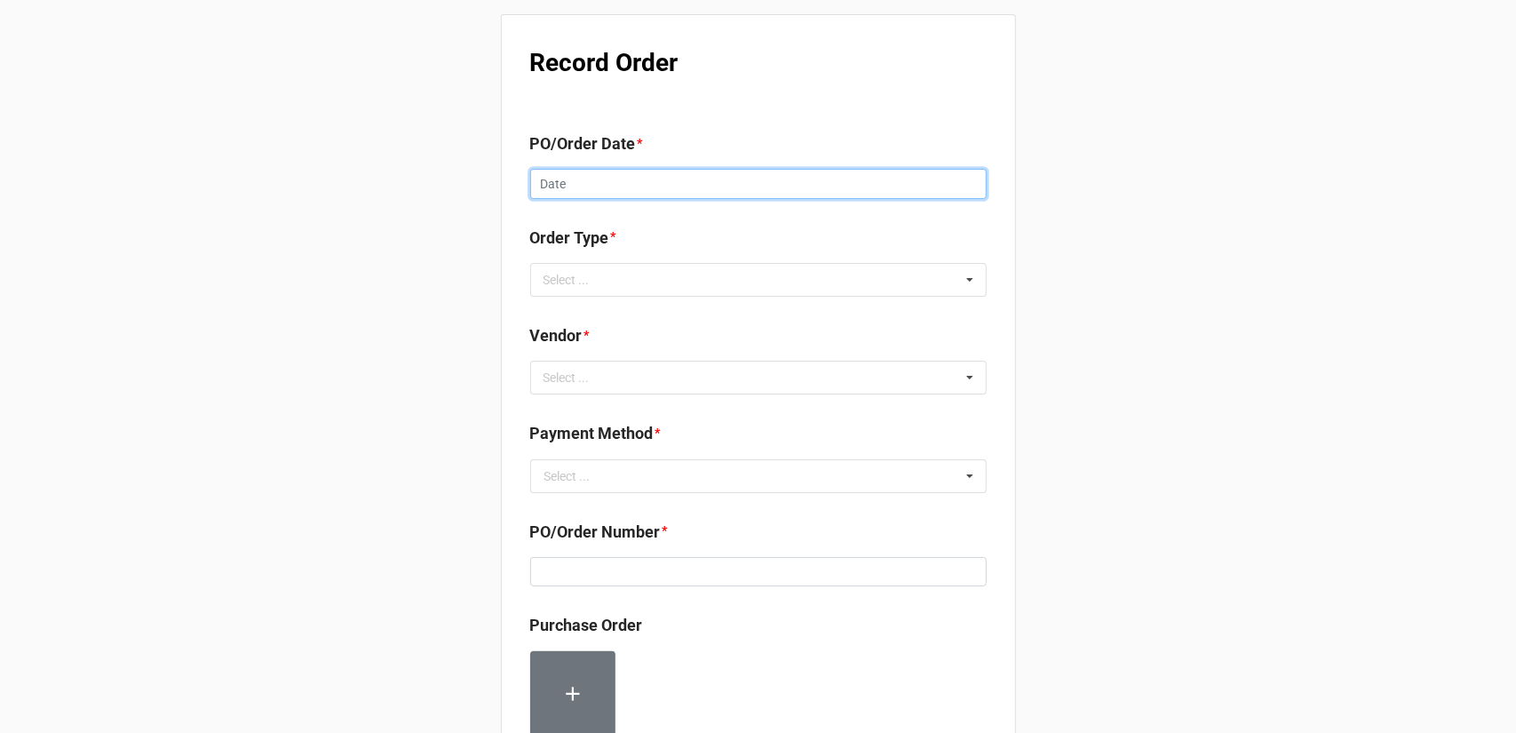
click at [638, 182] on input "text" at bounding box center [758, 184] width 456 height 30
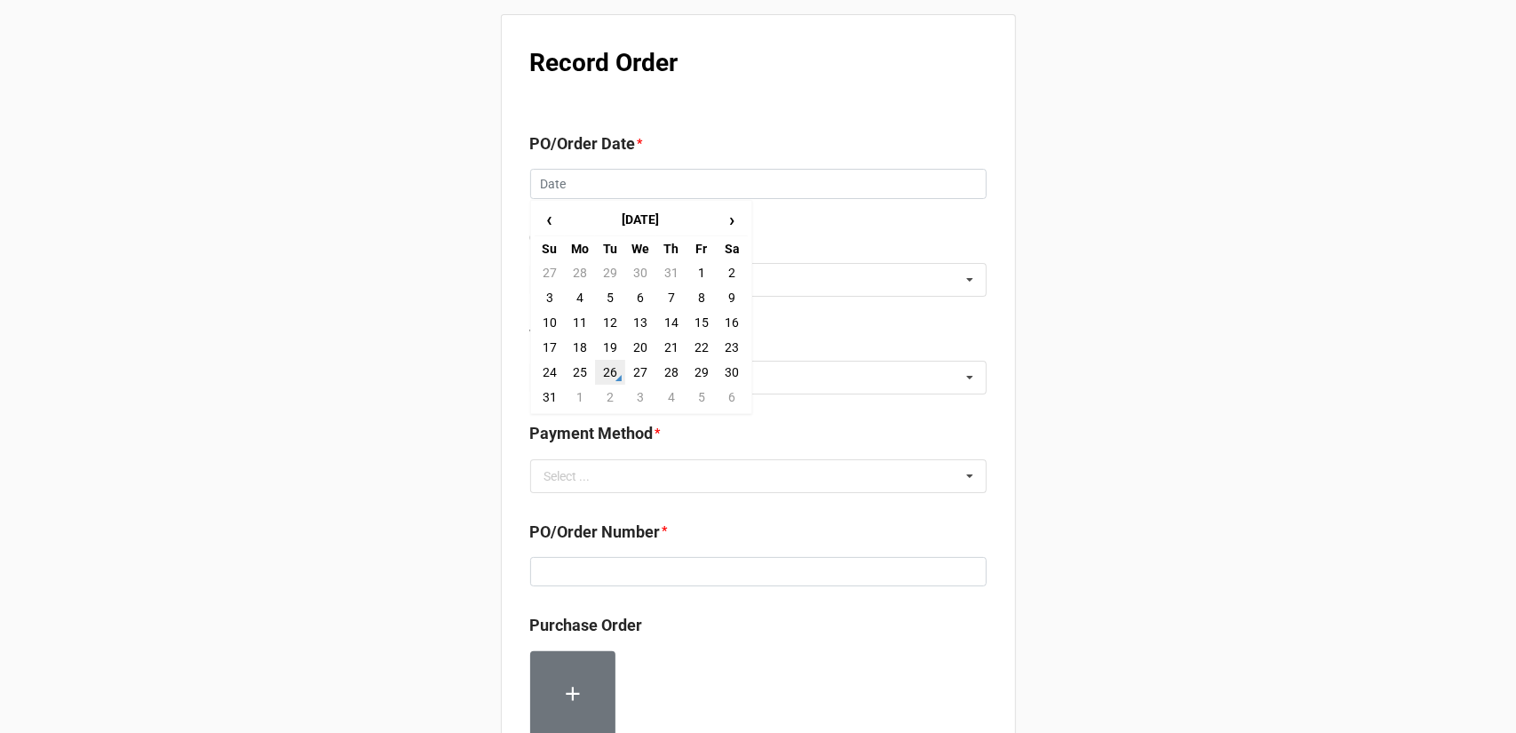
click at [612, 371] on td "26" at bounding box center [610, 372] width 30 height 25
type input "[DATE]"
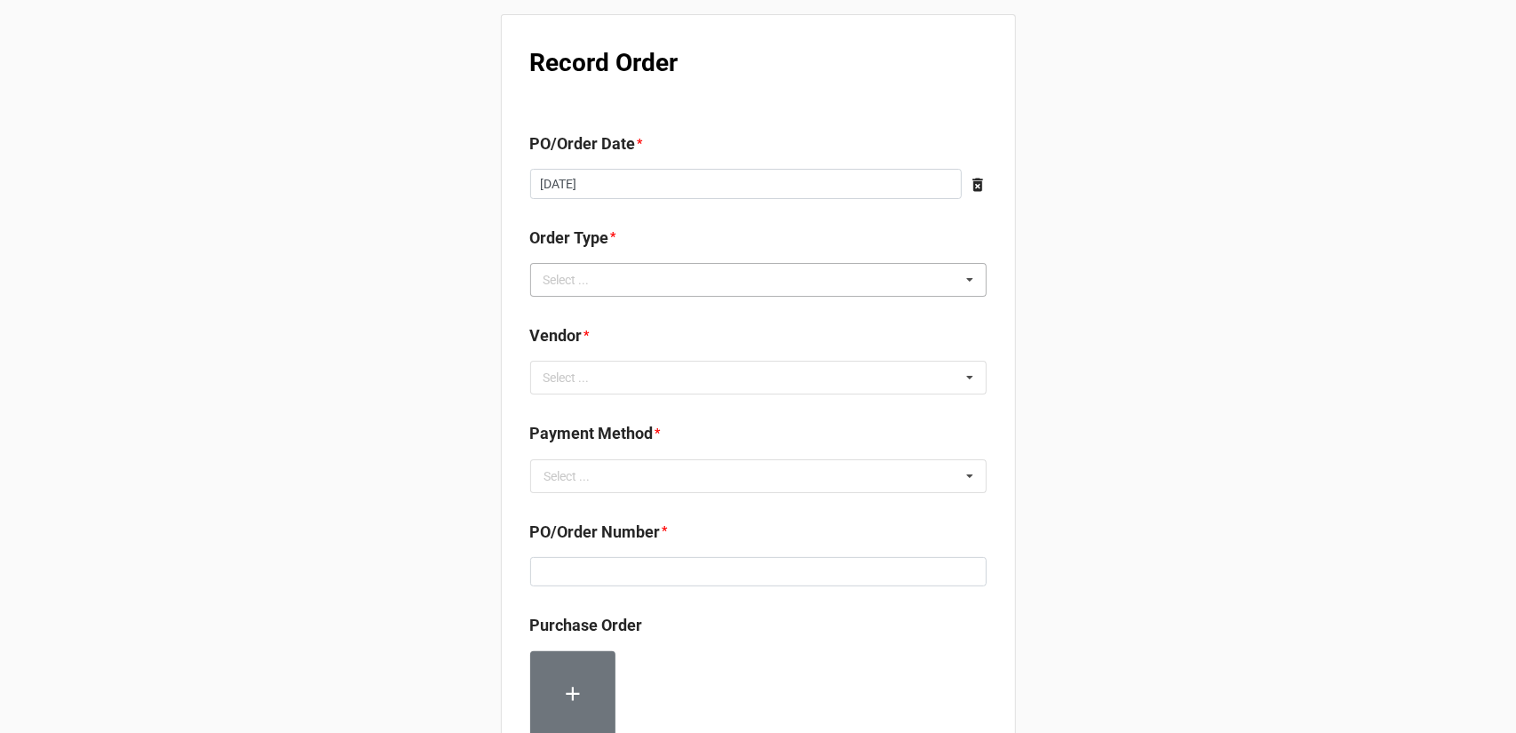
click at [655, 276] on div "Select ... Inventory Replenishment Item Requested Associated with a Specific Job" at bounding box center [758, 280] width 456 height 34
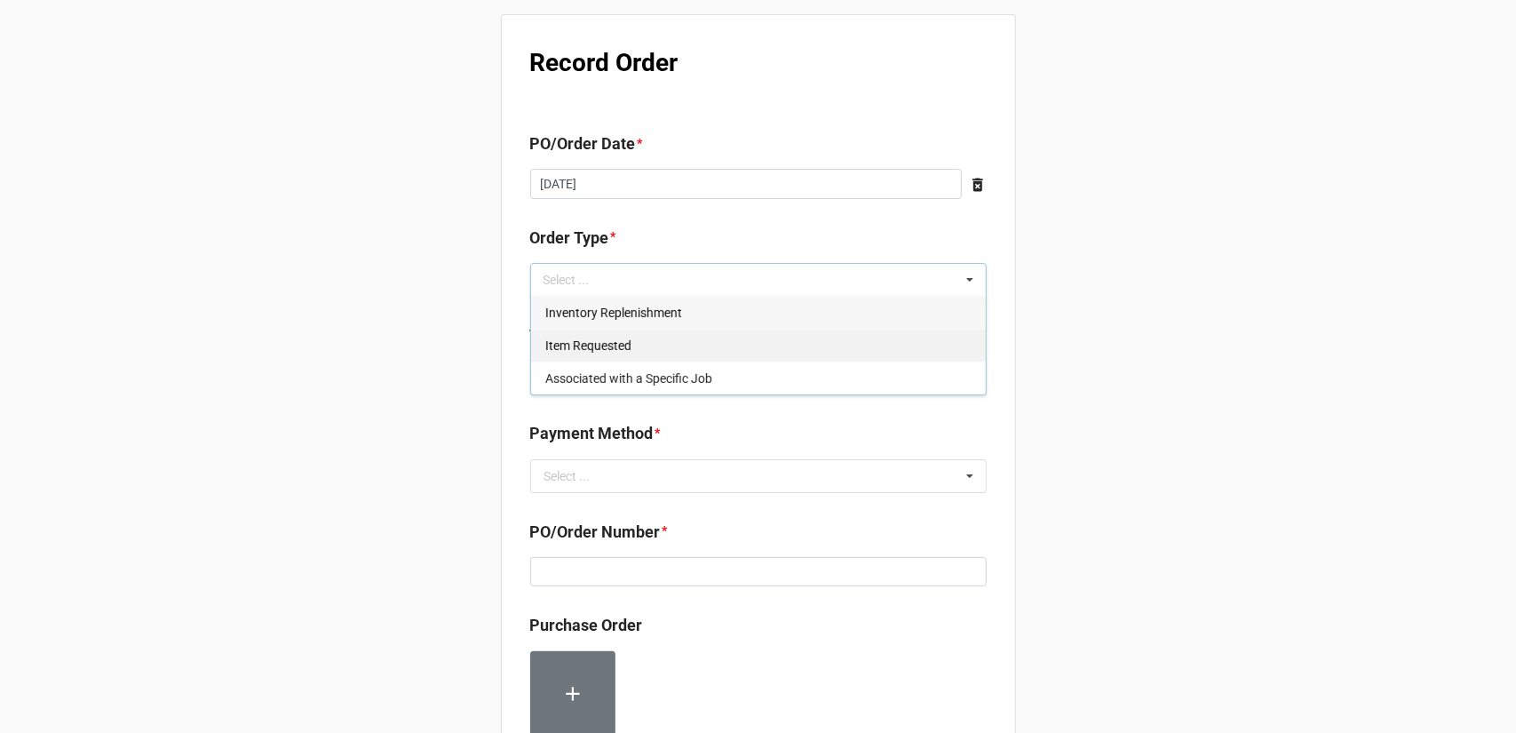
drag, startPoint x: 657, startPoint y: 310, endPoint x: 666, endPoint y: 308, distance: 9.1
click at [657, 308] on span "Inventory Replenishment" at bounding box center [613, 312] width 137 height 14
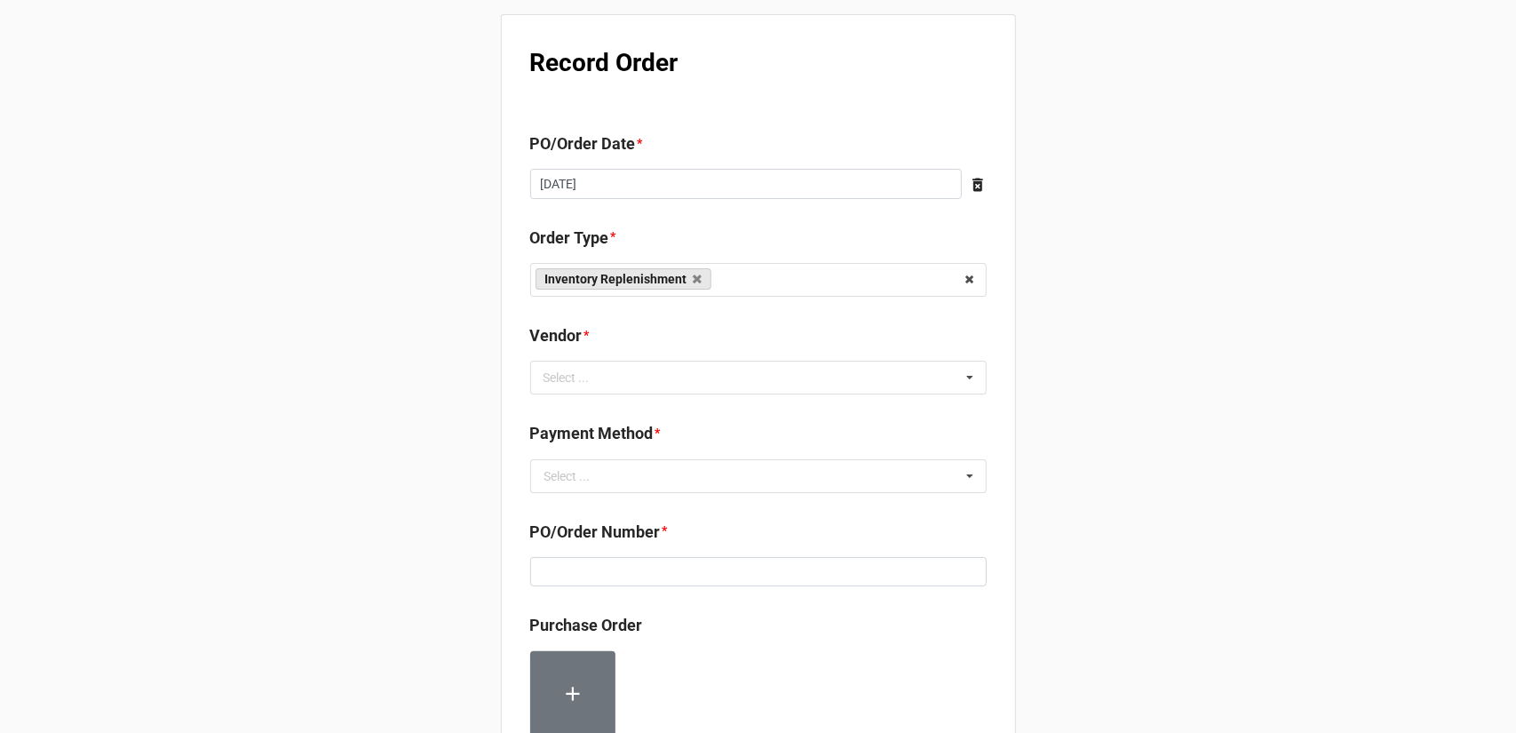
click at [1108, 347] on div "Record Order PO/Order Date * [DATE] ‹ [DATE] › Su Mo Tu We Th Fr Sa 27 28 29 30…" at bounding box center [758, 681] width 1516 height 1363
click at [776, 381] on div "Select ... No results found." at bounding box center [758, 377] width 456 height 34
type input "iris"
click at [662, 418] on div "Iris Companies" at bounding box center [758, 409] width 455 height 33
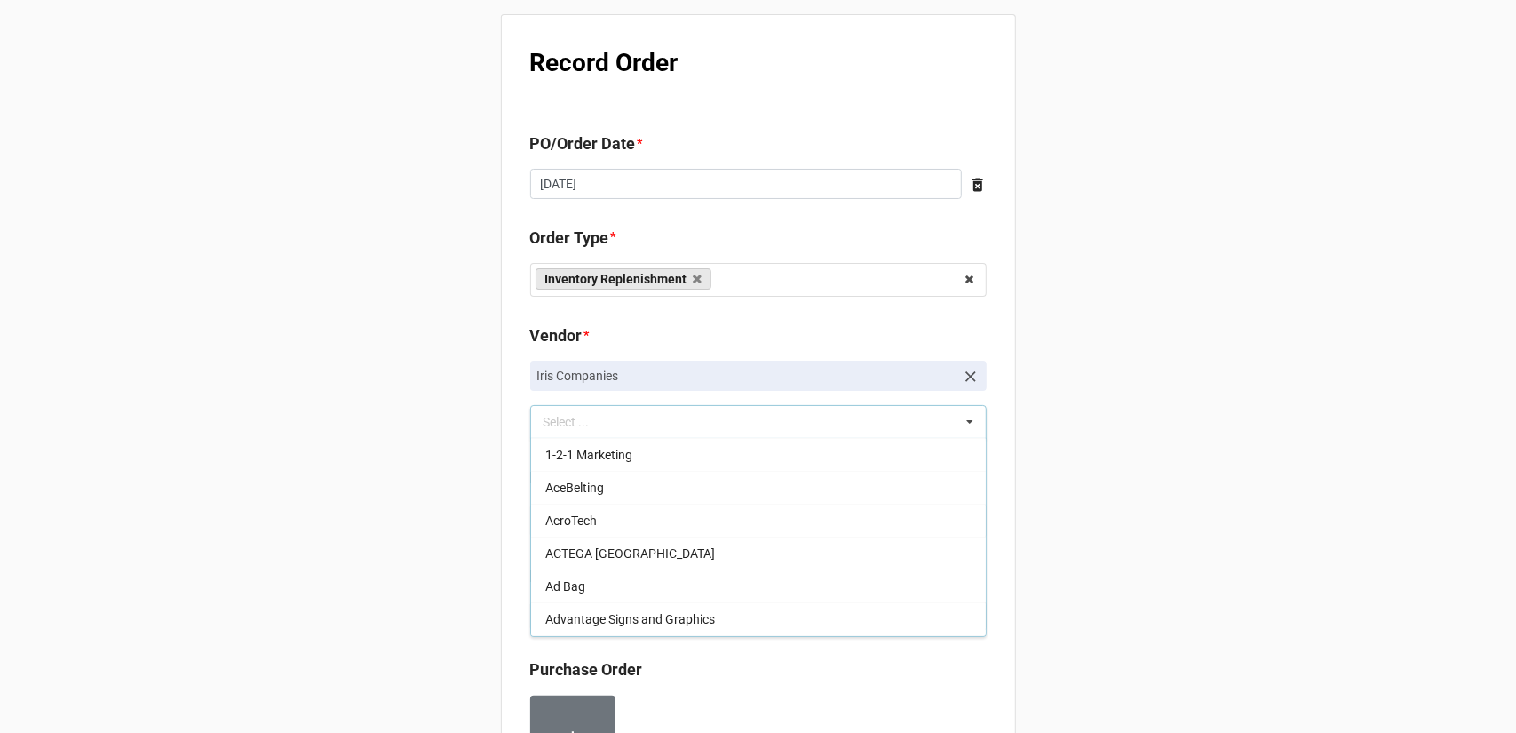
click at [1135, 390] on div "Record Order PO/Order Date * [DATE] ‹ [DATE] › Su Mo Tu We Th Fr Sa 27 28 29 30…" at bounding box center [758, 703] width 1516 height 1407
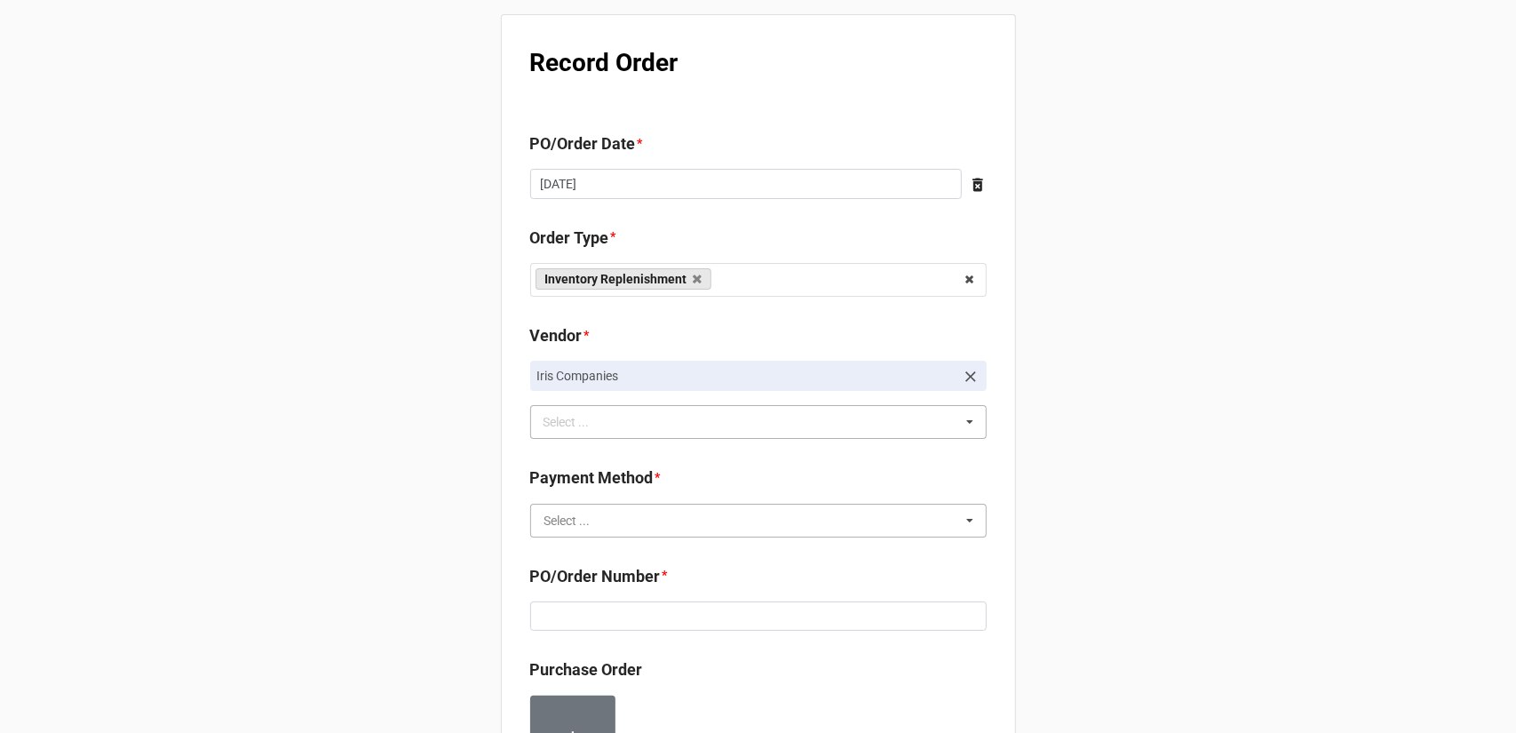
click at [743, 519] on input "text" at bounding box center [759, 520] width 455 height 32
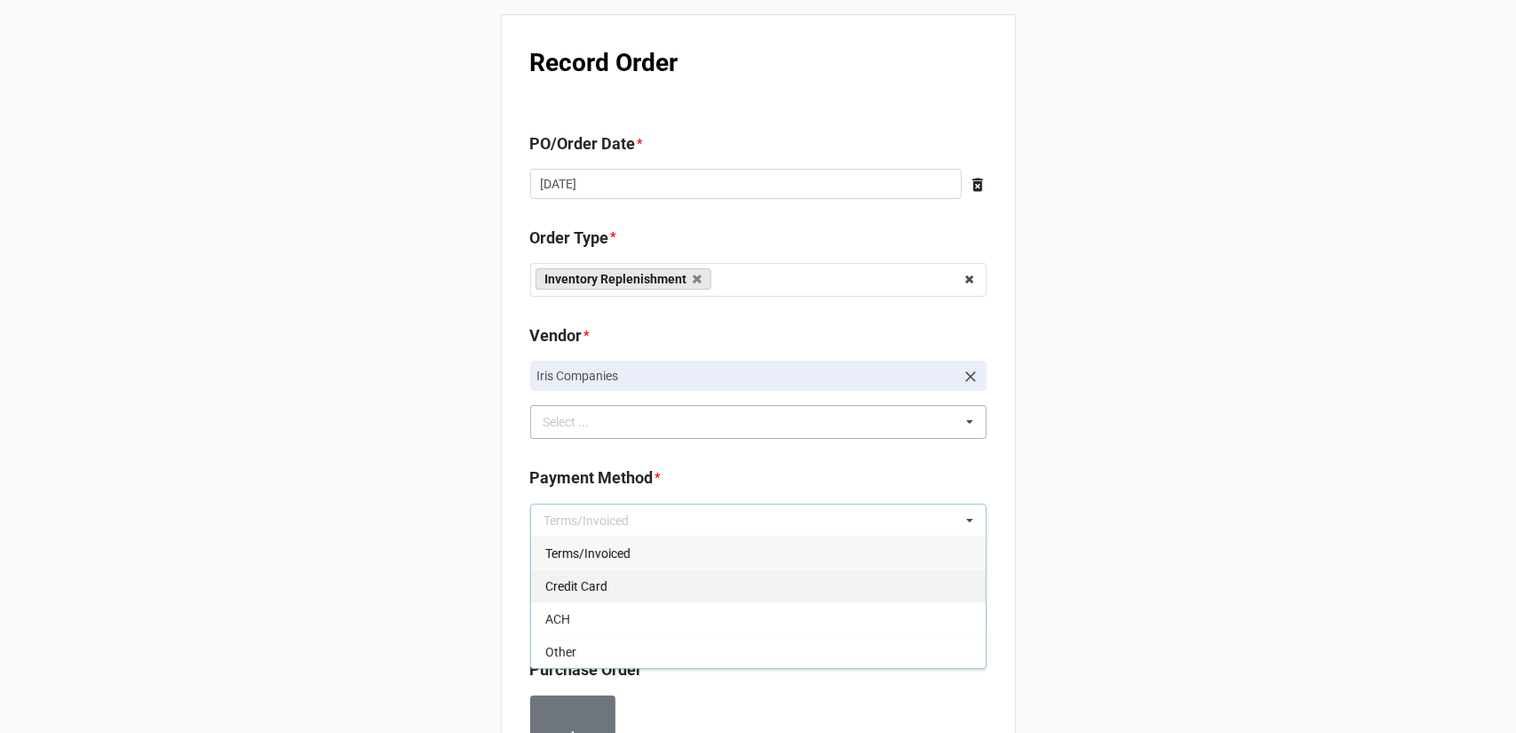
click at [680, 569] on div "Credit Card" at bounding box center [758, 585] width 455 height 33
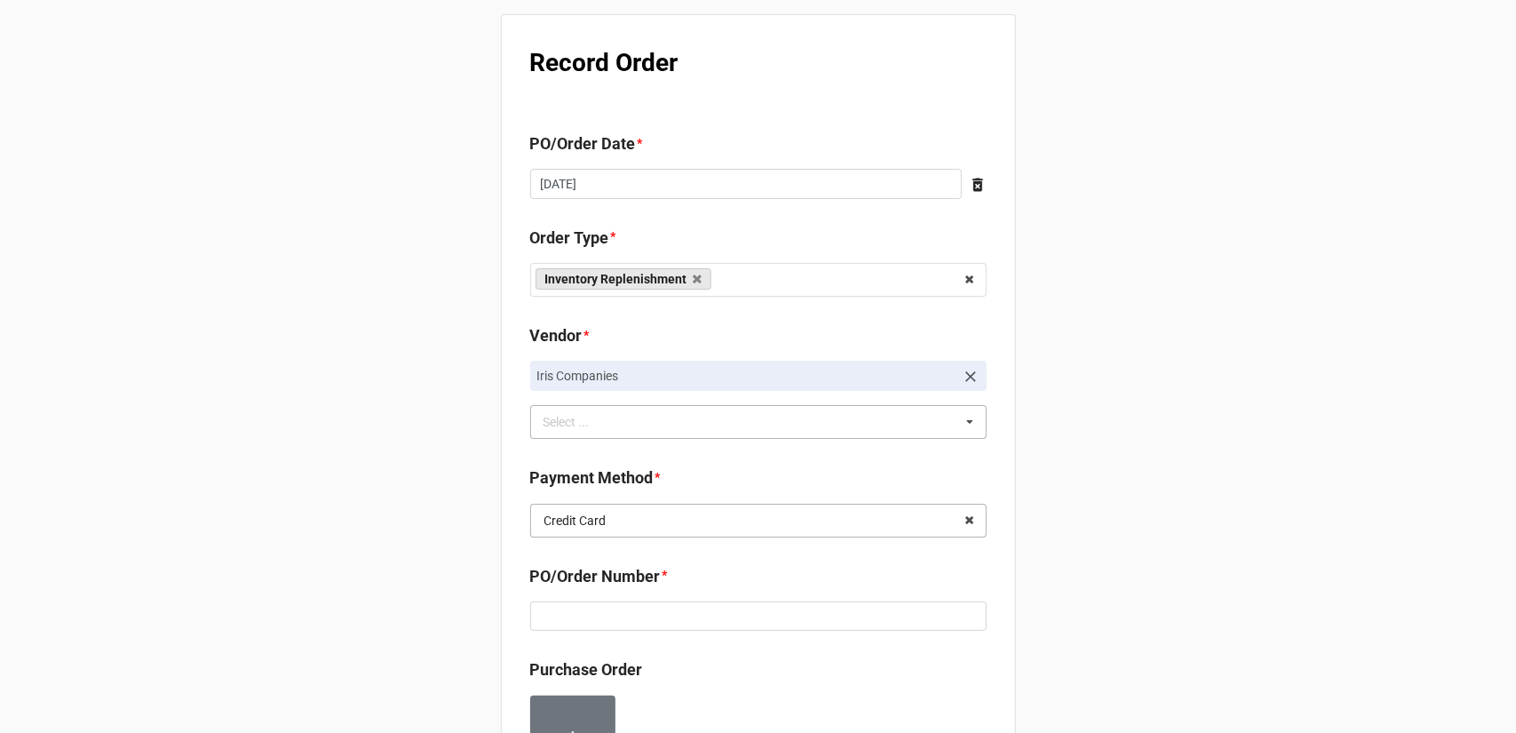
click at [741, 514] on input "text" at bounding box center [759, 520] width 455 height 32
drag, startPoint x: 812, startPoint y: 566, endPoint x: 839, endPoint y: 561, distance: 27.9
click at [812, 566] on div "Terms/Invoiced" at bounding box center [758, 552] width 455 height 33
click at [1065, 516] on div "Record Order PO/Order Date * [DATE] ‹ [DATE] › Su Mo Tu We Th Fr Sa 27 28 29 30…" at bounding box center [758, 703] width 1516 height 1407
click at [711, 602] on input at bounding box center [758, 616] width 456 height 30
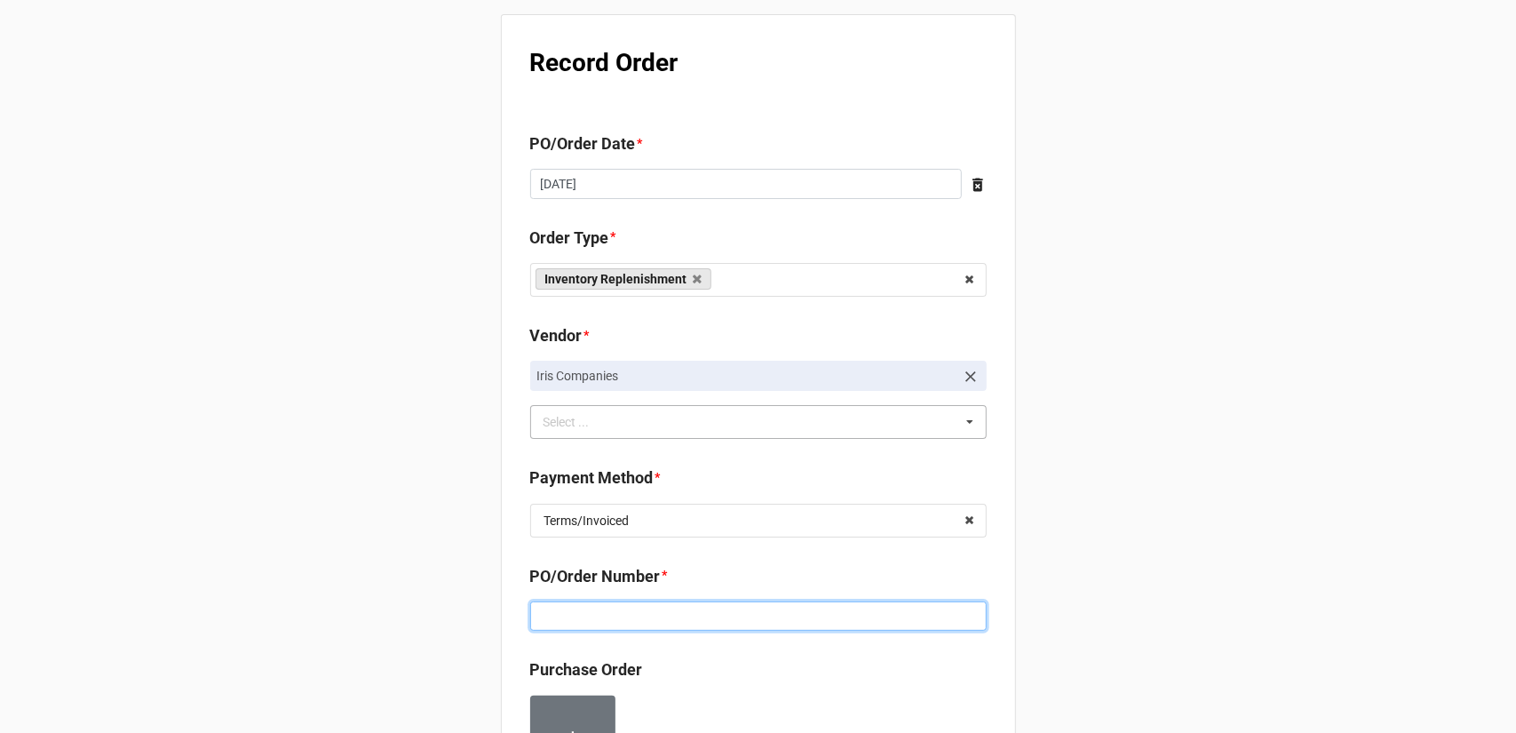
paste input "160186"
type input "160186"
click at [1164, 493] on div "Record Order PO/Order Date * [DATE] ‹ [DATE] › Su Mo Tu We Th Fr Sa 27 28 29 30…" at bounding box center [758, 703] width 1516 height 1407
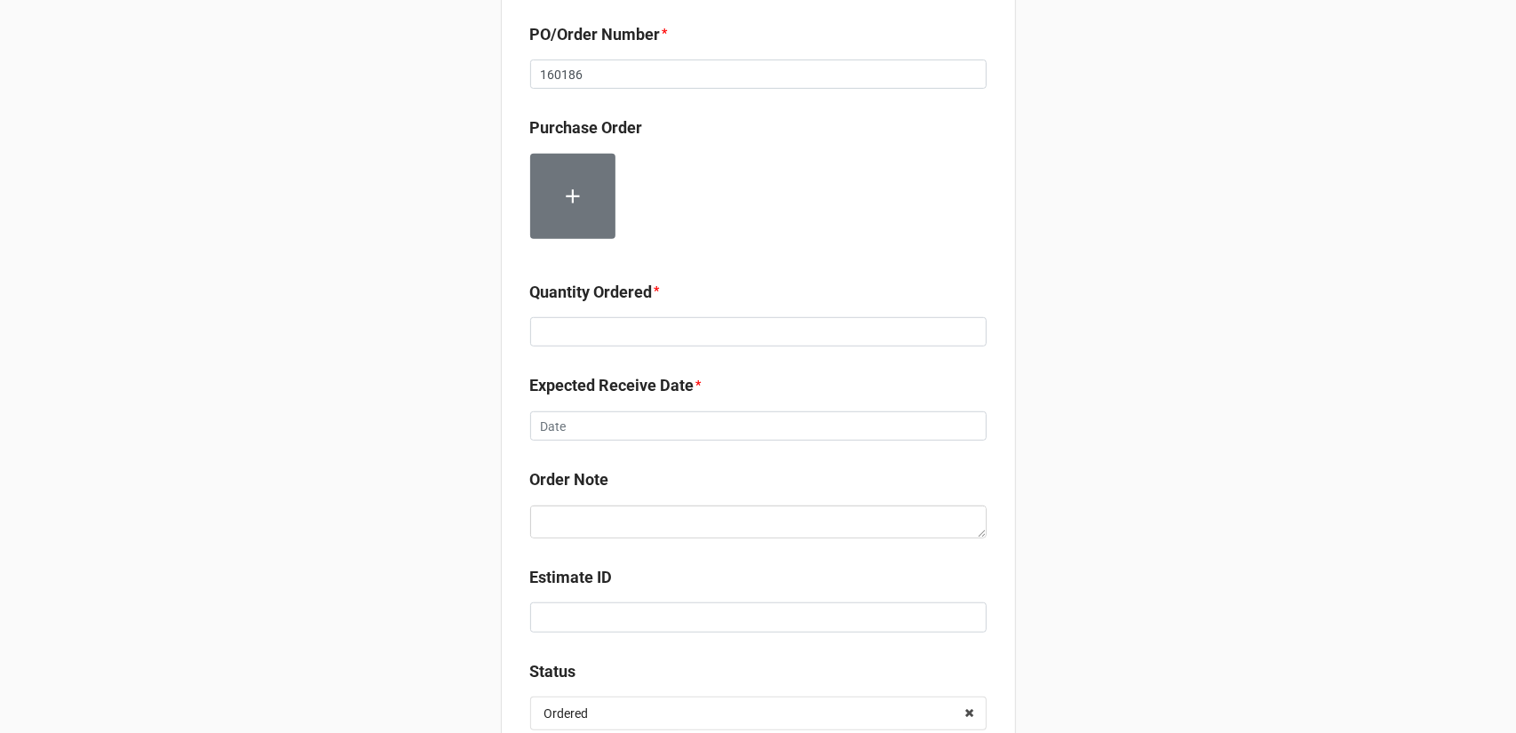
scroll to position [622, 0]
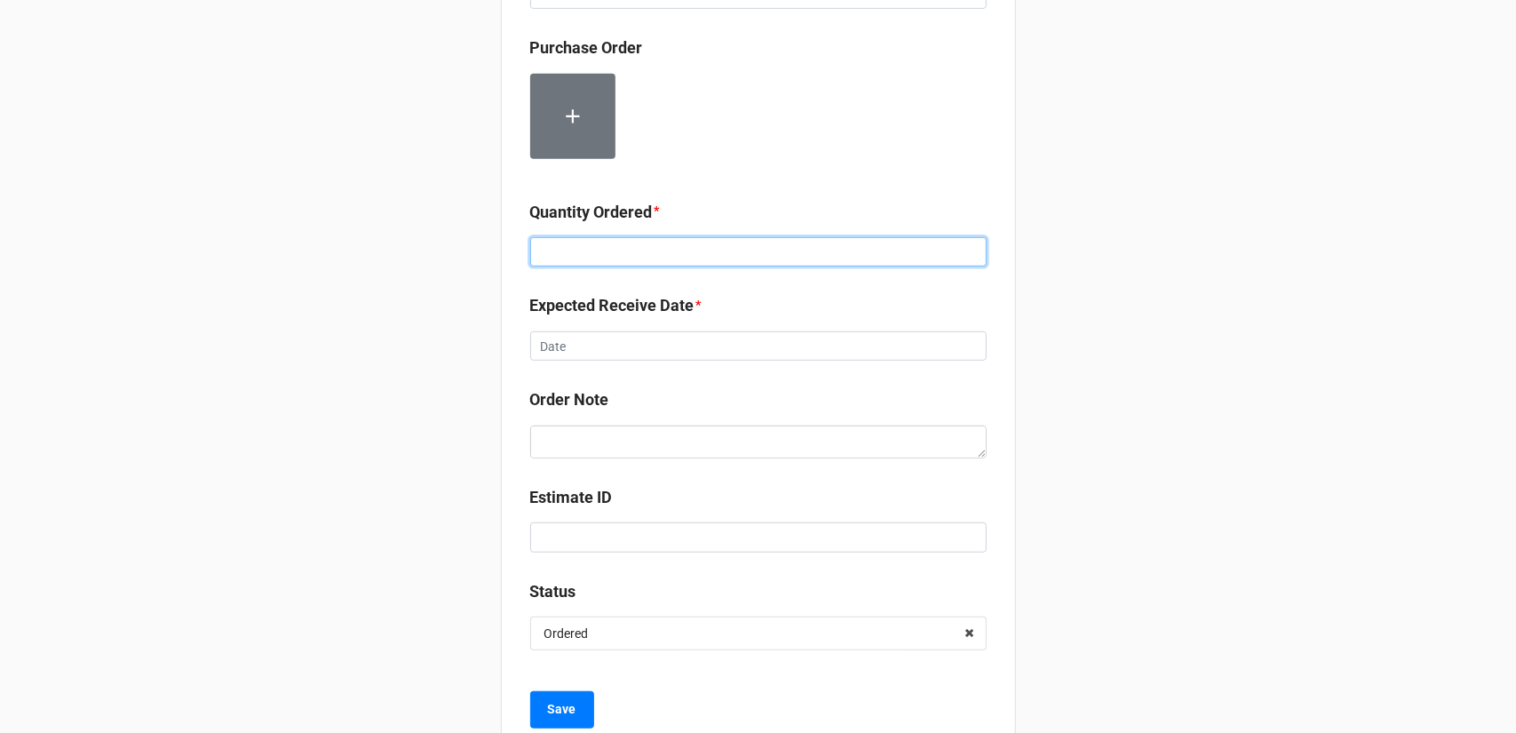
click at [677, 249] on input at bounding box center [758, 252] width 456 height 30
type input "1000"
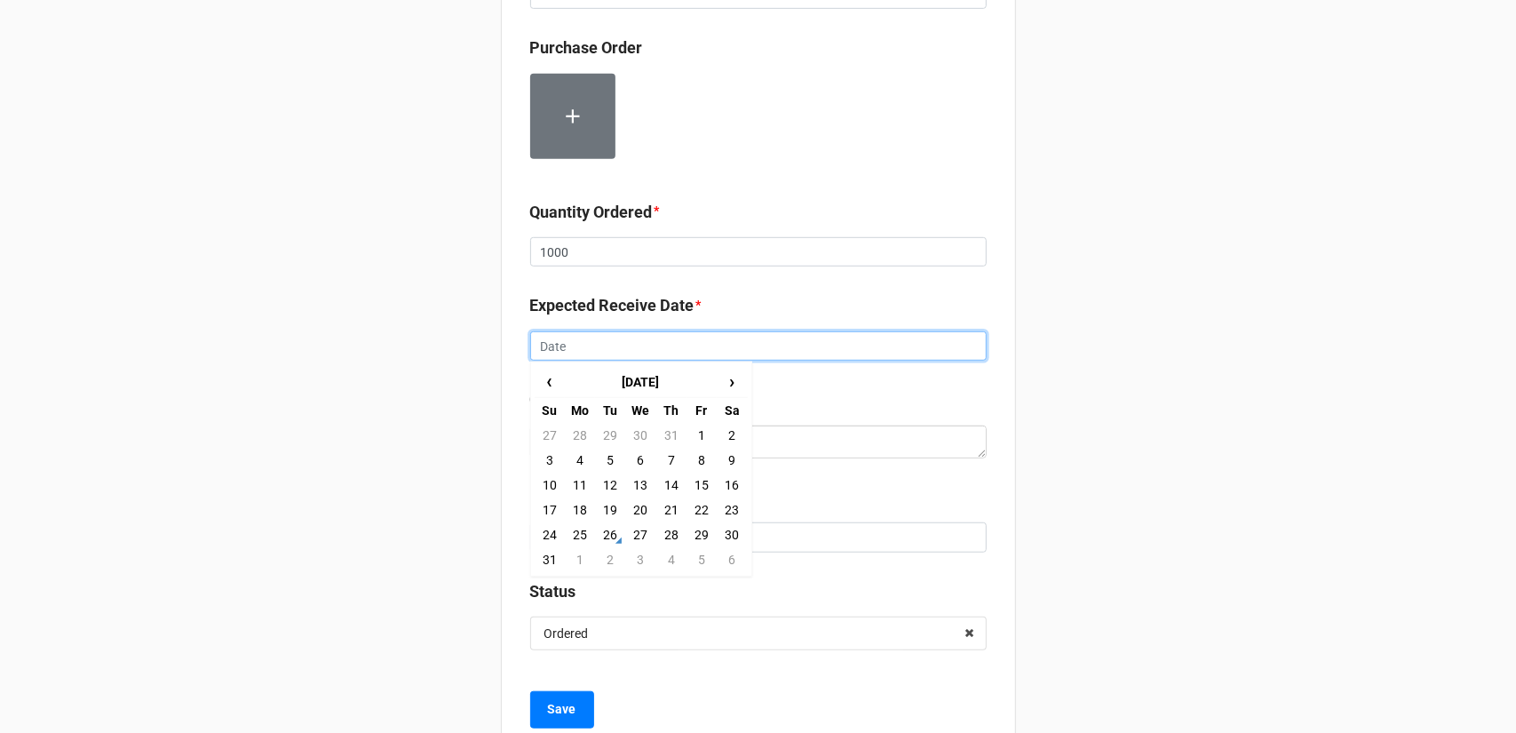
click at [722, 341] on input "text" at bounding box center [758, 346] width 456 height 30
click at [693, 555] on td "5" at bounding box center [701, 559] width 30 height 25
type input "[DATE]"
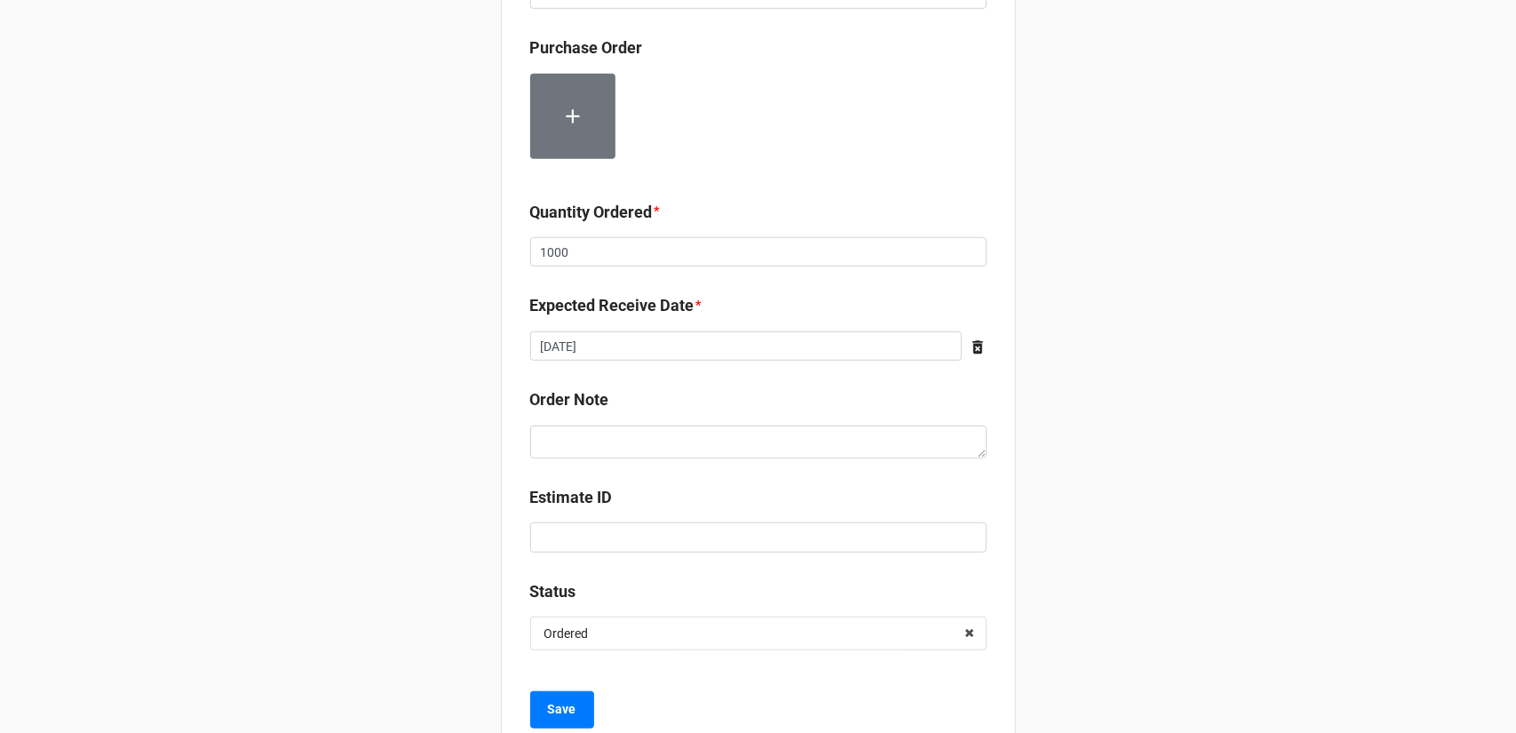
click at [1106, 420] on div "Record Order PO/Order Date * [DATE] ‹ [DATE] › Su Mo Tu We Th Fr Sa 27 28 29 30…" at bounding box center [758, 81] width 1516 height 1407
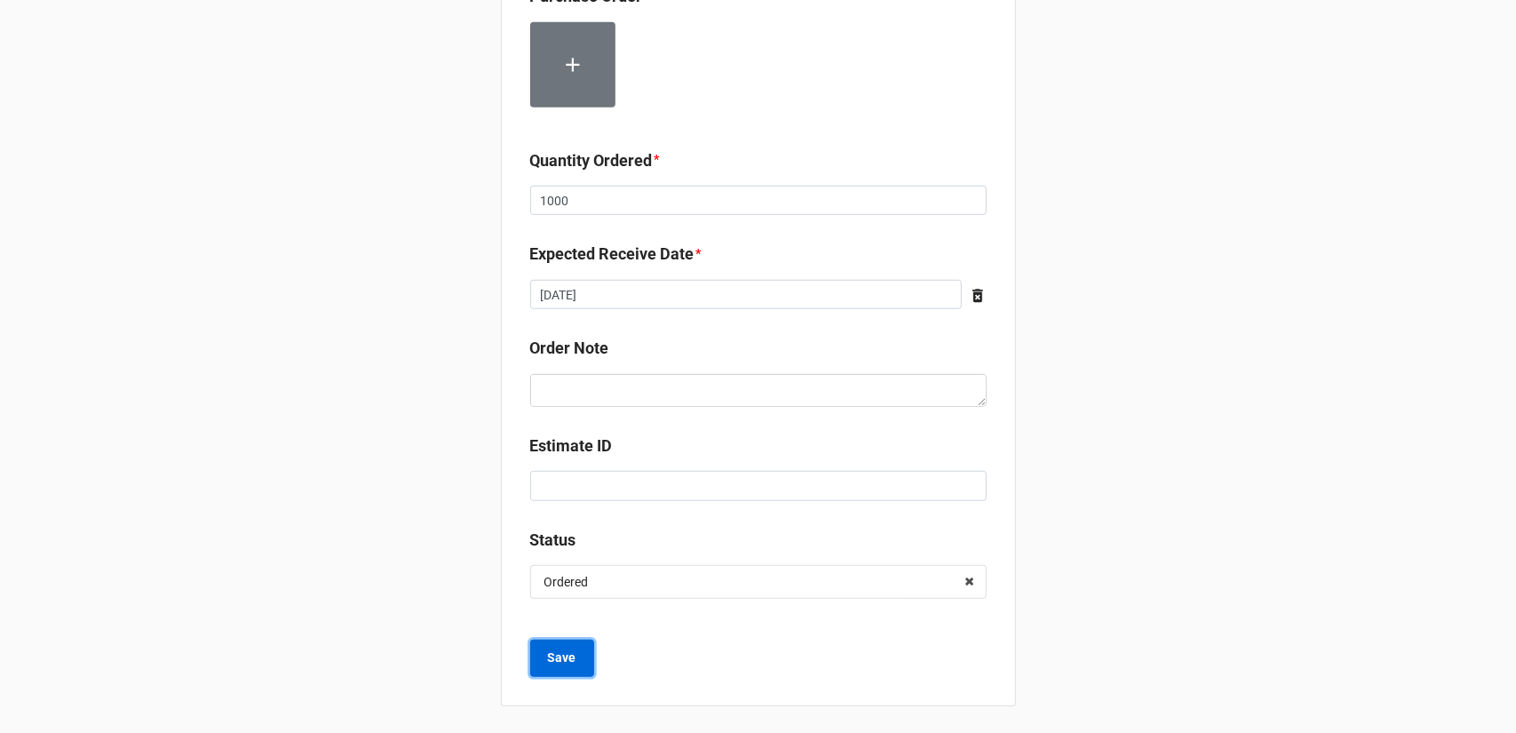
click at [565, 668] on button "Save" at bounding box center [562, 657] width 64 height 37
